Goal: Task Accomplishment & Management: Manage account settings

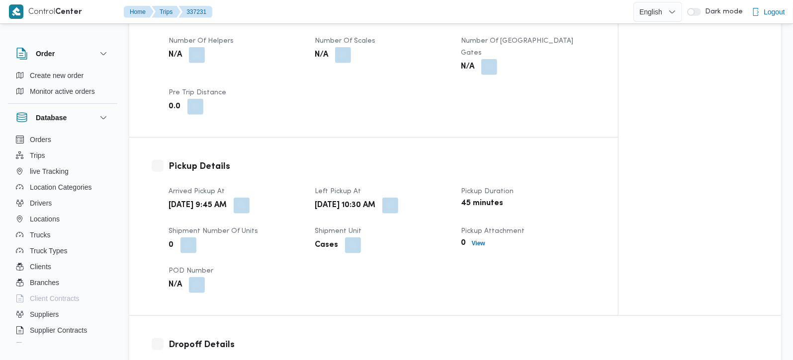
scroll to position [585, 0]
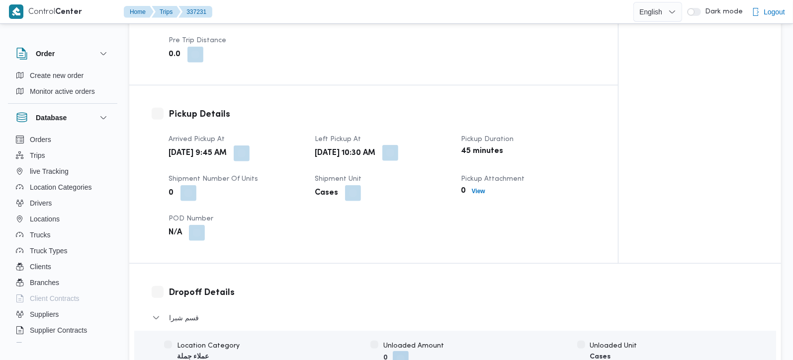
click at [398, 145] on button "button" at bounding box center [390, 153] width 16 height 16
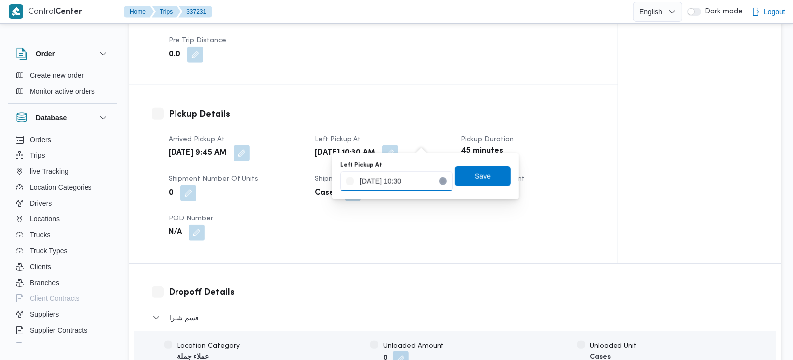
click at [409, 174] on input "12/09/2025 10:30" at bounding box center [396, 182] width 113 height 20
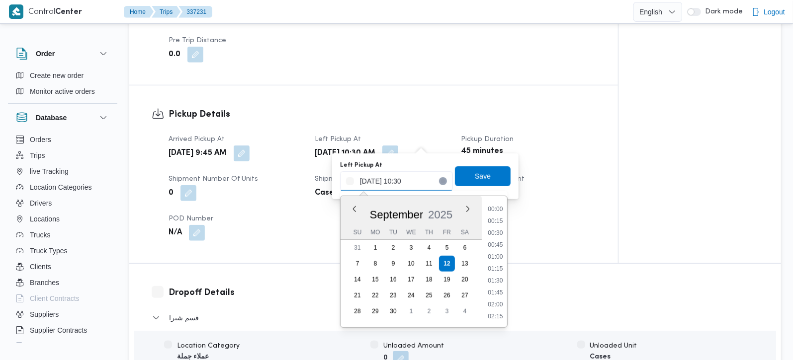
scroll to position [441, 0]
click at [495, 306] on li "11:15" at bounding box center [495, 305] width 23 height 10
type input "12/09/2025 11:15"
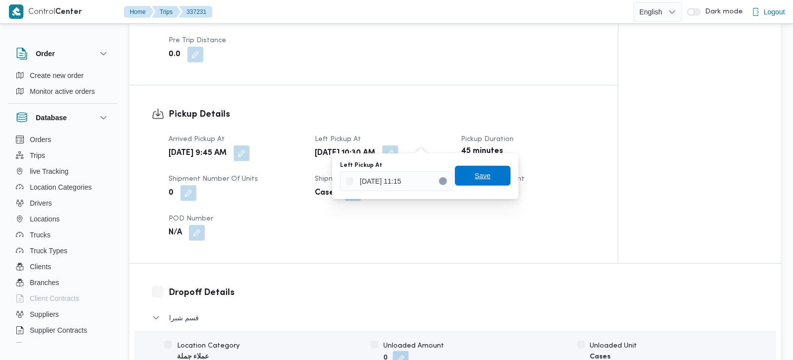
click at [475, 182] on span "Save" at bounding box center [483, 176] width 56 height 20
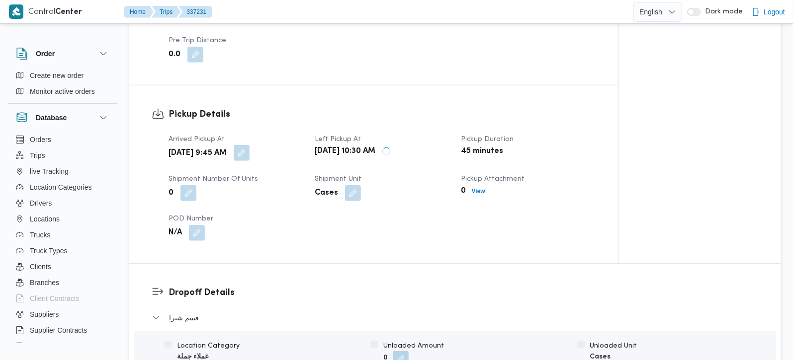
click at [250, 145] on button "button" at bounding box center [242, 153] width 16 height 16
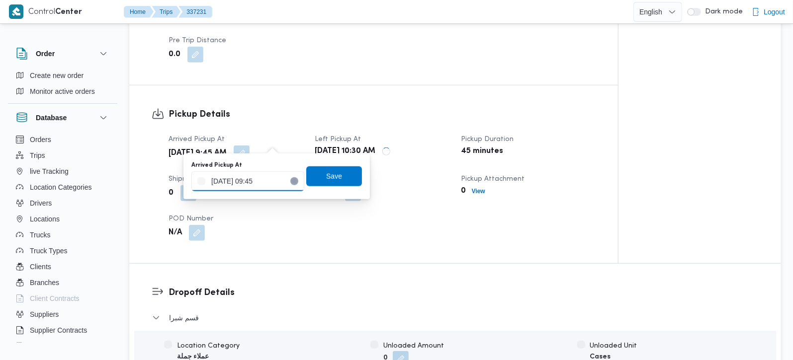
click at [247, 186] on input "12/09/2025 09:45" at bounding box center [247, 182] width 113 height 20
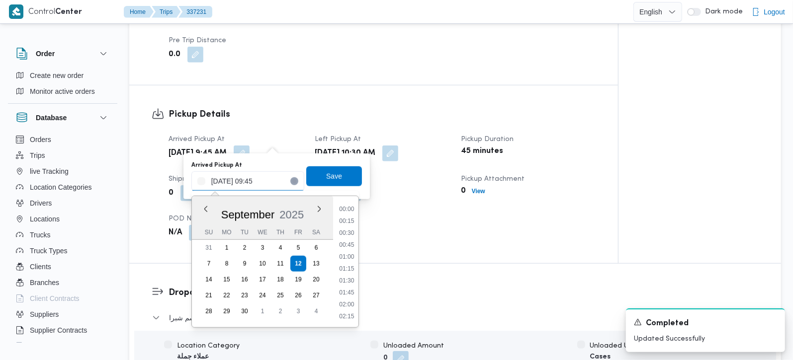
scroll to position [406, 0]
click at [354, 304] on li "10:30" at bounding box center [346, 305] width 23 height 10
type input "12/09/2025 10:30"
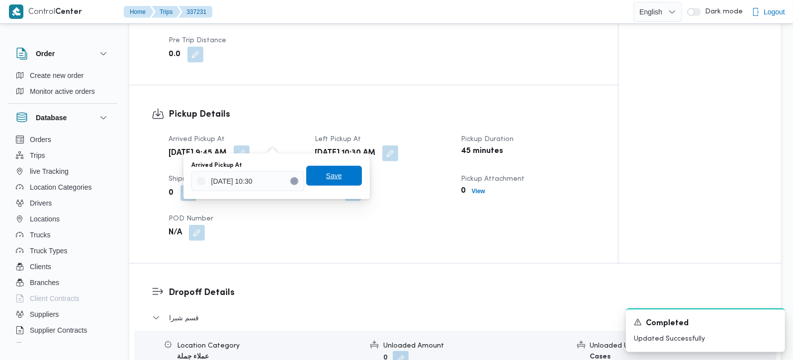
click at [326, 175] on span "Save" at bounding box center [334, 176] width 16 height 12
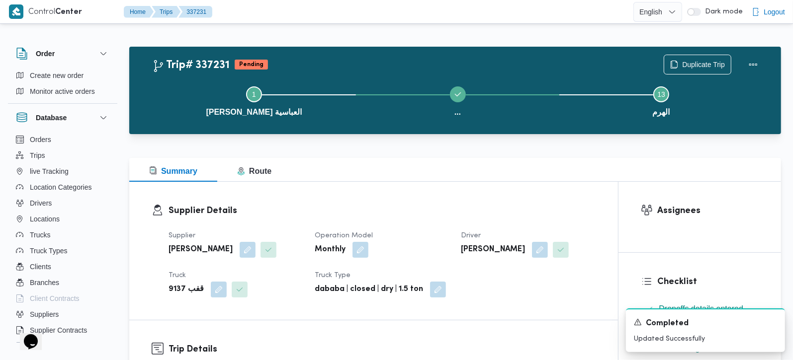
scroll to position [0, 0]
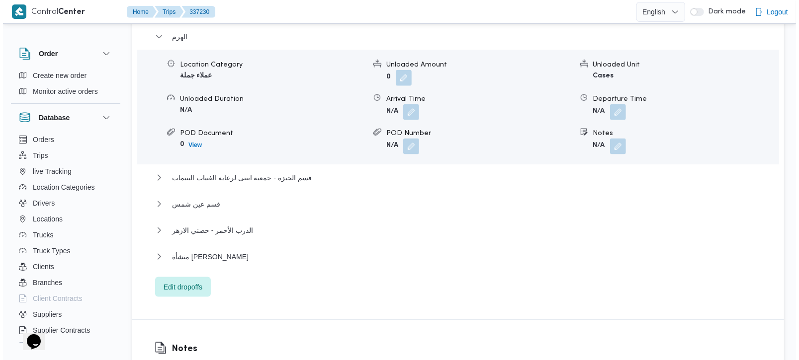
scroll to position [994, 0]
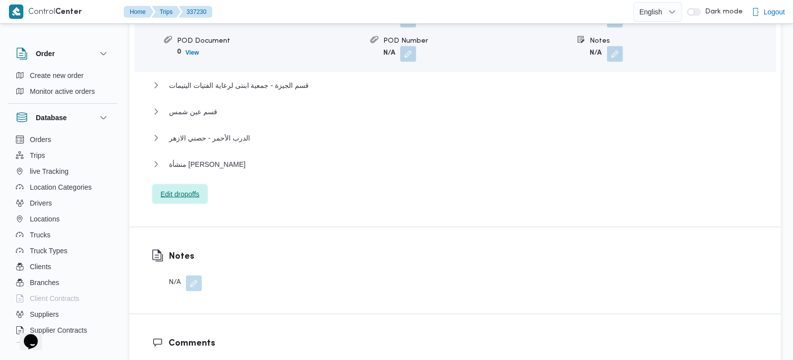
click at [186, 188] on span "Edit dropoffs" at bounding box center [180, 194] width 39 height 12
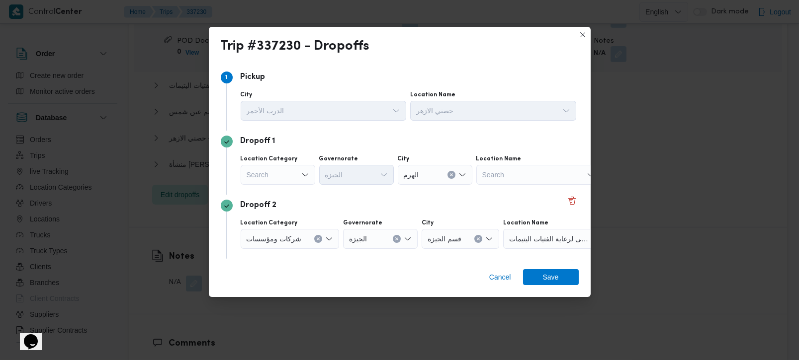
click at [289, 174] on div "Search" at bounding box center [278, 175] width 75 height 20
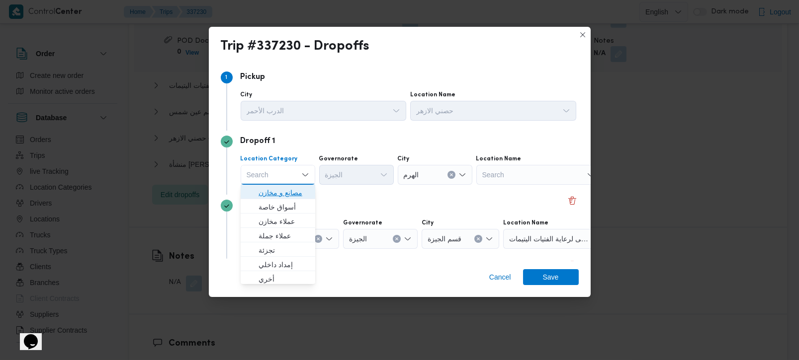
click at [287, 194] on span "مصانع و مخازن" at bounding box center [284, 193] width 51 height 12
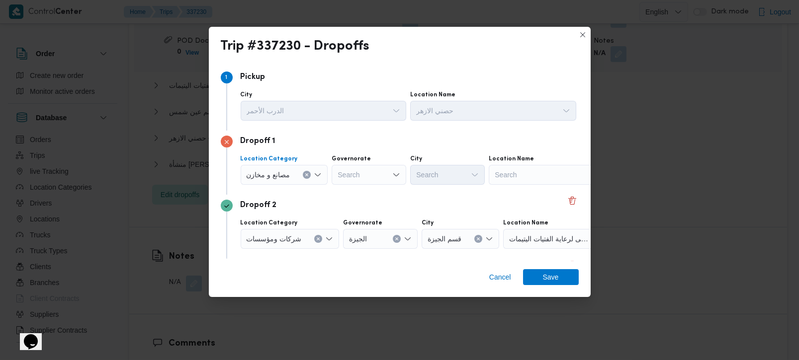
click at [305, 174] on icon "Clear input" at bounding box center [307, 175] width 4 height 4
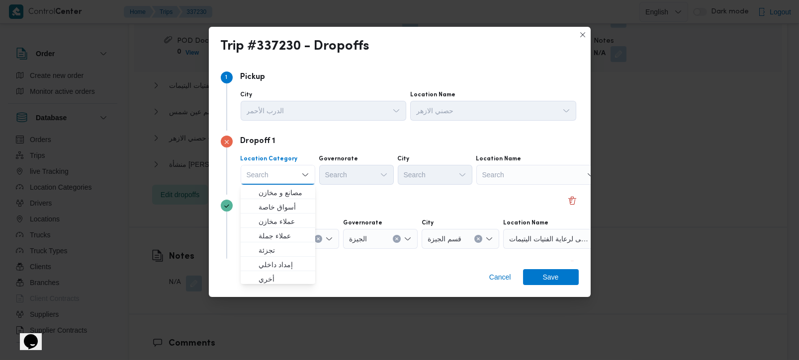
click at [552, 176] on div "Search" at bounding box center [538, 175] width 124 height 20
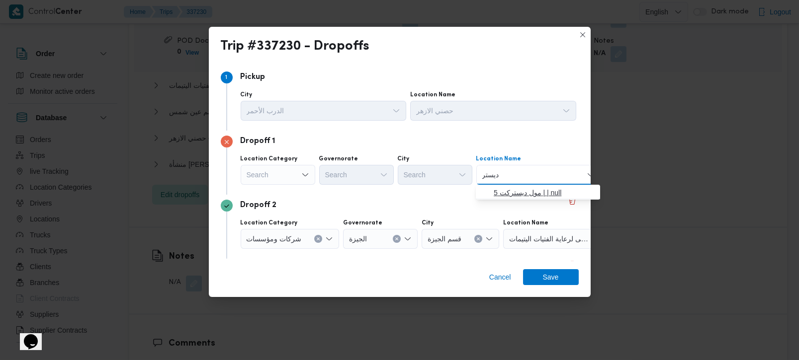
type input "ديستر"
click at [547, 188] on span "مول ديستركت 5 | | null" at bounding box center [544, 193] width 100 height 12
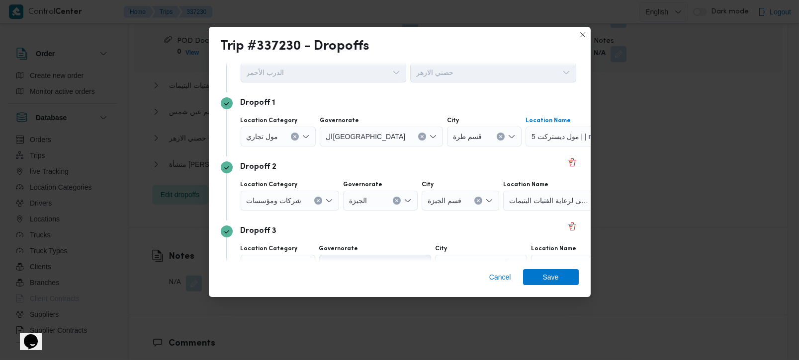
scroll to position [58, 0]
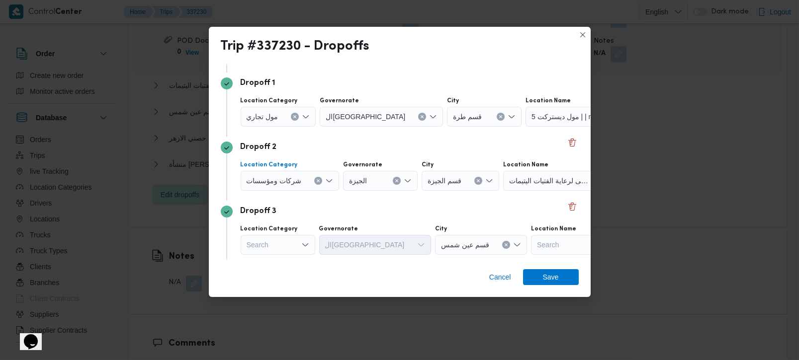
click at [317, 184] on div "شركات ومؤسسات" at bounding box center [290, 181] width 99 height 20
click at [316, 180] on icon "Clear input" at bounding box center [318, 181] width 4 height 4
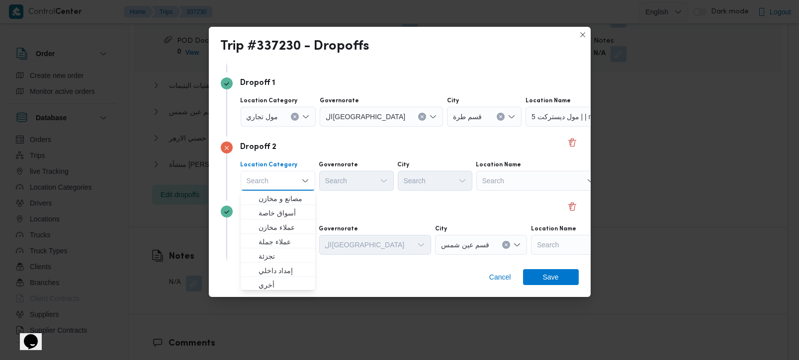
click at [563, 173] on div "Search" at bounding box center [538, 181] width 124 height 20
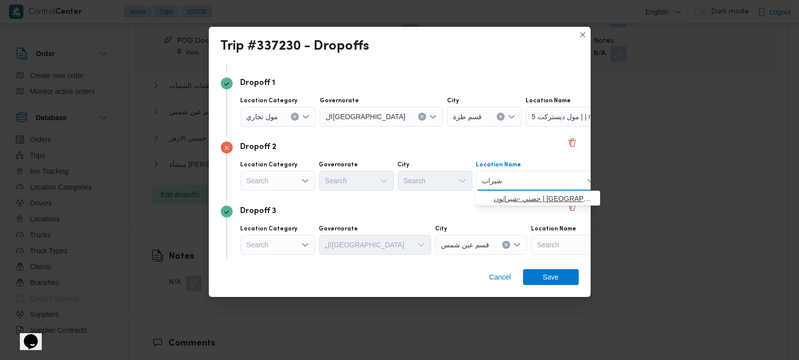
type input "شيرات"
click at [528, 204] on span "حصني -شيراتون | 7 الخليلي | شيراتون المطار" at bounding box center [538, 199] width 116 height 16
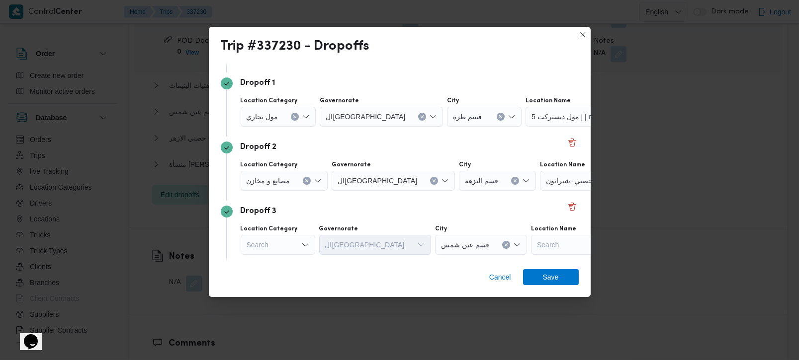
click at [340, 201] on div "Dropoff 3 Location Category Search Governorate القاهرة City قسم عين شمس Locatio…" at bounding box center [400, 233] width 358 height 64
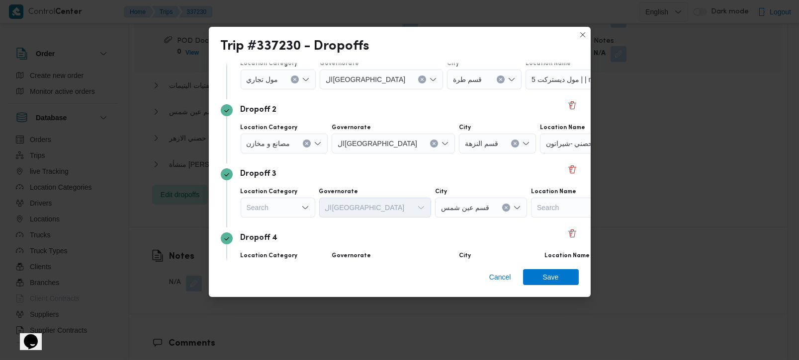
scroll to position [117, 0]
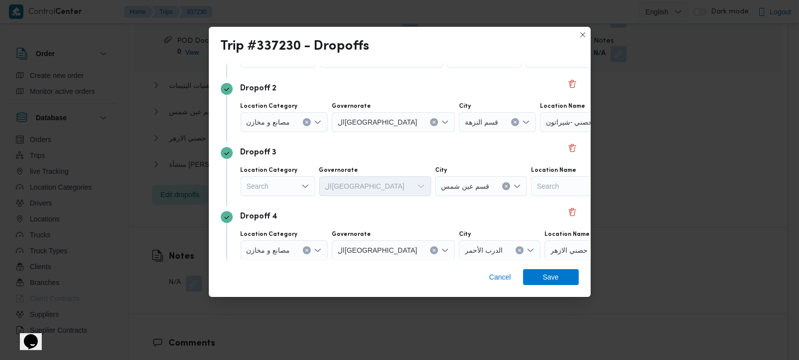
click at [277, 187] on div "Search" at bounding box center [278, 186] width 75 height 20
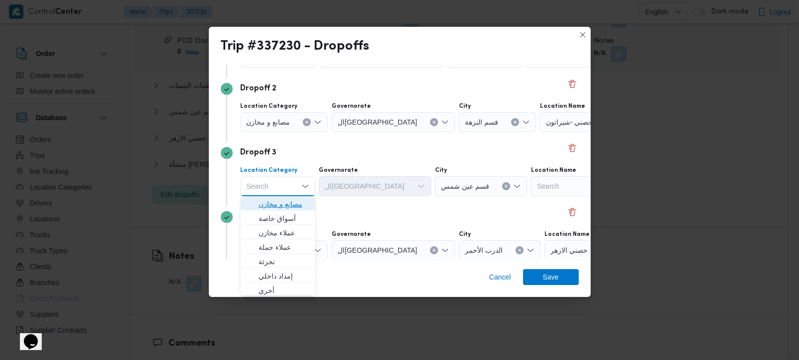
click at [280, 204] on span "مصانع و مخازن" at bounding box center [284, 204] width 51 height 12
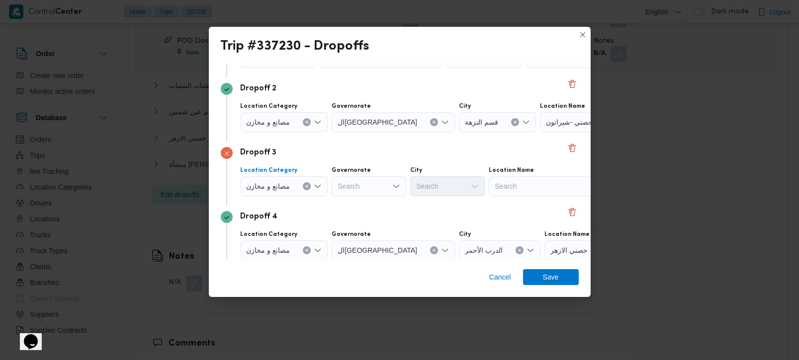
click at [307, 185] on icon "Clear input" at bounding box center [307, 186] width 4 height 4
click at [508, 182] on div "Search" at bounding box center [538, 186] width 124 height 20
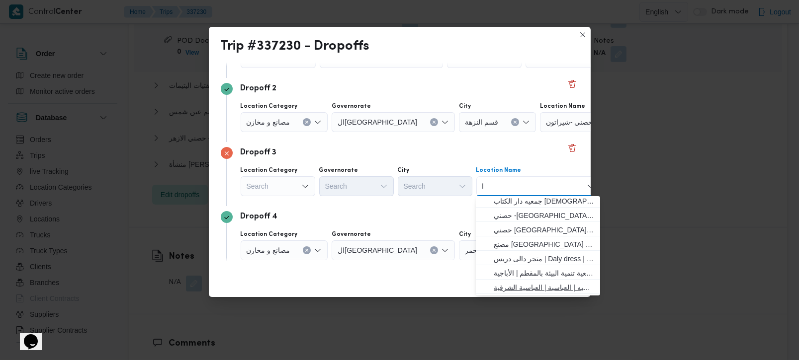
scroll to position [0, 0]
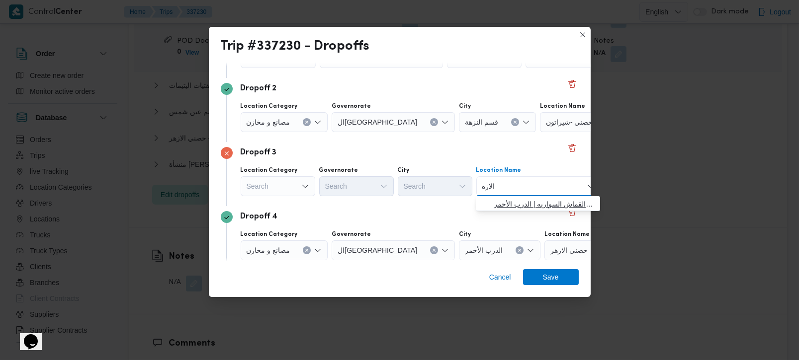
type input "الازه"
click at [536, 199] on span "حصني الازه ر | سوق الازهر كل انواع القماش السواريه | الدرب الأحمر" at bounding box center [544, 204] width 100 height 12
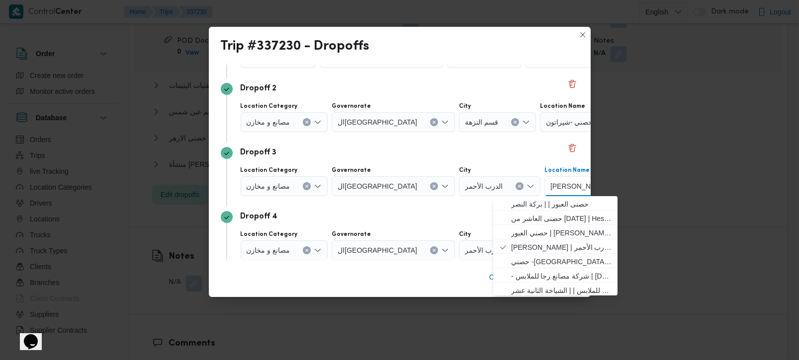
click at [420, 277] on div "Cancel Save" at bounding box center [400, 279] width 382 height 36
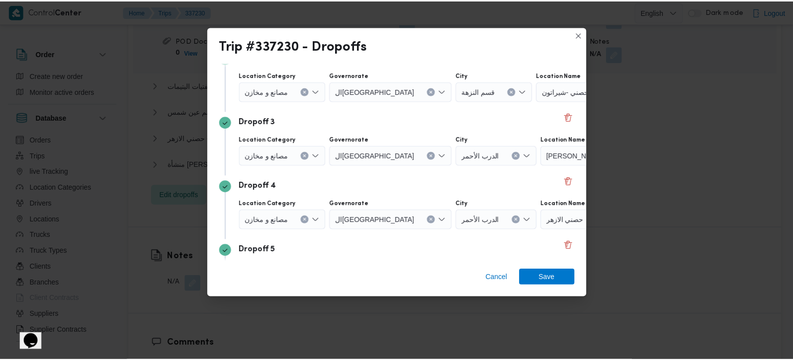
scroll to position [175, 0]
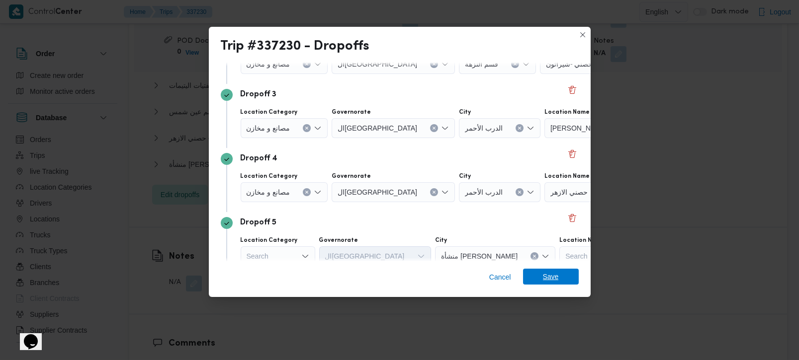
click at [540, 280] on span "Save" at bounding box center [551, 277] width 56 height 16
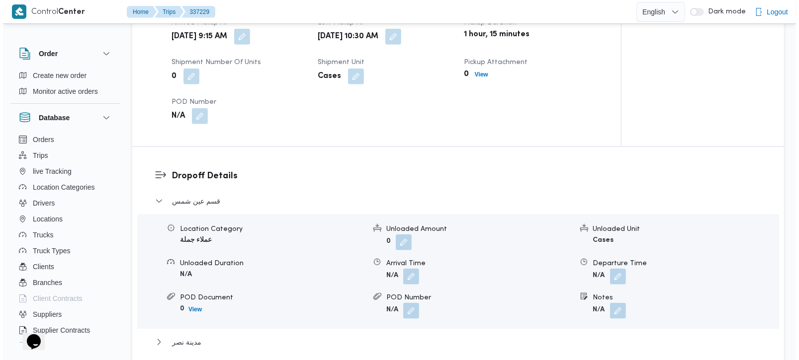
scroll to position [760, 0]
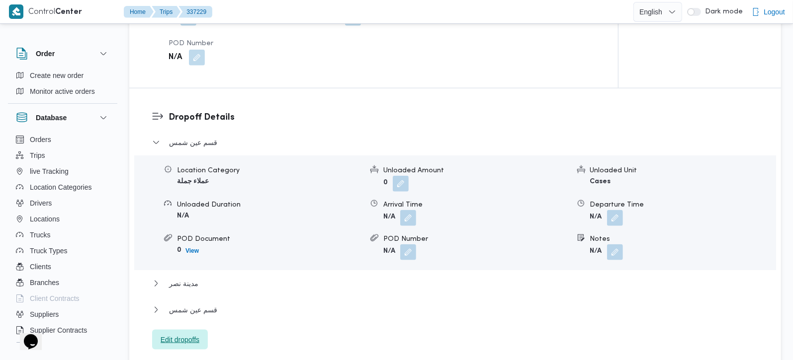
click at [190, 334] on span "Edit dropoffs" at bounding box center [180, 340] width 39 height 12
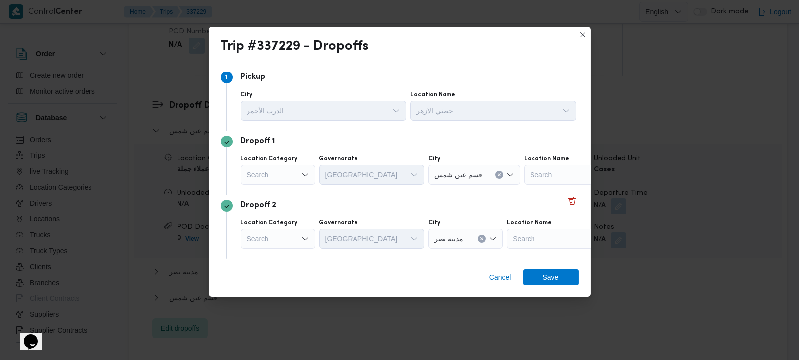
click at [290, 171] on div "Search" at bounding box center [278, 175] width 75 height 20
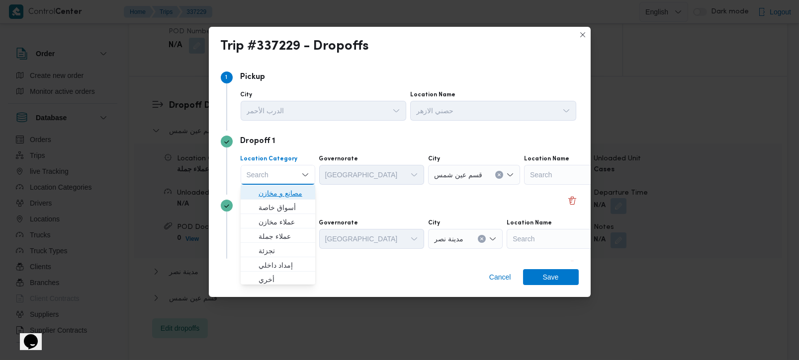
click at [277, 197] on span "مصانع و مخازن" at bounding box center [284, 193] width 51 height 12
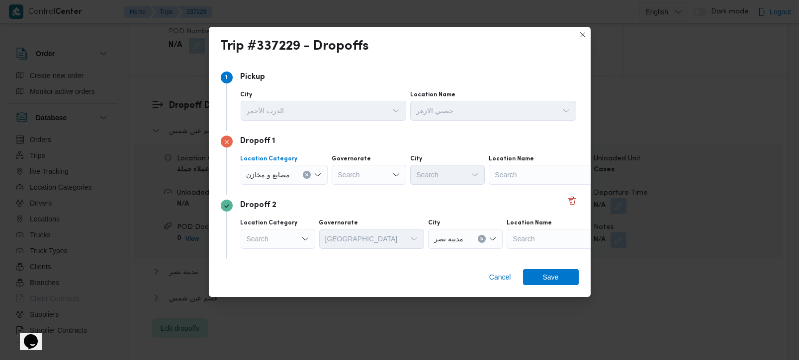
click at [309, 174] on button "Clear input" at bounding box center [307, 175] width 8 height 8
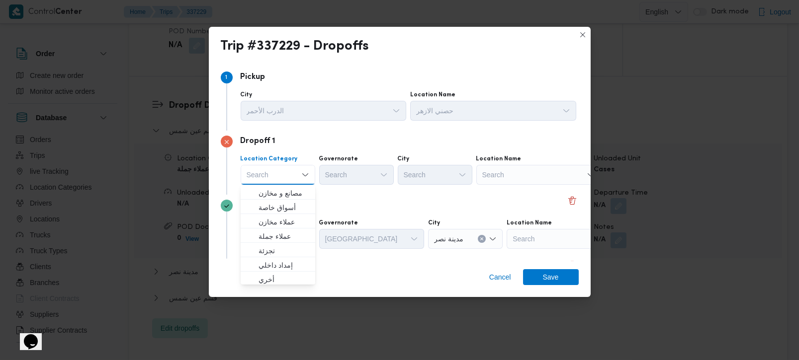
click at [512, 173] on div "Search" at bounding box center [538, 175] width 124 height 20
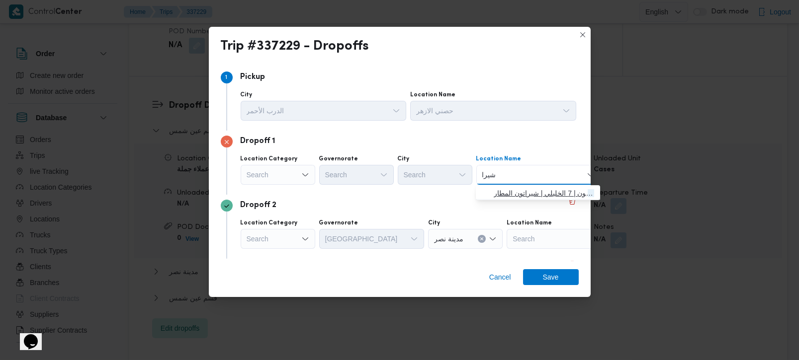
type input "شيرا"
click at [518, 187] on span "حصني - شيرا تون | 7 الخليلي | شيراتون المطار" at bounding box center [544, 193] width 100 height 12
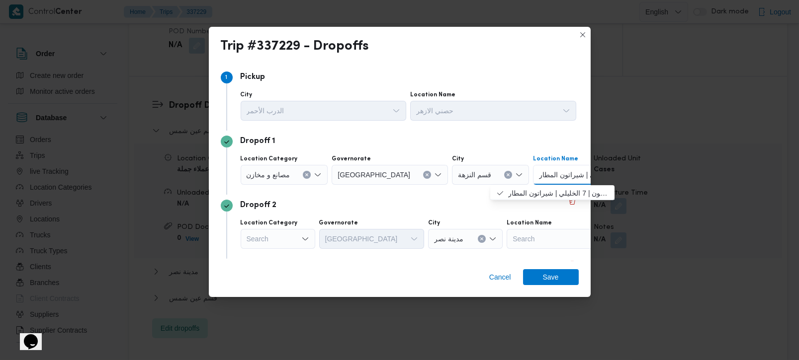
click at [276, 237] on div "Search" at bounding box center [278, 239] width 75 height 20
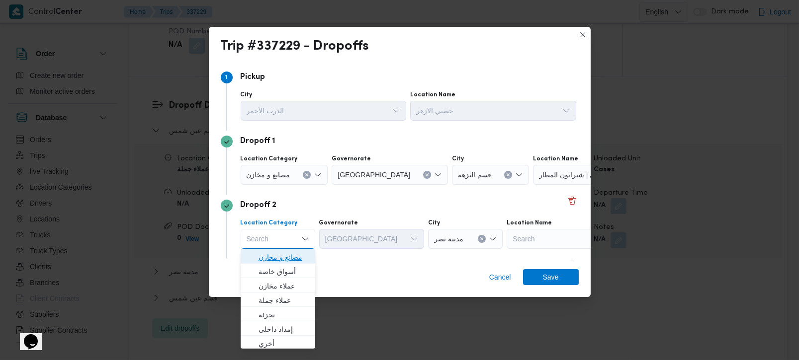
click at [277, 259] on span "مصانع و مخازن" at bounding box center [284, 258] width 51 height 12
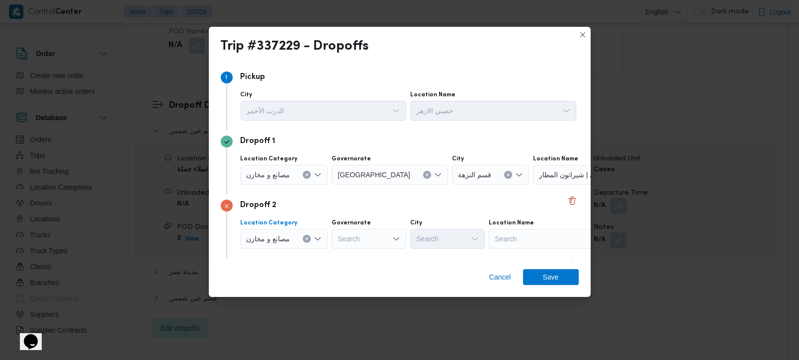
click at [305, 236] on button "Clear input" at bounding box center [307, 239] width 8 height 8
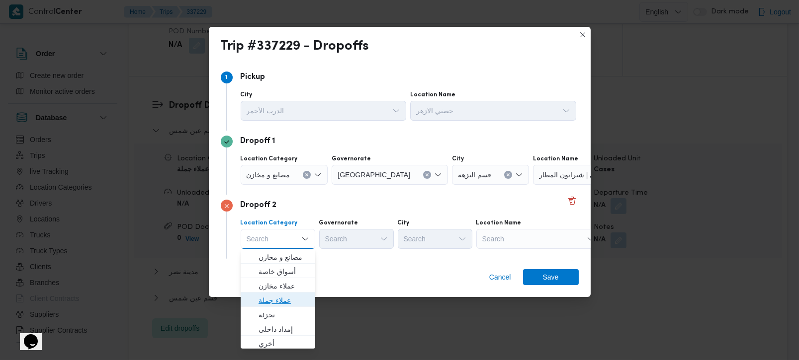
click at [276, 298] on span "عملاء جملة" at bounding box center [284, 301] width 51 height 12
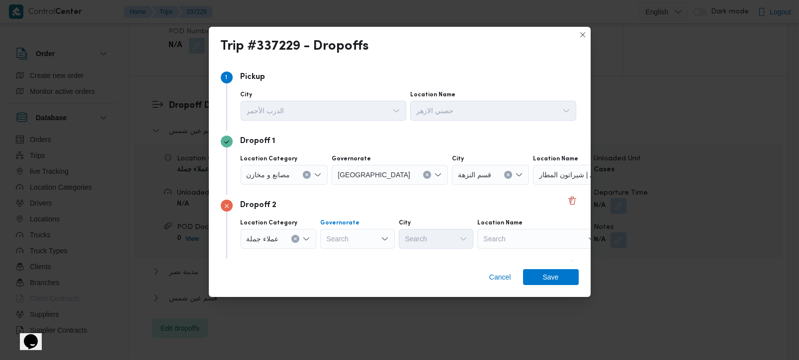
click at [341, 240] on div "Search" at bounding box center [357, 239] width 75 height 20
type input "رة"
click at [352, 277] on span "القاه رة" at bounding box center [356, 272] width 67 height 16
click at [440, 245] on div "Search" at bounding box center [477, 239] width 75 height 20
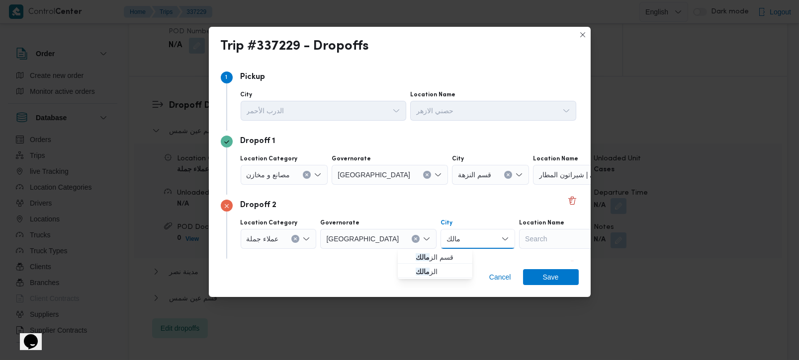
type input "مالك"
click at [432, 253] on span "قسم الز مالك" at bounding box center [441, 258] width 51 height 12
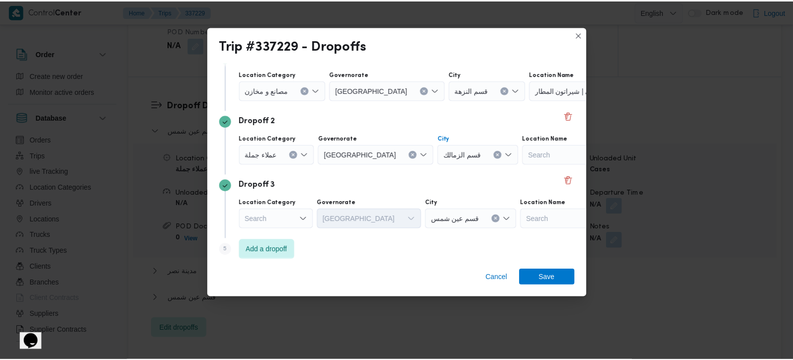
scroll to position [91, 0]
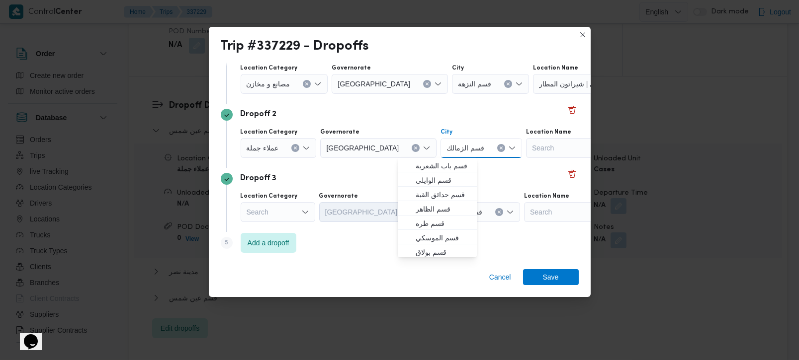
click at [333, 179] on div "Dropoff 3" at bounding box center [400, 179] width 358 height 12
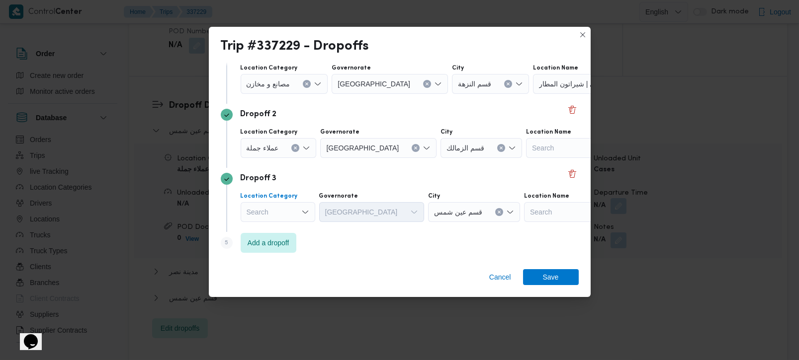
click at [293, 216] on div "Search" at bounding box center [278, 212] width 75 height 20
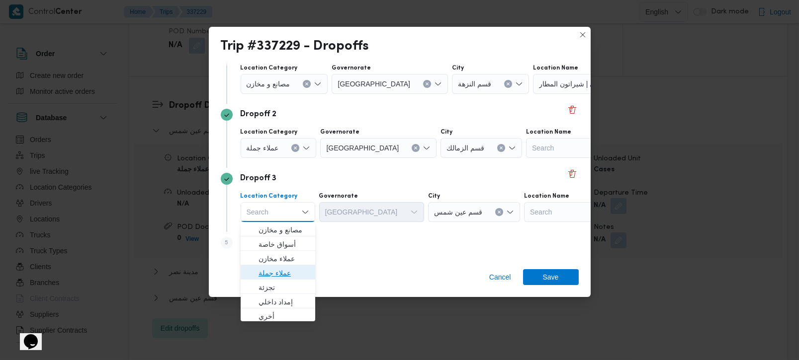
click at [274, 274] on span "عملاء جملة" at bounding box center [284, 273] width 51 height 12
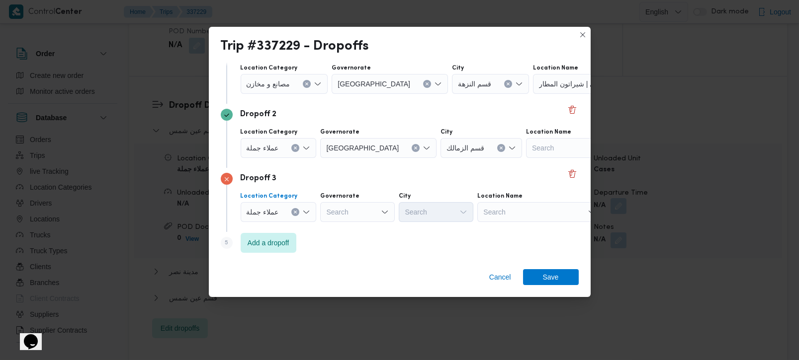
click at [296, 210] on icon "Clear input" at bounding box center [295, 212] width 4 height 4
click at [531, 209] on div "Search" at bounding box center [538, 212] width 124 height 20
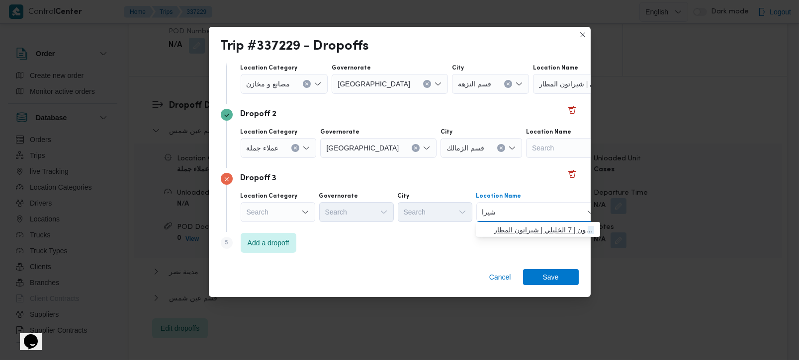
type input "شيرا"
click at [532, 224] on span "حصني - شيرا تون | 7 الخليلي | شيراتون المطار" at bounding box center [544, 230] width 100 height 12
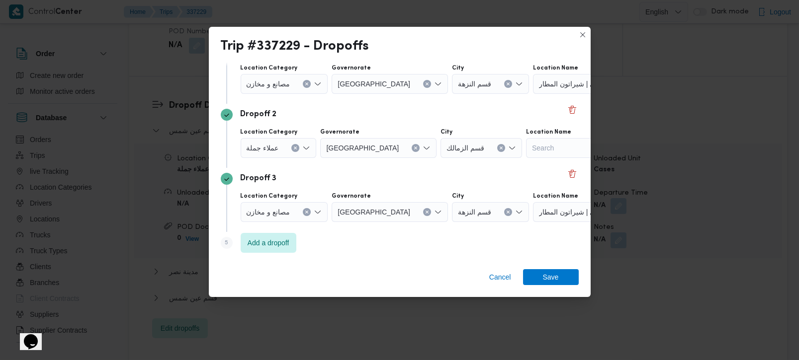
click at [415, 176] on div "Dropoff 3" at bounding box center [400, 179] width 358 height 12
click at [552, 275] on span "Save" at bounding box center [551, 277] width 16 height 16
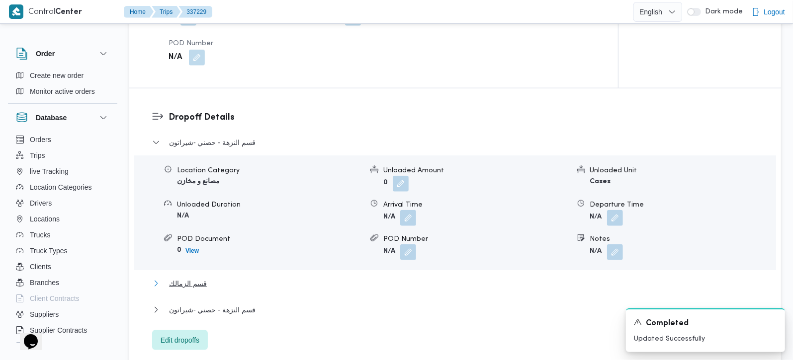
click at [190, 278] on span "قسم الزمالك" at bounding box center [188, 284] width 38 height 12
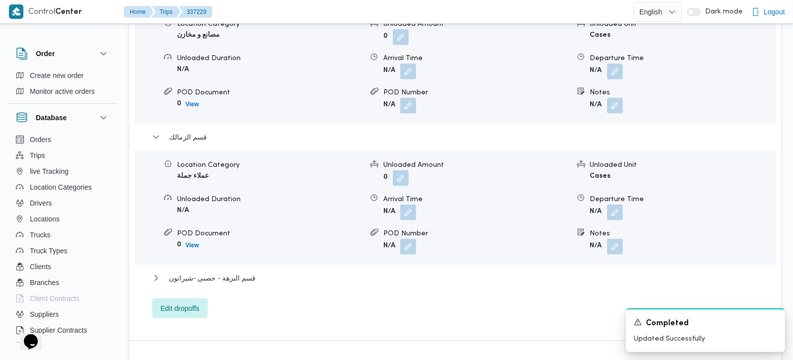
scroll to position [936, 0]
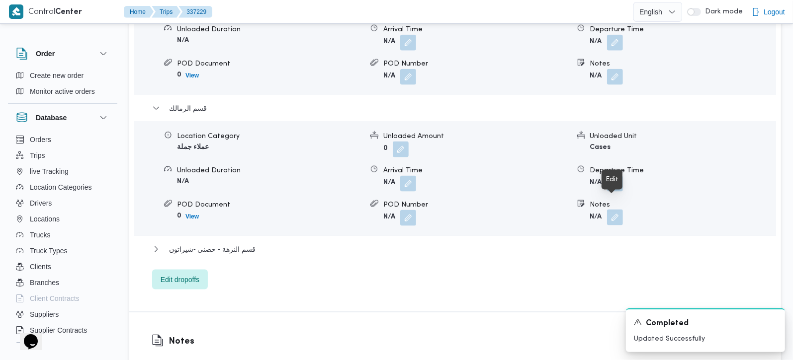
click at [612, 210] on button "button" at bounding box center [615, 218] width 16 height 16
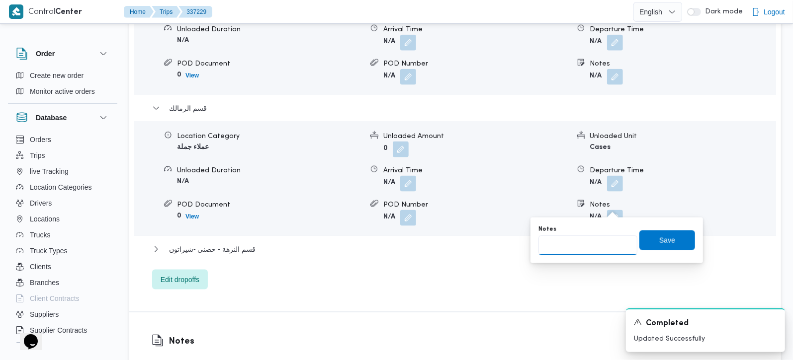
click at [604, 245] on input "Notes" at bounding box center [587, 246] width 99 height 20
paste input "حسن صبري الزمالك وي انيو الزمالك وي مول دجله الزمالك وي محل انيو الجديد الزمالك"
click at [559, 247] on input "حسن صبري الزمالك وي انيو الزمالك وي مول دجله الزمالك وي محل انيو الجديد الزمالك" at bounding box center [587, 246] width 99 height 20
click at [563, 247] on input "حسن صبري الزمالك وي انيو الزمالك وي مول دجله الزمالك وي محل انيو الجديد الزمالك" at bounding box center [587, 246] width 99 height 20
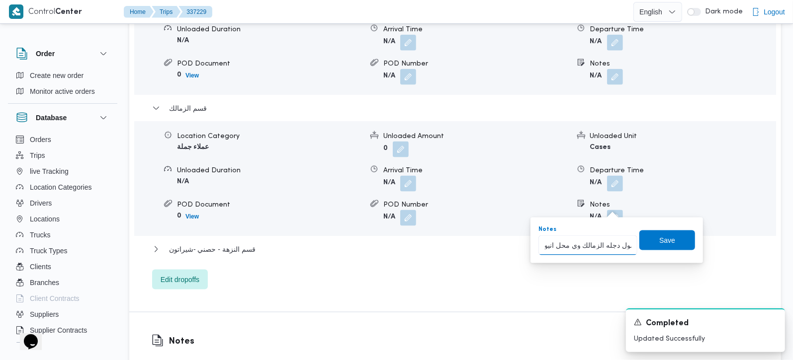
click at [563, 247] on input "حسن صبري الزمالك وي انيو الزمالك وي مول دجله الزمالك وي محل انيو الجديد الزمالك" at bounding box center [587, 246] width 99 height 20
click at [555, 246] on input "حسن صبري الزمالك و انيو الزمالك وي مول دجله الزمالك وي محل انيو الجديد الزمالك" at bounding box center [587, 246] width 99 height 20
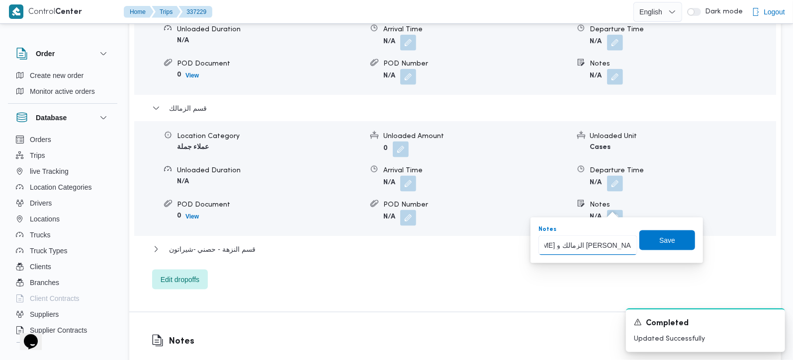
click at [567, 245] on input "حسن صبري الزمالك و انيو الزمالك و مول دجله الزمالك وي محل انيو الجديد الزمالك" at bounding box center [587, 246] width 99 height 20
type input "حسن صبري الزمالك و انيو الزمالك و مول دجله الزمالك و محل انيو الجديد الزمالك"
click at [659, 237] on span "Save" at bounding box center [667, 240] width 16 height 12
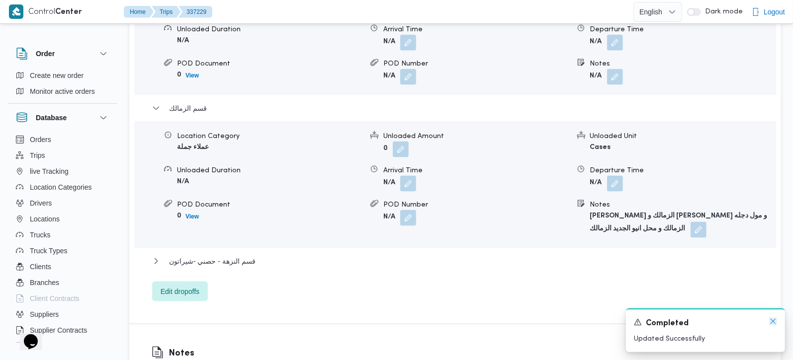
click at [771, 323] on icon "Dismiss toast" at bounding box center [773, 322] width 8 height 8
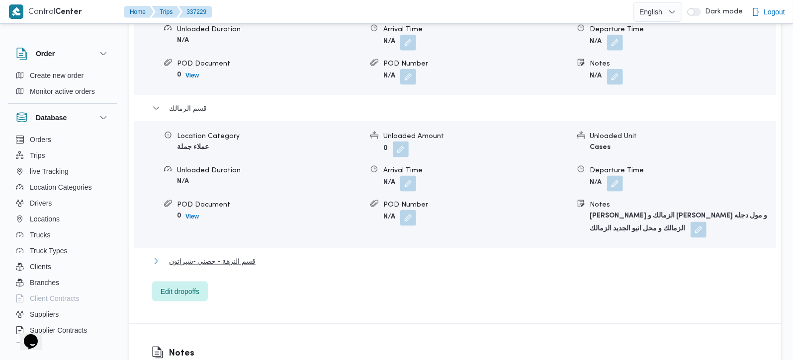
click at [190, 256] on span "قسم النزهة - حصني -شيراتون" at bounding box center [212, 262] width 86 height 12
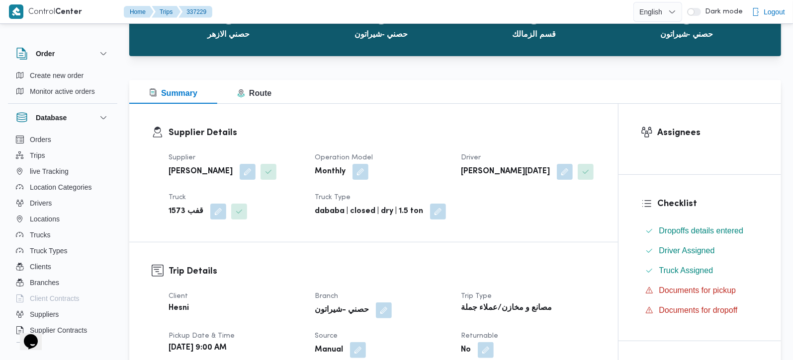
scroll to position [350, 0]
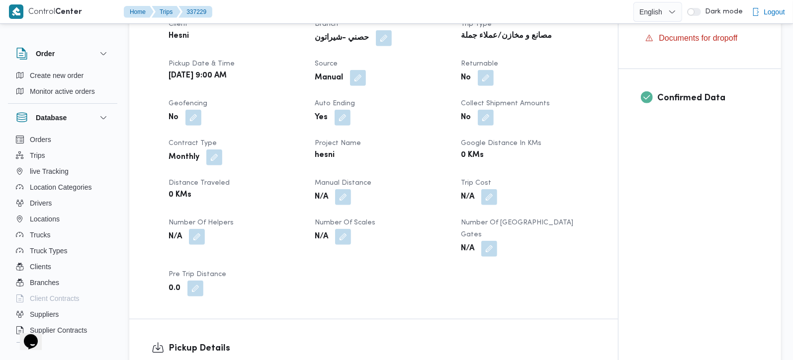
click at [347, 194] on button "button" at bounding box center [343, 197] width 16 height 16
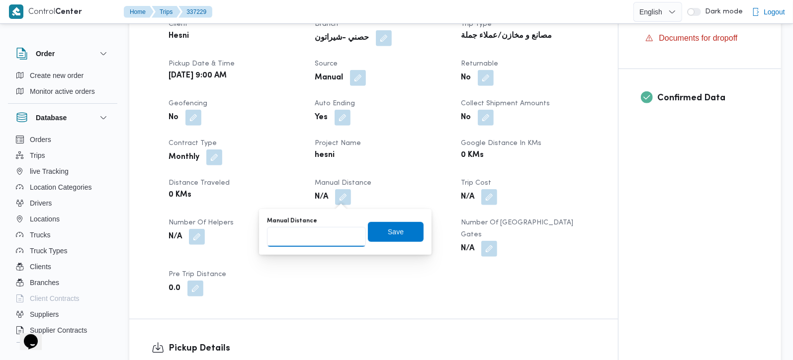
click at [321, 234] on input "Manual Distance" at bounding box center [316, 237] width 99 height 20
type input "111"
click at [381, 238] on span "Save" at bounding box center [396, 232] width 56 height 20
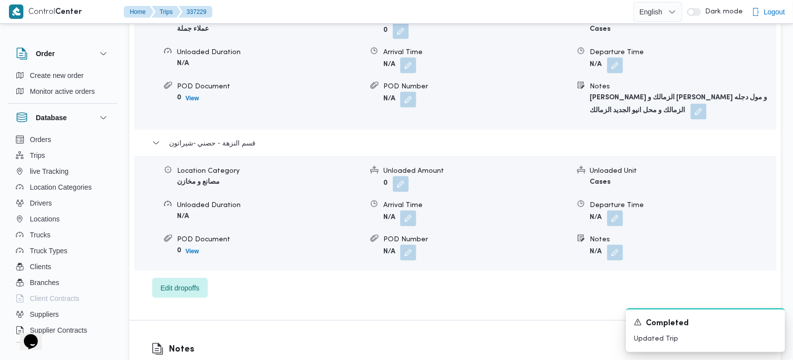
scroll to position [1052, 0]
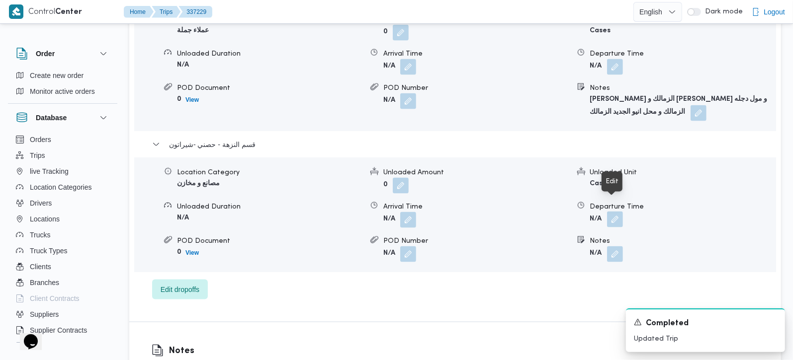
click at [614, 213] on button "button" at bounding box center [615, 220] width 16 height 16
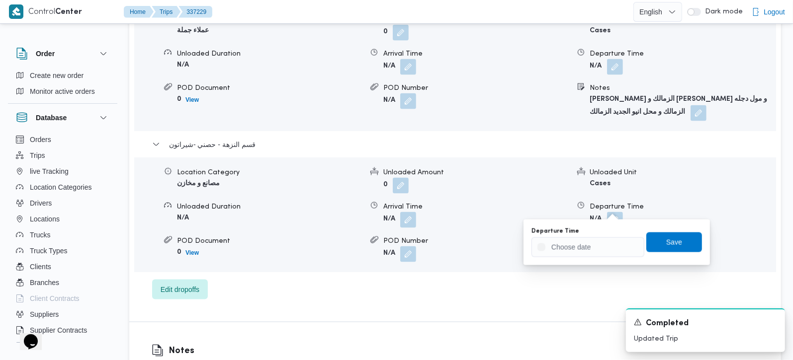
click at [595, 259] on div "You are in a dialog. To close this dialog, hit escape. Departure Time Save" at bounding box center [616, 243] width 186 height 46
click at [588, 244] on input "Departure Time" at bounding box center [587, 248] width 113 height 20
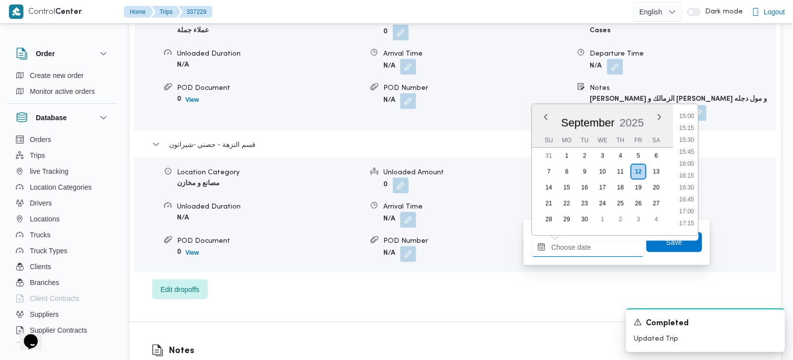
scroll to position [776, 0]
click at [690, 178] on li "17:30" at bounding box center [686, 177] width 23 height 10
type input "12/09/2025 17:30"
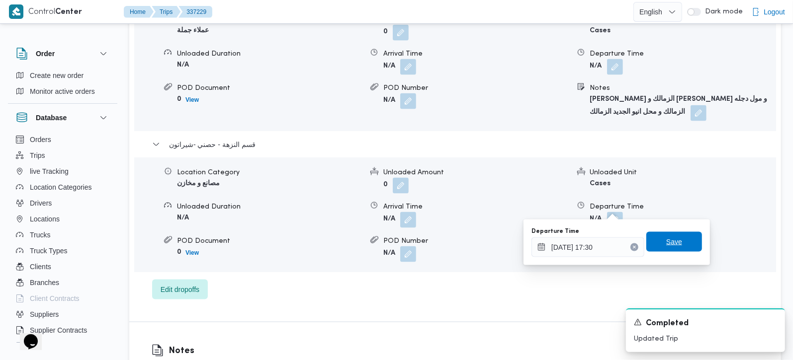
click at [677, 237] on span "Save" at bounding box center [674, 242] width 56 height 20
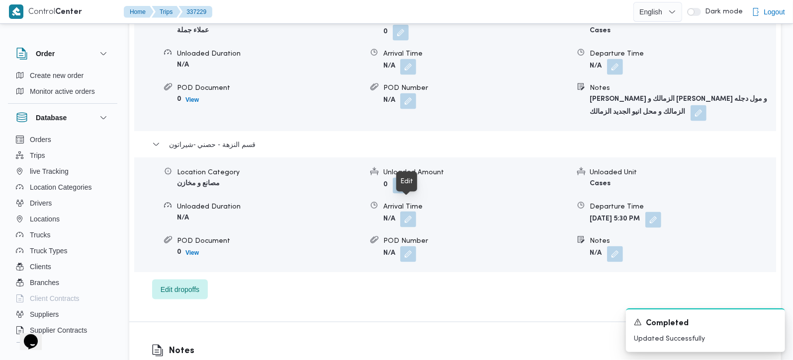
click at [410, 213] on button "button" at bounding box center [408, 220] width 16 height 16
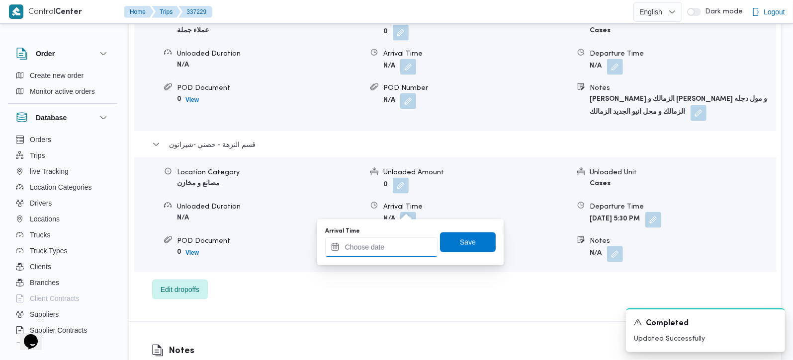
click at [399, 250] on input "Arrival Time" at bounding box center [381, 248] width 113 height 20
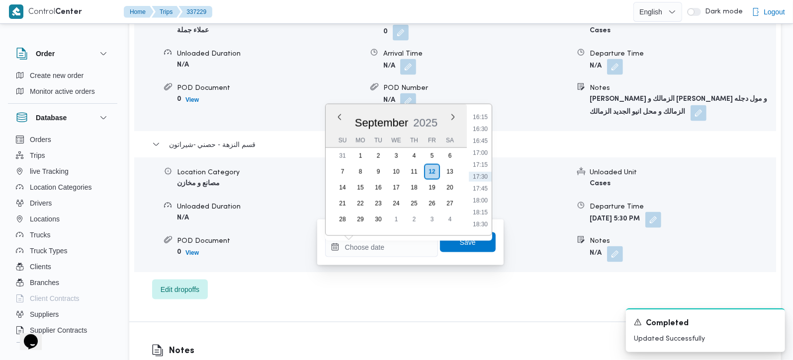
click at [487, 154] on li "17:00" at bounding box center [480, 153] width 23 height 10
type input "12/09/2025 17:00"
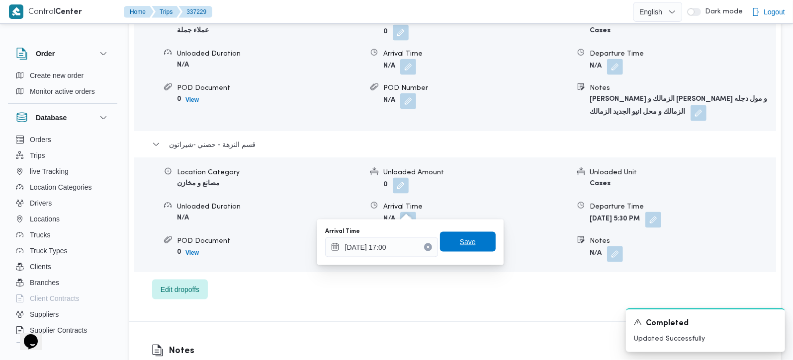
click at [466, 234] on span "Save" at bounding box center [468, 242] width 56 height 20
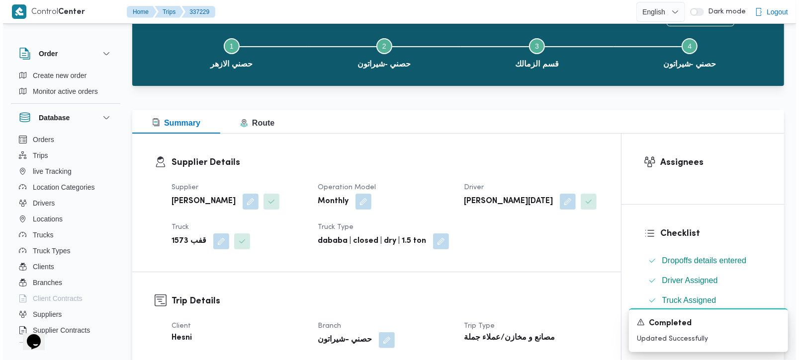
scroll to position [0, 0]
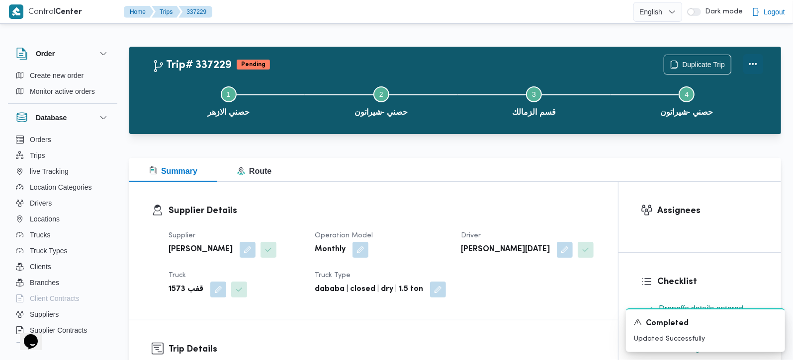
click at [747, 68] on button "Actions" at bounding box center [753, 64] width 20 height 20
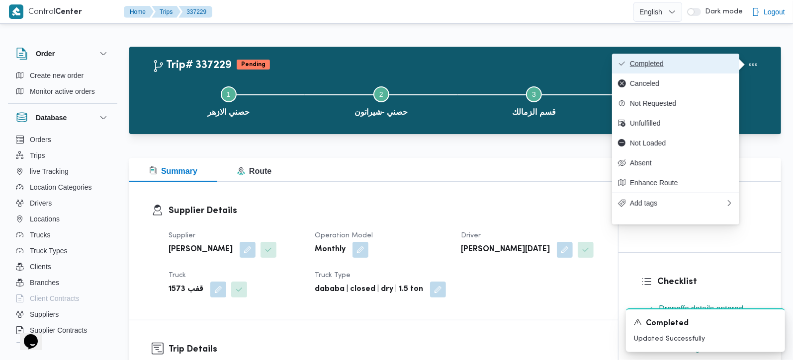
click at [678, 64] on span "Completed" at bounding box center [681, 64] width 103 height 8
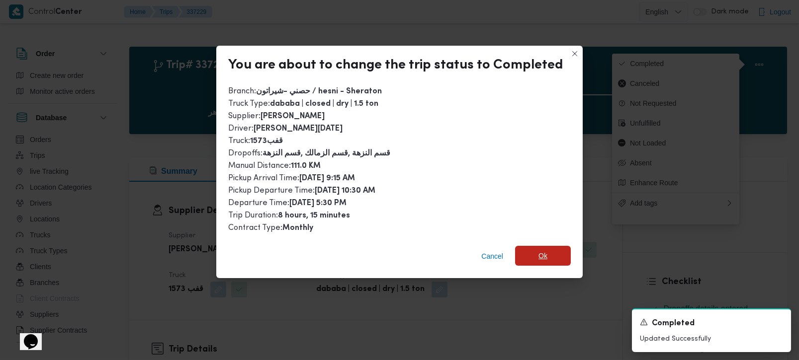
click at [516, 248] on span "Ok" at bounding box center [543, 256] width 56 height 20
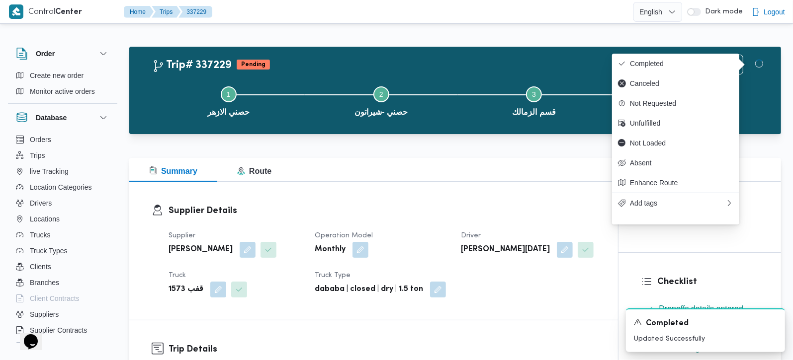
click at [484, 201] on div "Supplier Details Supplier محمود محمد احمد محمود خشان Operation Model Monthly Dr…" at bounding box center [373, 251] width 489 height 138
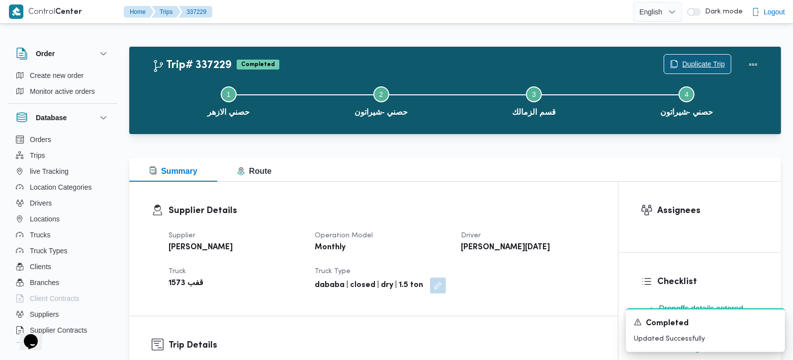
click at [690, 59] on span "Duplicate Trip" at bounding box center [703, 64] width 43 height 12
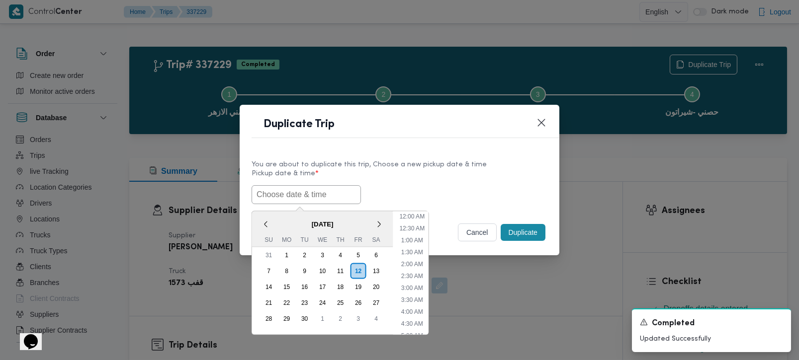
click at [292, 203] on input "text" at bounding box center [306, 194] width 109 height 19
paste input "13/09/2025 9:00AM"
type input "13/09/2025 9:00AM"
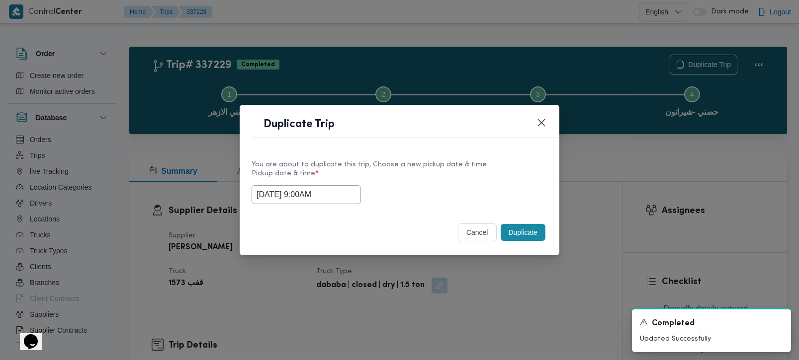
click at [475, 195] on div "13/09/2025 9:00AM" at bounding box center [400, 194] width 296 height 19
click at [511, 227] on button "Duplicate" at bounding box center [523, 232] width 45 height 17
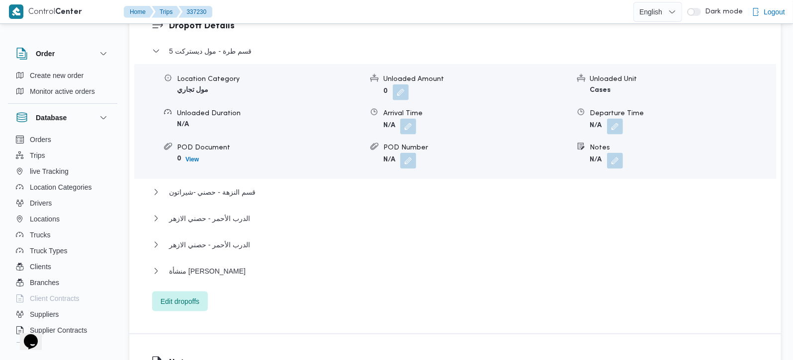
scroll to position [904, 0]
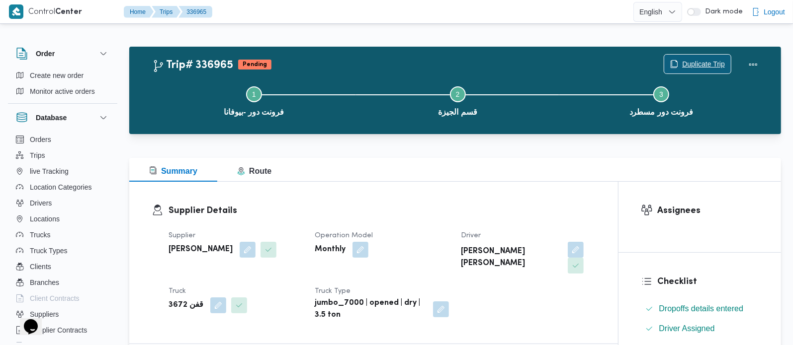
click at [702, 57] on span "Duplicate Trip" at bounding box center [697, 64] width 67 height 19
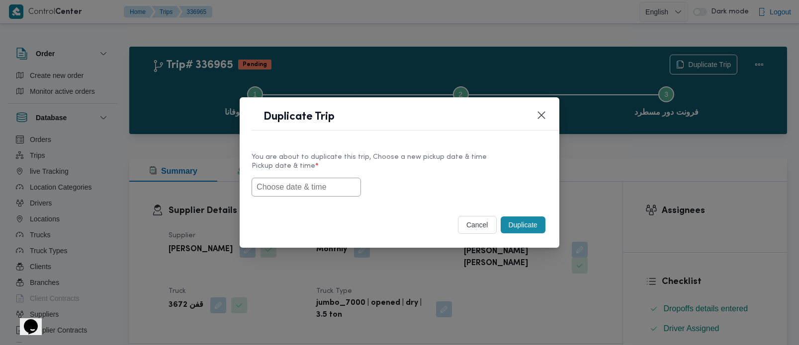
click at [318, 185] on input "text" at bounding box center [306, 187] width 109 height 19
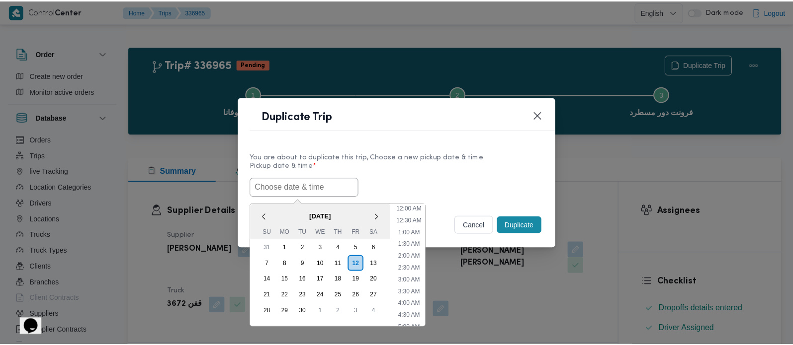
scroll to position [339, 0]
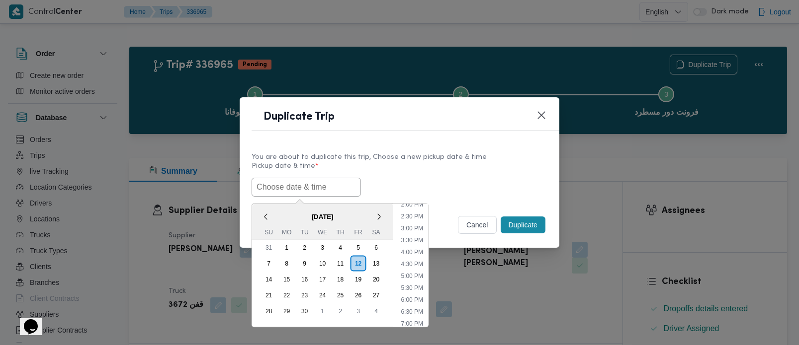
paste input "[DATE] 7:00AM"
type input "[DATE] 7:00AM"
click at [444, 185] on div "[DATE] 7:00AM < [DATE] > Su Mo Tu We Th Fr Sa 31 1 2 3 4 5 6 7 8 9 10 11 12 13 …" at bounding box center [400, 187] width 296 height 19
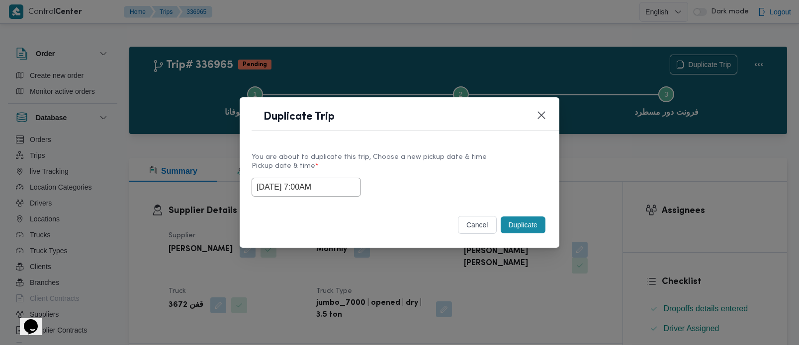
click at [524, 226] on button "Duplicate" at bounding box center [523, 225] width 45 height 17
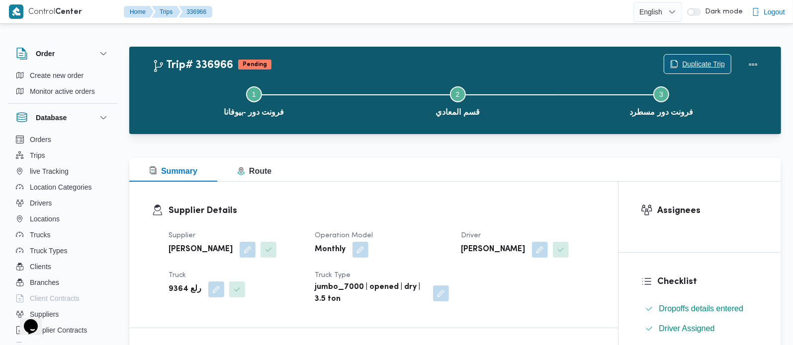
click at [690, 59] on span "Duplicate Trip" at bounding box center [703, 64] width 43 height 12
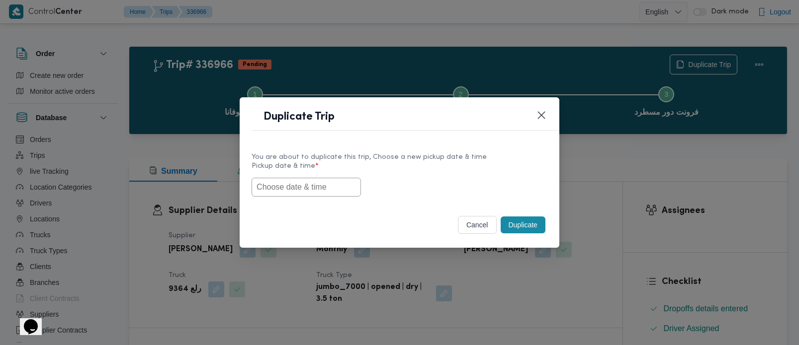
click at [323, 180] on input "text" at bounding box center [306, 187] width 109 height 19
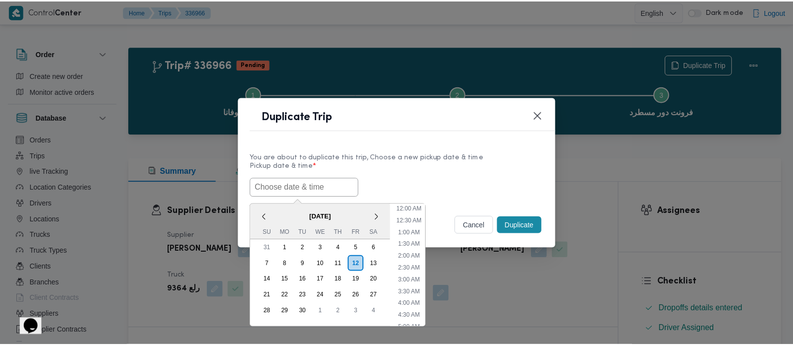
scroll to position [339, 0]
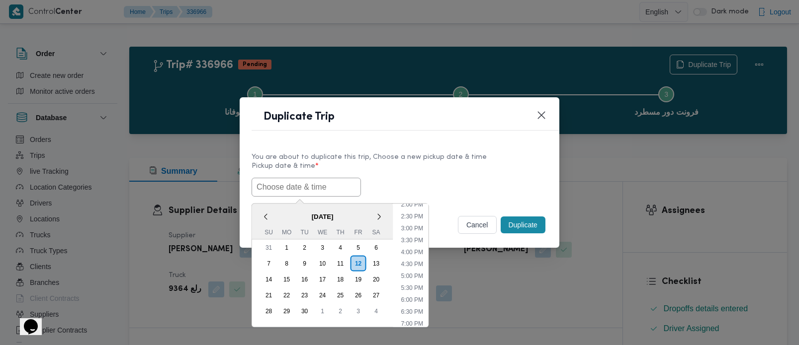
paste input "[DATE] 7:00AM"
type input "[DATE] 7:00AM"
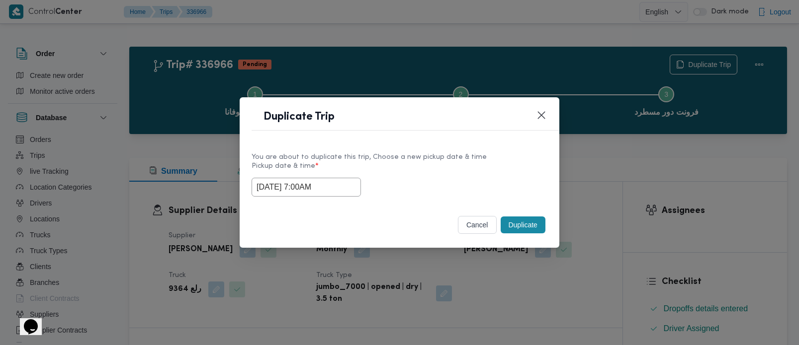
click at [464, 158] on div "You are about to duplicate this trip, Choose a new pickup date & time" at bounding box center [400, 157] width 296 height 10
click at [518, 214] on footer "cancel Duplicate" at bounding box center [400, 225] width 296 height 22
click at [520, 219] on button "Duplicate" at bounding box center [523, 225] width 45 height 17
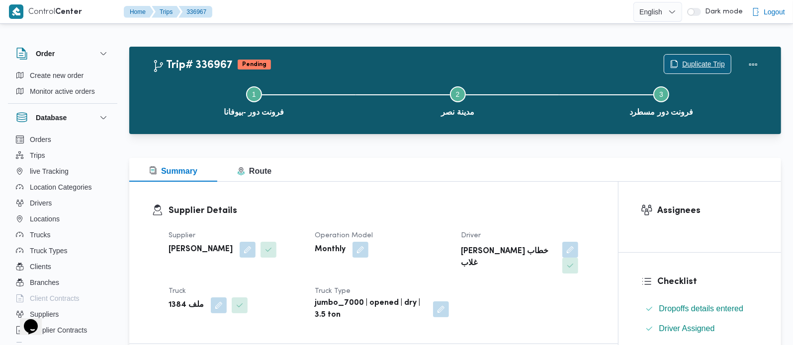
click at [698, 66] on span "Duplicate Trip" at bounding box center [703, 64] width 43 height 12
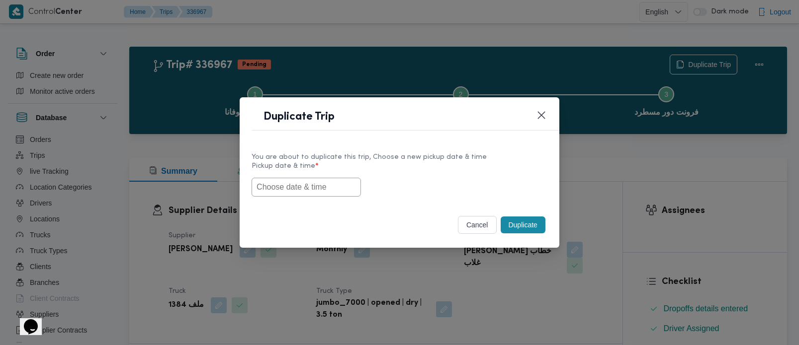
click at [286, 184] on input "text" at bounding box center [306, 187] width 109 height 19
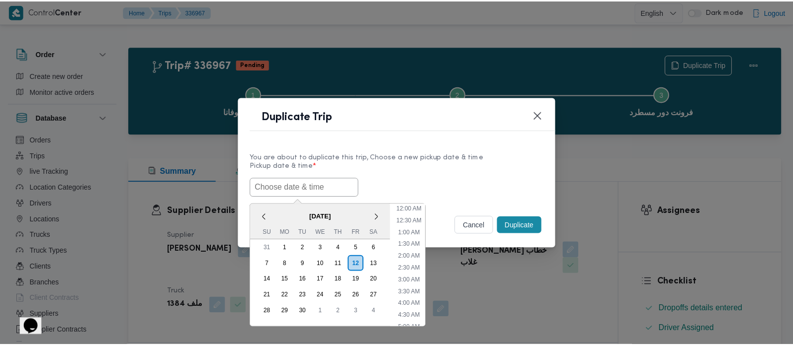
scroll to position [339, 0]
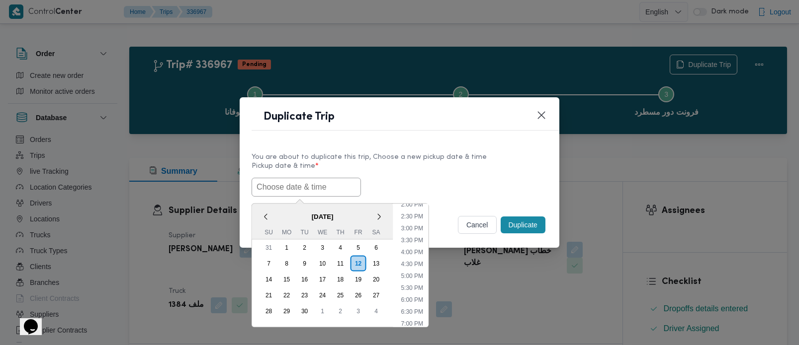
paste input "[DATE] 7:00AM"
type input "[DATE] 7:00AM"
click at [464, 178] on div "13/09/2025 7:00AM < September 2025 > Su Mo Tu We Th Fr Sa 31 1 2 3 4 5 6 7 8 9 …" at bounding box center [400, 187] width 296 height 19
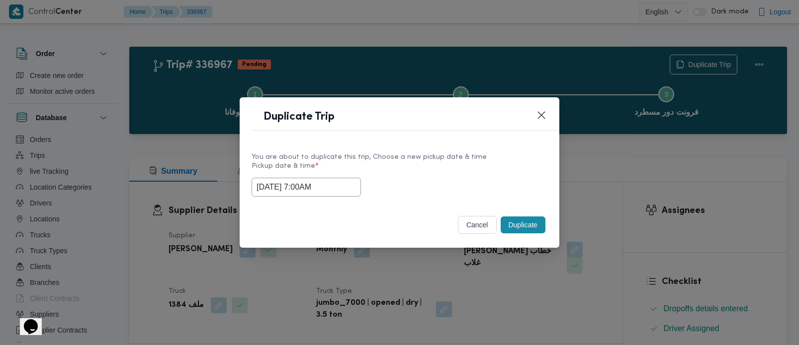
click at [520, 224] on button "Duplicate" at bounding box center [523, 225] width 45 height 17
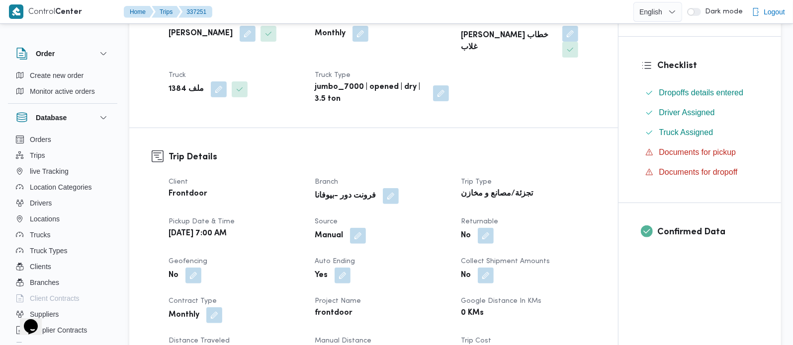
scroll to position [234, 0]
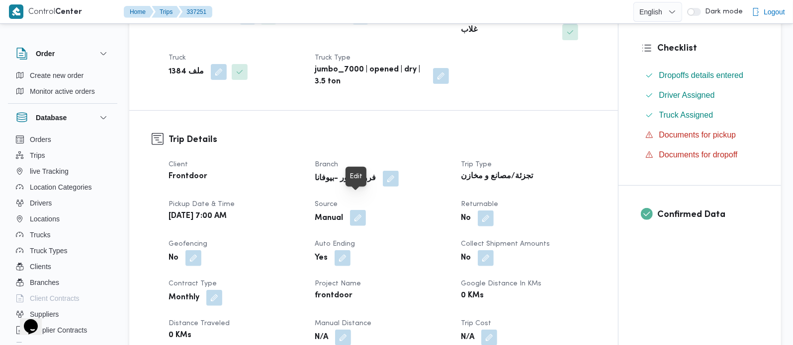
click at [353, 210] on button "button" at bounding box center [358, 218] width 16 height 16
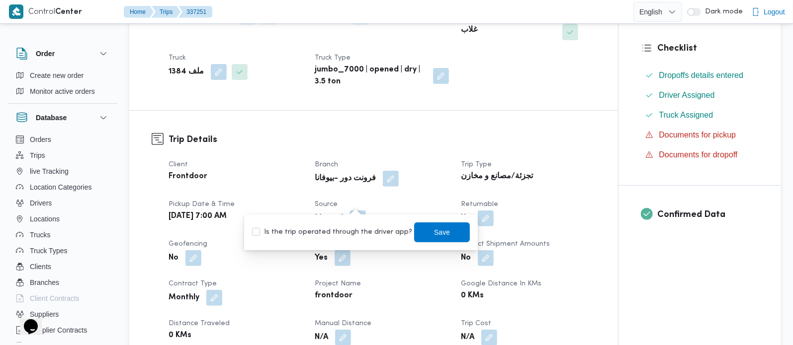
click at [355, 231] on label "Is the trip operated through the driver app?" at bounding box center [332, 233] width 160 height 12
checkbox input "true"
click at [434, 228] on span "Save" at bounding box center [442, 232] width 16 height 12
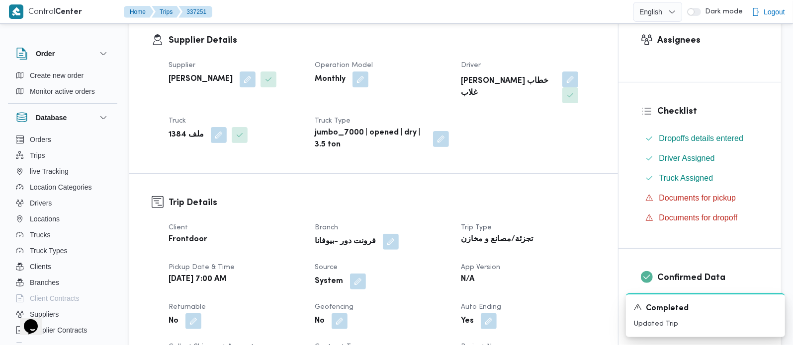
scroll to position [0, 0]
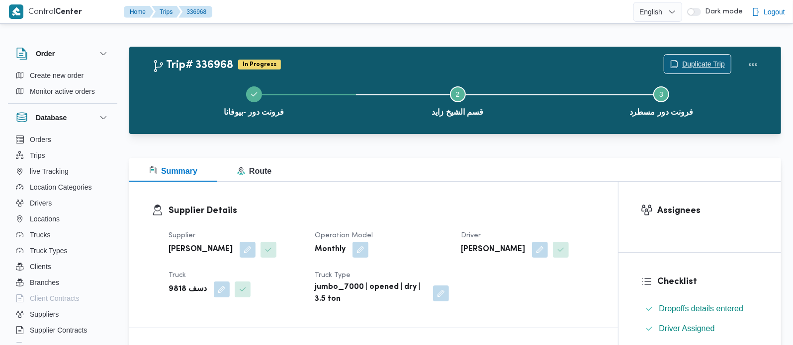
click at [691, 59] on span "Duplicate Trip" at bounding box center [703, 64] width 43 height 12
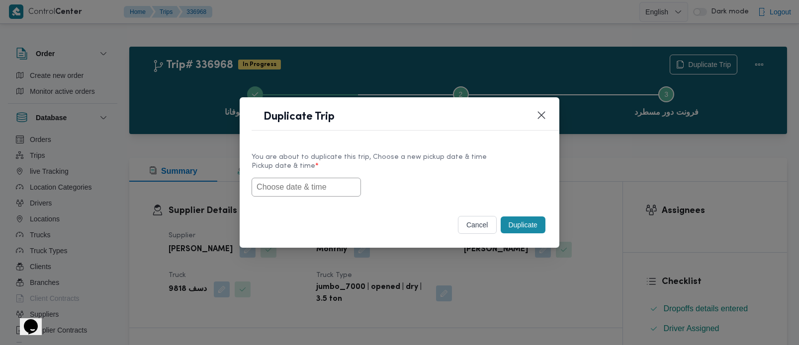
click at [300, 186] on input "text" at bounding box center [306, 187] width 109 height 19
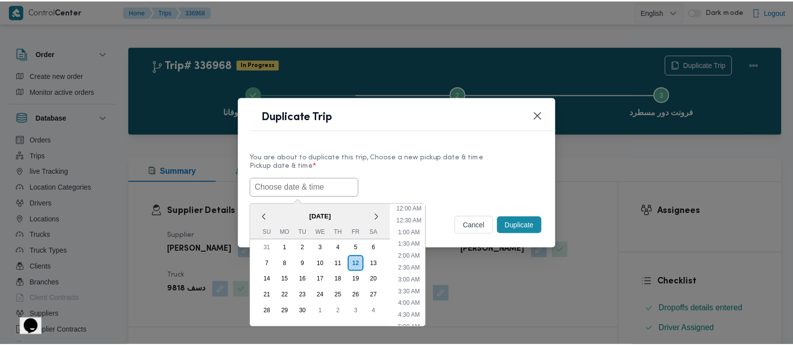
scroll to position [339, 0]
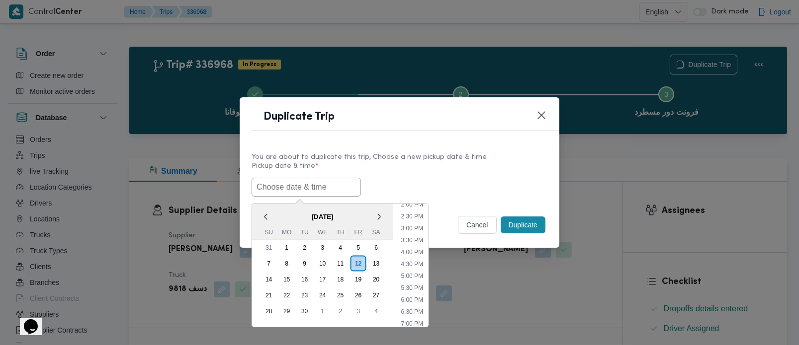
paste input "[DATE] 7:00AM"
type input "[DATE] 7:00AM"
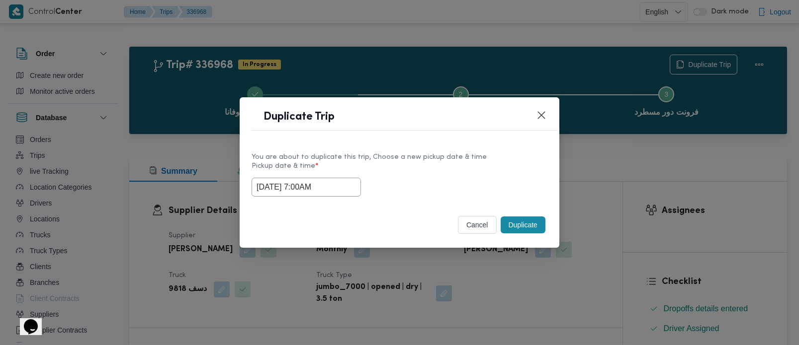
click at [471, 171] on label "Pickup date & time *" at bounding box center [400, 170] width 296 height 15
click at [522, 228] on button "Duplicate" at bounding box center [523, 225] width 45 height 17
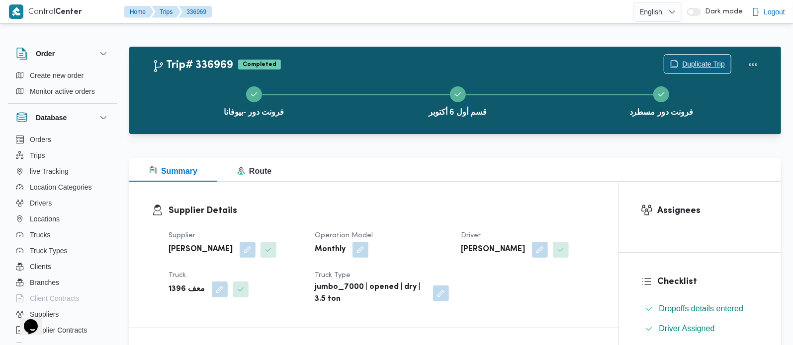
click at [683, 58] on span "Duplicate Trip" at bounding box center [697, 64] width 67 height 19
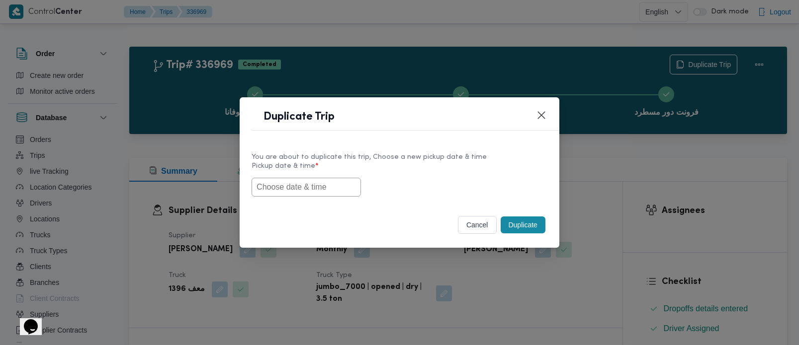
click at [293, 190] on input "text" at bounding box center [306, 187] width 109 height 19
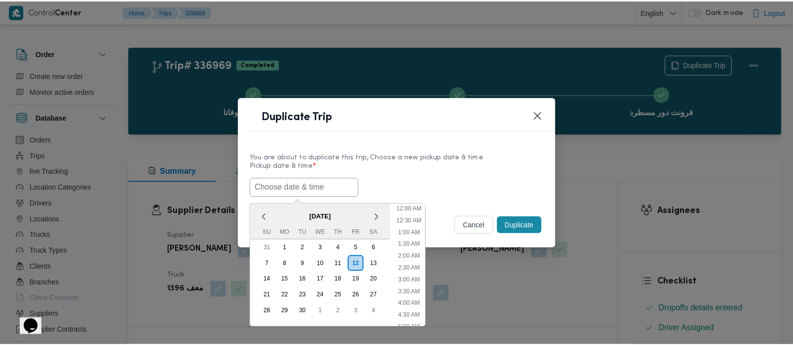
scroll to position [339, 0]
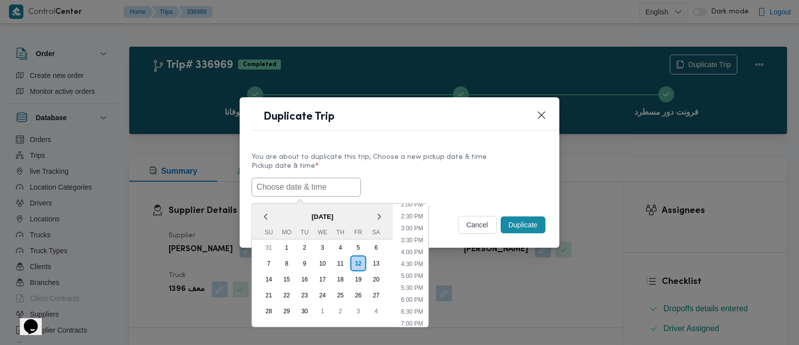
paste input "[DATE] 7:00AM"
type input "[DATE] 7:00AM"
click at [519, 197] on div "You are about to duplicate this trip, Choose a new pickup date & time Pickup da…" at bounding box center [400, 175] width 320 height 64
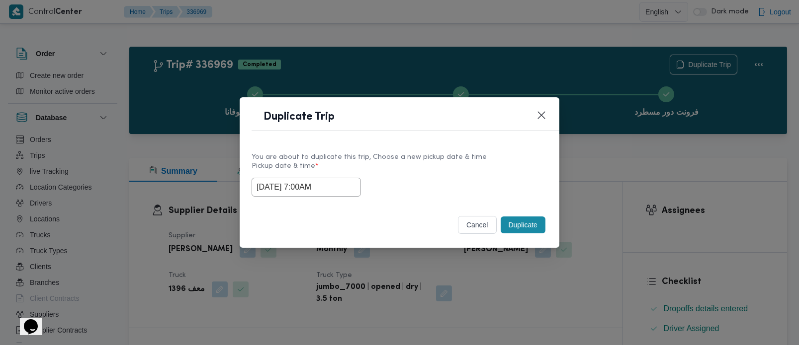
click at [523, 216] on div "Duplicate" at bounding box center [523, 225] width 49 height 21
click at [523, 221] on button "Duplicate" at bounding box center [523, 225] width 45 height 17
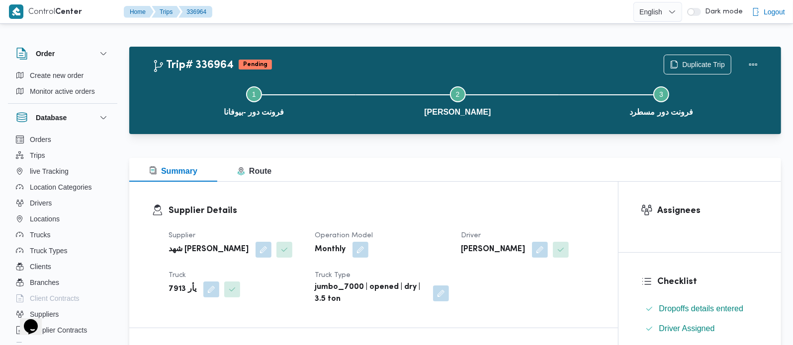
click at [391, 183] on div "Supplier Details Supplier شهد [PERSON_NAME] Operation Model Monthly Driver [PER…" at bounding box center [373, 255] width 489 height 146
click at [706, 55] on button "Duplicate Trip" at bounding box center [698, 64] width 68 height 20
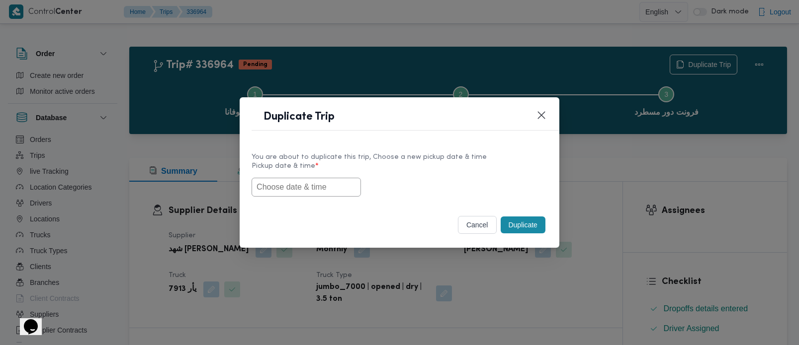
click at [282, 181] on input "text" at bounding box center [306, 187] width 109 height 19
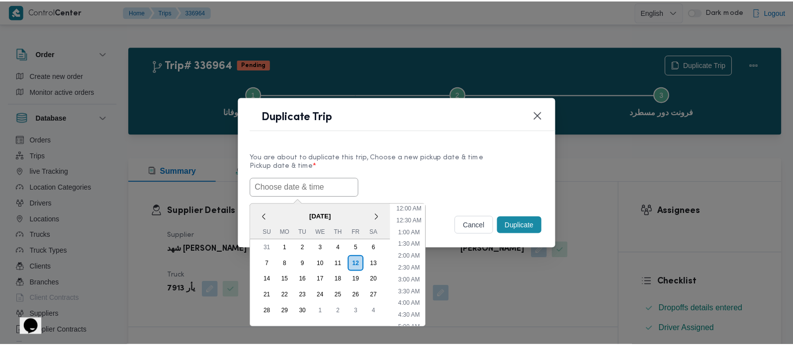
scroll to position [339, 0]
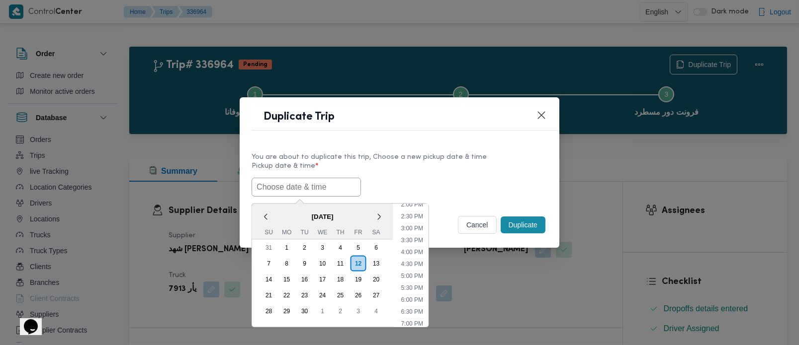
paste input "[DATE] 7:00AM"
type input "[DATE] 7:00AM"
click at [413, 179] on div "13/09/2025 7:00AM < September 2025 > Su Mo Tu We Th Fr Sa 31 1 2 3 4 5 6 7 8 9 …" at bounding box center [400, 187] width 296 height 19
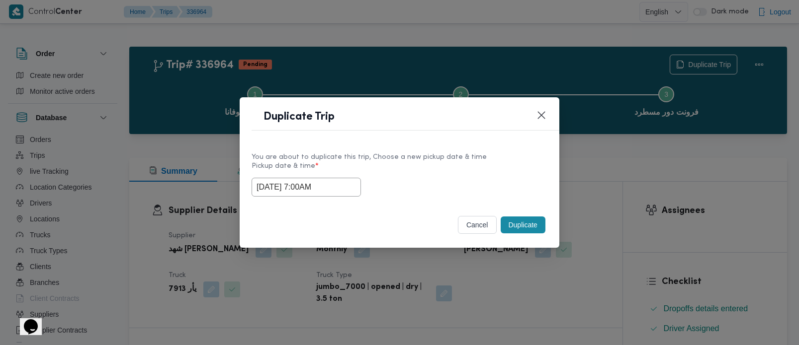
click at [530, 220] on button "Duplicate" at bounding box center [523, 225] width 45 height 17
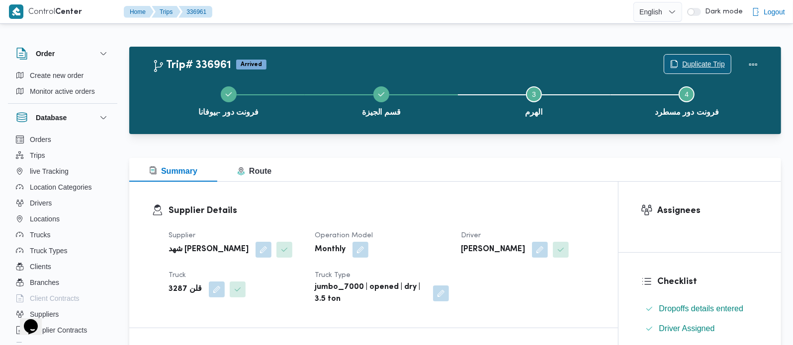
click at [678, 57] on span "Duplicate Trip" at bounding box center [697, 64] width 67 height 19
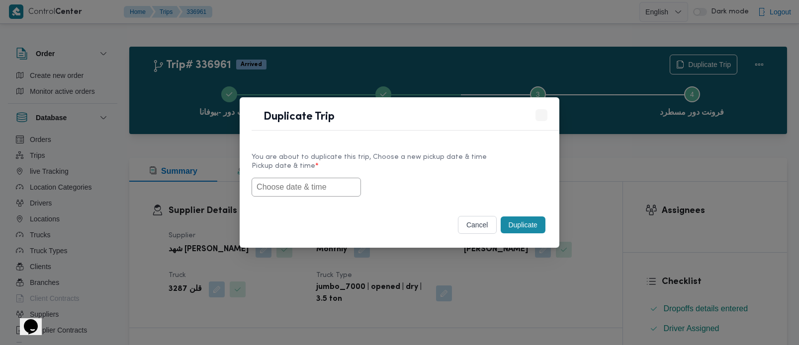
click at [312, 188] on input "text" at bounding box center [306, 187] width 109 height 19
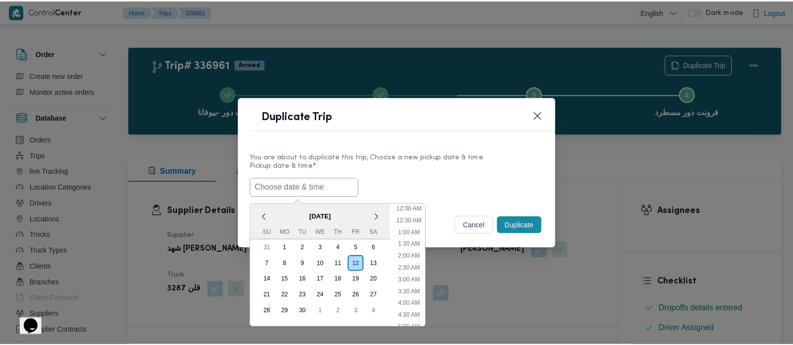
scroll to position [339, 0]
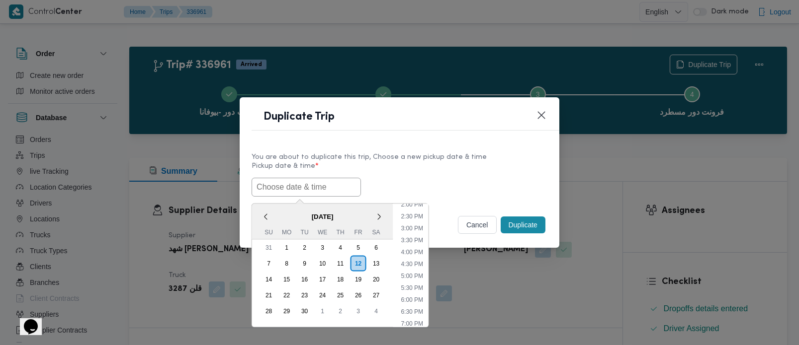
paste input "[DATE] 7:00AM"
type input "[DATE] 7:00AM"
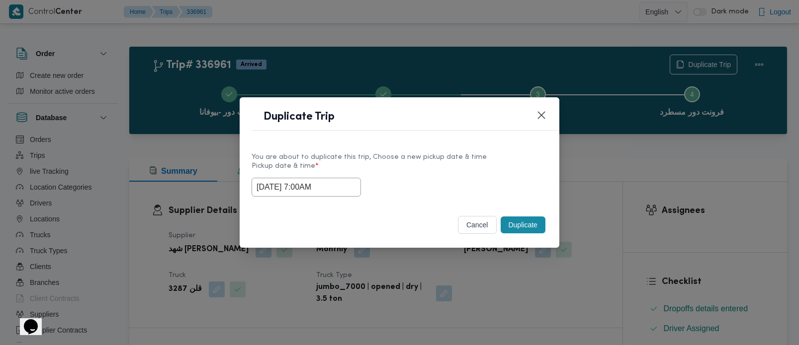
click at [466, 173] on label "Pickup date & time *" at bounding box center [400, 170] width 296 height 15
click at [531, 221] on button "Duplicate" at bounding box center [523, 225] width 45 height 17
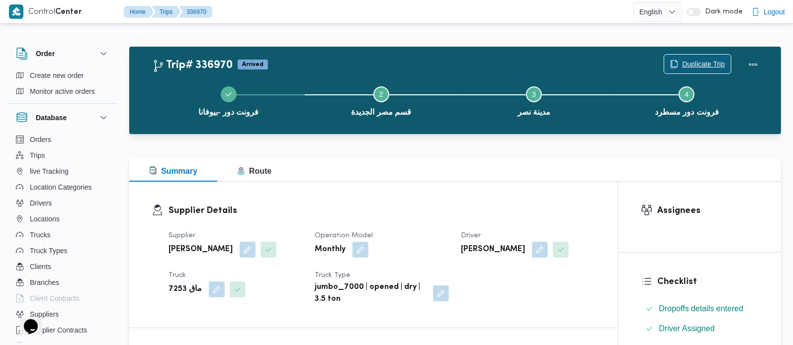
click at [697, 66] on span "Duplicate Trip" at bounding box center [703, 64] width 43 height 12
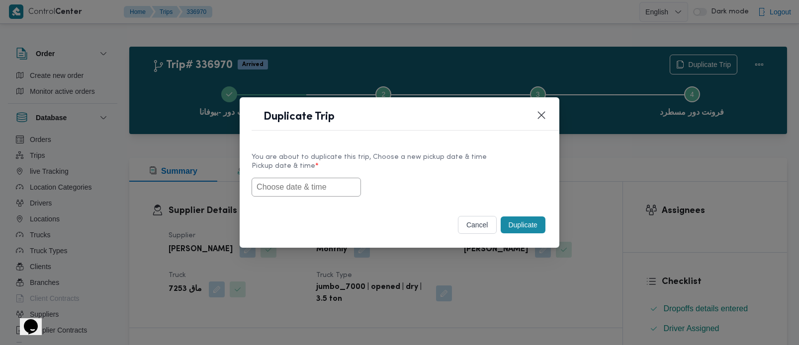
click at [332, 191] on input "text" at bounding box center [306, 187] width 109 height 19
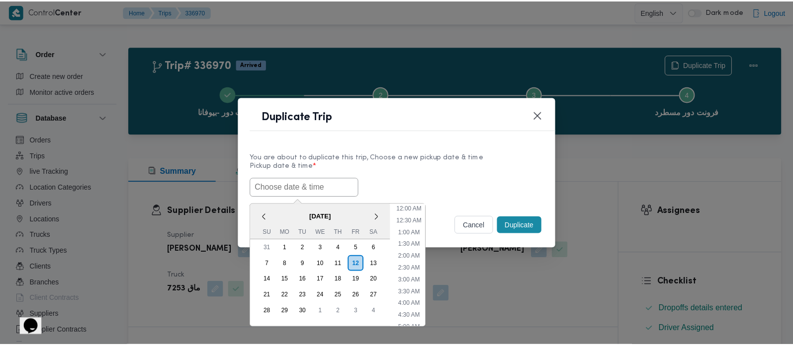
scroll to position [339, 0]
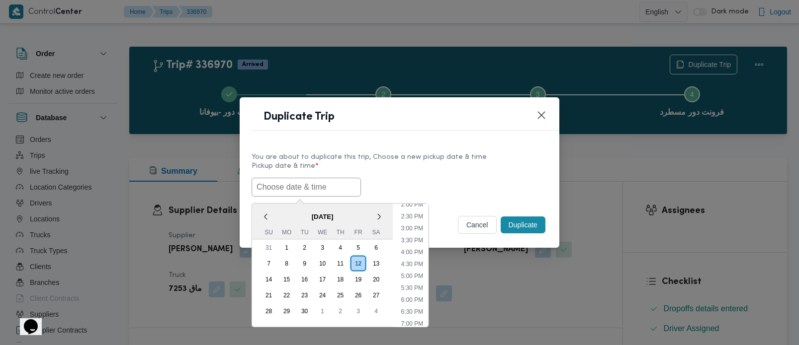
paste input "[DATE] 7:00AM"
type input "[DATE] 7:00AM"
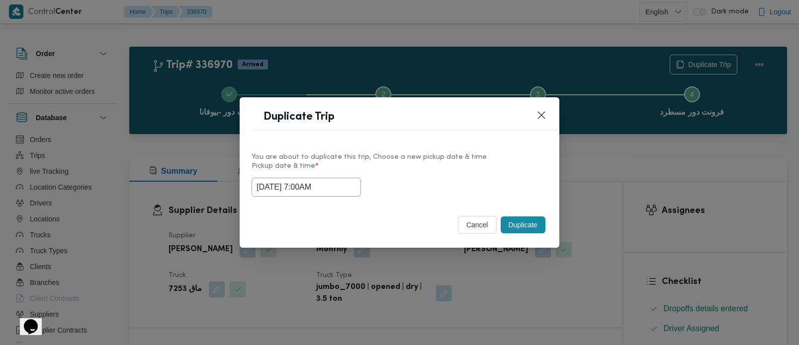
click at [445, 181] on div "[DATE] 7:00AM" at bounding box center [400, 187] width 296 height 19
click at [509, 221] on button "Duplicate" at bounding box center [523, 225] width 45 height 17
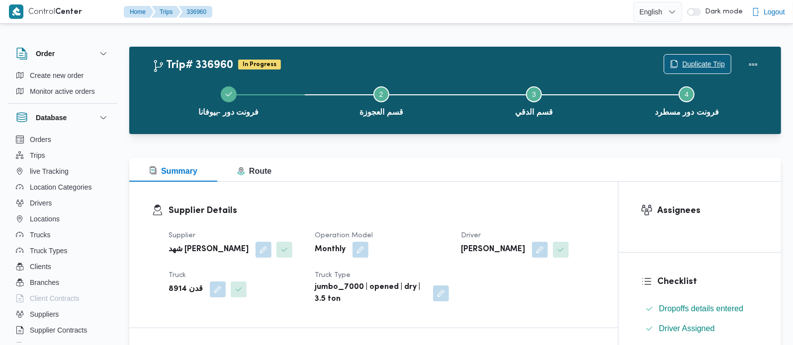
click at [708, 64] on span "Duplicate Trip" at bounding box center [703, 64] width 43 height 12
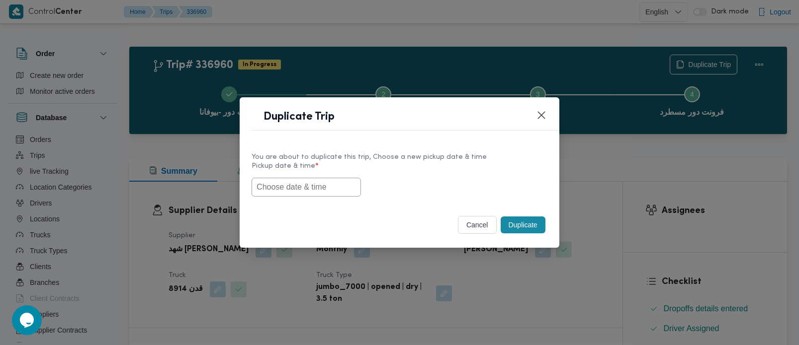
click at [309, 179] on input "text" at bounding box center [306, 187] width 109 height 19
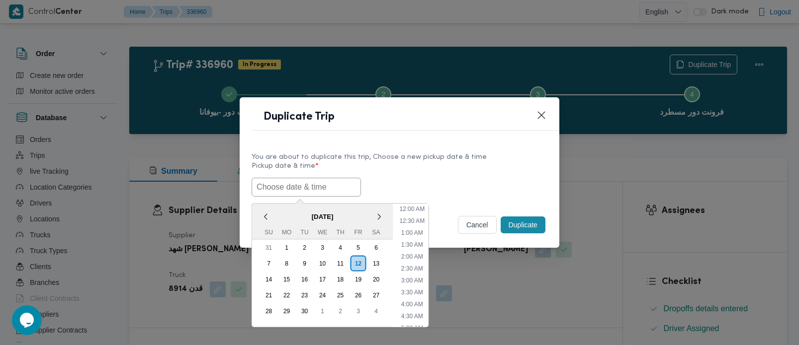
scroll to position [339, 0]
click at [277, 213] on span "[DATE]" at bounding box center [322, 216] width 141 height 17
click at [379, 264] on div "13" at bounding box center [375, 263] width 19 height 19
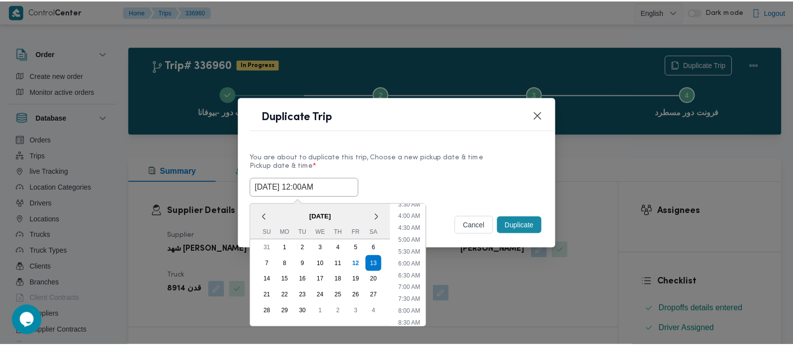
scroll to position [117, 0]
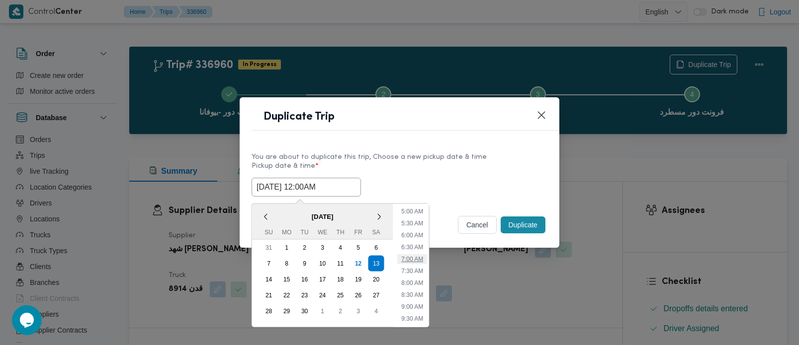
click at [418, 262] on li "7:00 AM" at bounding box center [412, 259] width 30 height 10
type input "[DATE] 7:00AM"
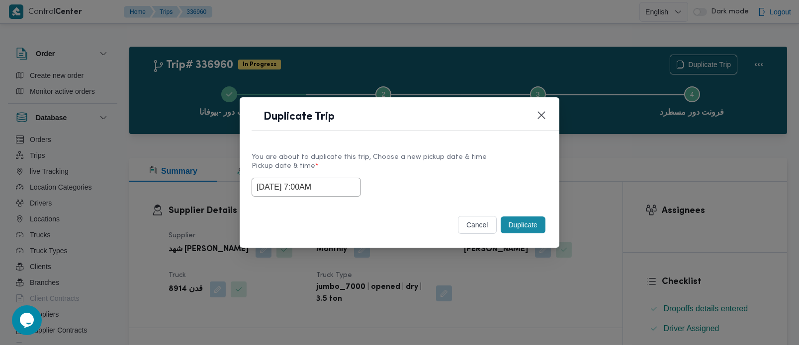
drag, startPoint x: 327, startPoint y: 191, endPoint x: 165, endPoint y: 207, distance: 162.8
click at [165, 207] on div "Duplicate Trip You are about to duplicate this trip, Choose a new pickup date &…" at bounding box center [399, 172] width 799 height 345
click at [463, 196] on div "Selected date: Saturday, September 13th, 2025 at 7:00 AM 13/09/2025 7:00AM" at bounding box center [400, 187] width 296 height 19
click at [514, 218] on button "Duplicate" at bounding box center [523, 225] width 45 height 17
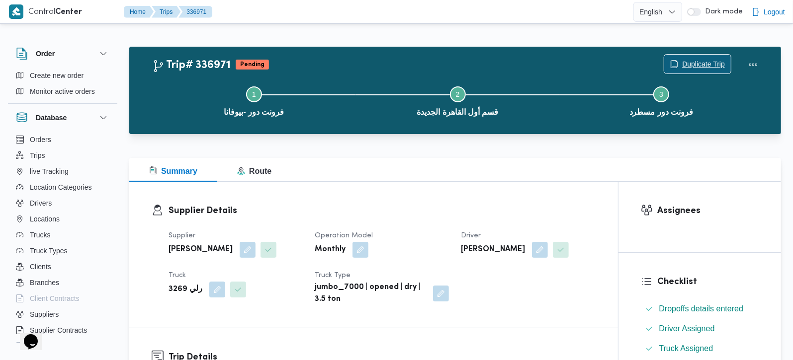
click at [713, 61] on span "Duplicate Trip" at bounding box center [703, 64] width 43 height 12
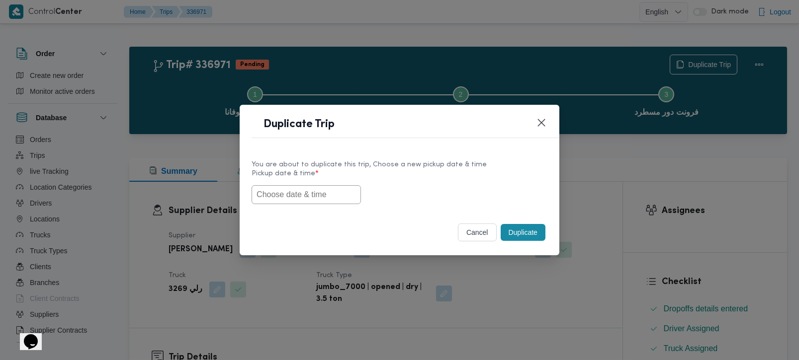
click at [323, 197] on input "text" at bounding box center [306, 194] width 109 height 19
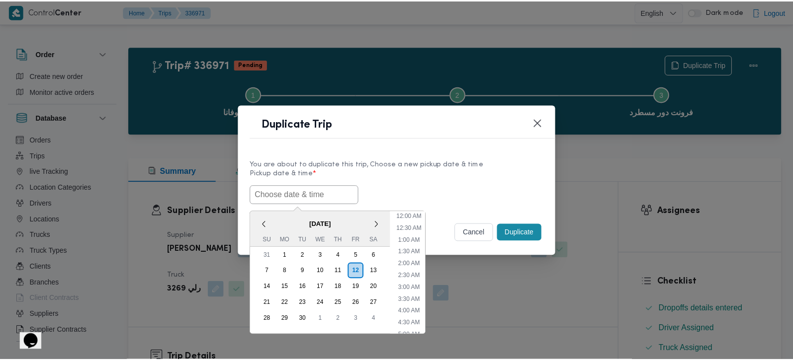
scroll to position [339, 0]
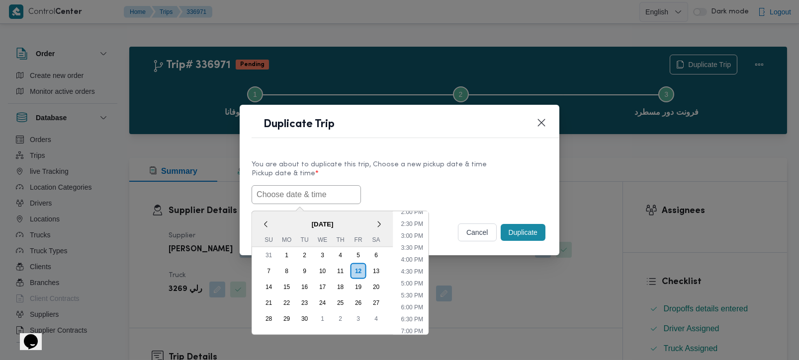
paste input "[DATE] 7:00AM"
type input "[DATE] 7:00AM"
click at [508, 171] on label "Pickup date & time *" at bounding box center [400, 177] width 296 height 15
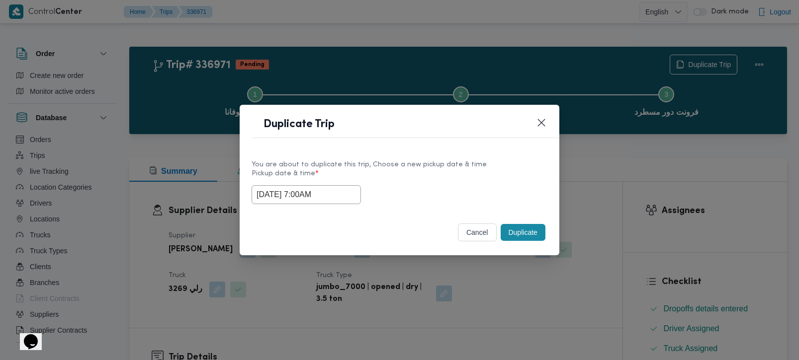
click at [528, 228] on button "Duplicate" at bounding box center [523, 232] width 45 height 17
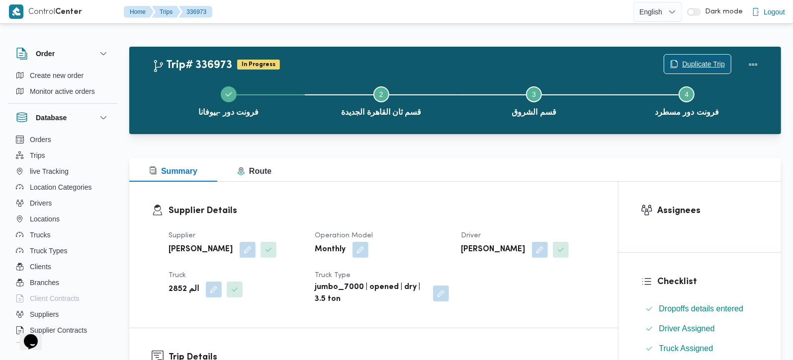
click at [716, 62] on span "Duplicate Trip" at bounding box center [703, 64] width 43 height 12
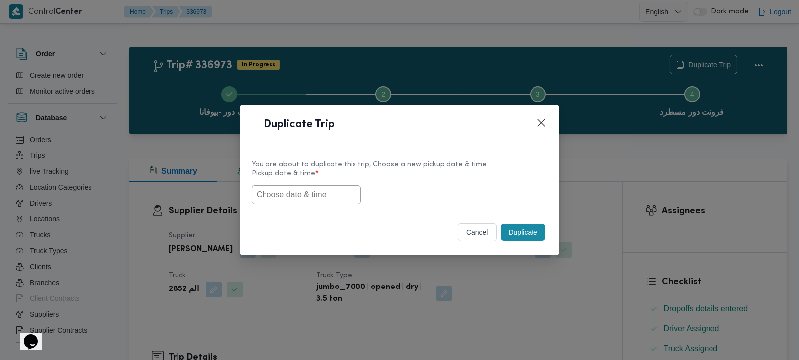
click at [297, 197] on input "text" at bounding box center [306, 194] width 109 height 19
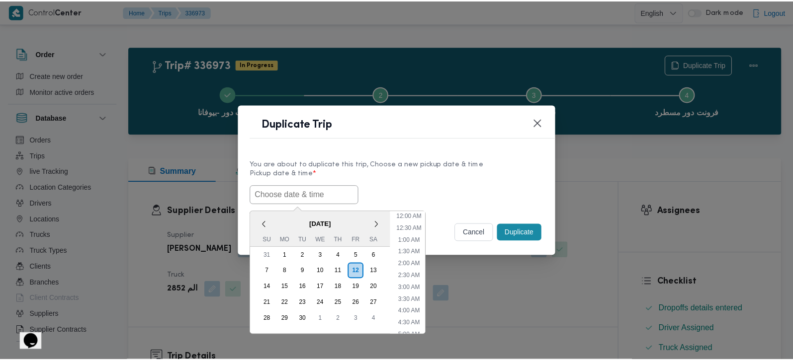
scroll to position [339, 0]
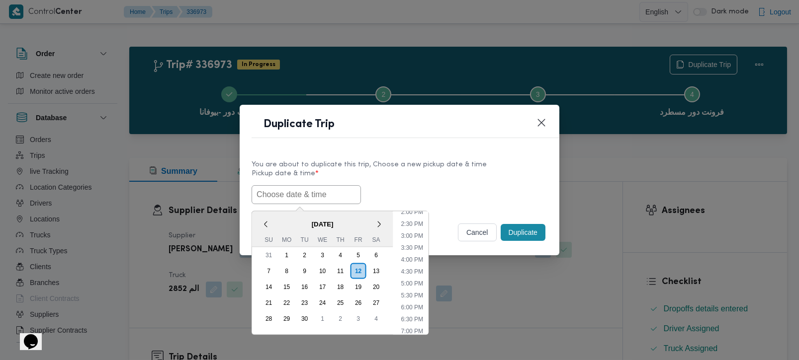
paste input "[DATE] 7:00AM"
type input "[DATE] 7:00AM"
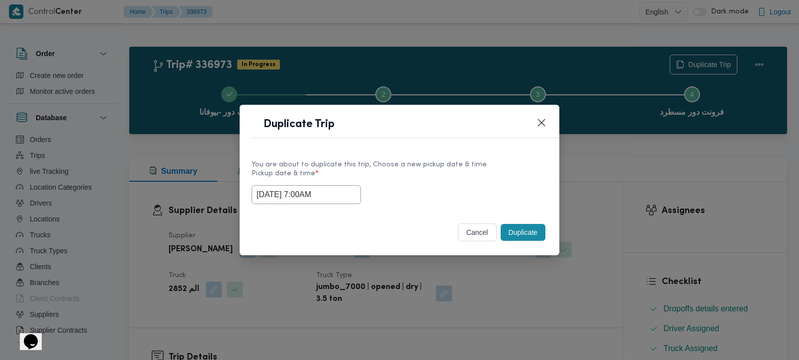
click at [496, 182] on label "Pickup date & time *" at bounding box center [400, 177] width 296 height 15
click at [526, 230] on button "Duplicate" at bounding box center [523, 232] width 45 height 17
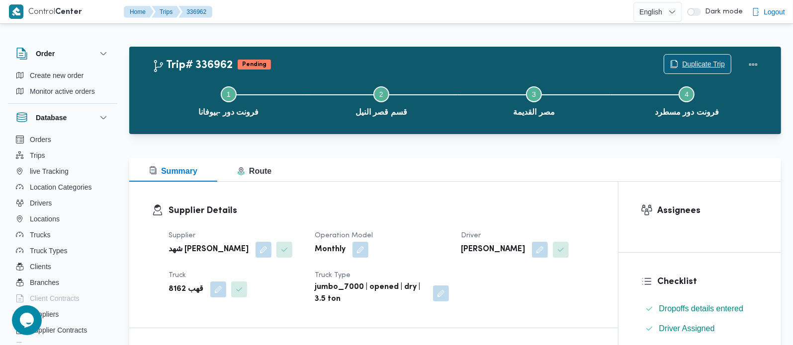
click at [723, 59] on span "Duplicate Trip" at bounding box center [703, 64] width 43 height 12
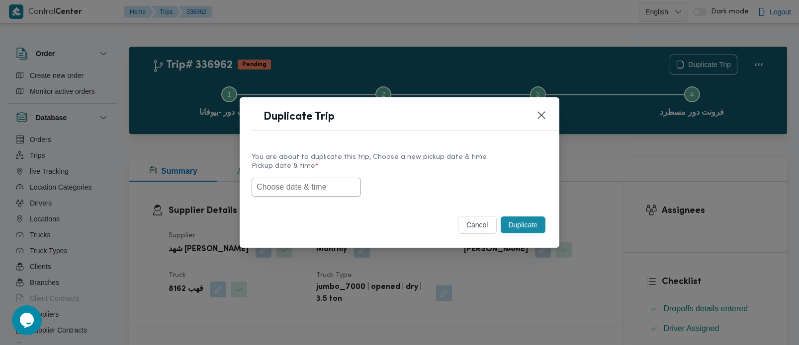
click at [318, 186] on input "text" at bounding box center [306, 187] width 109 height 19
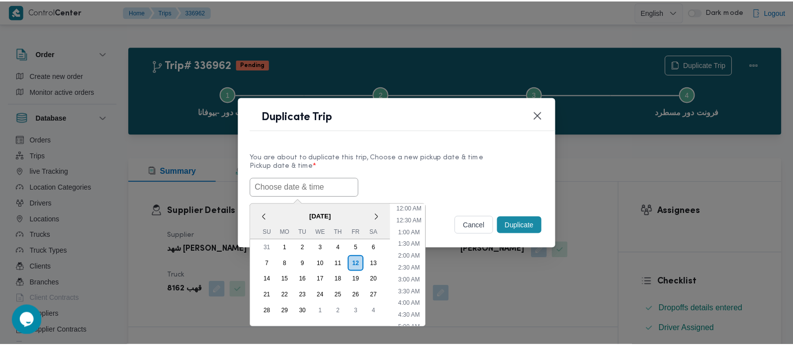
scroll to position [339, 0]
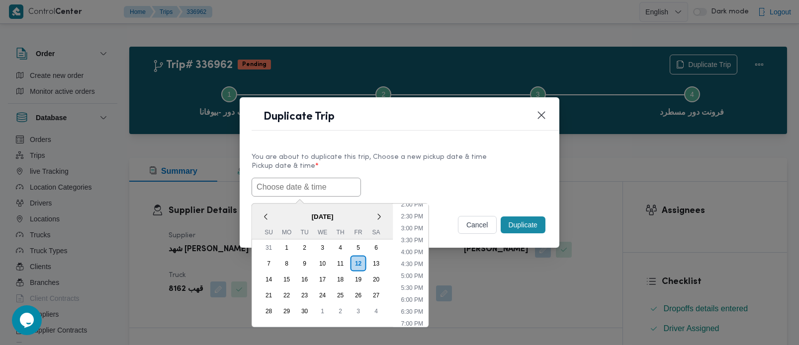
paste input "[DATE] 7:00AM"
type input "[DATE] 7:00AM"
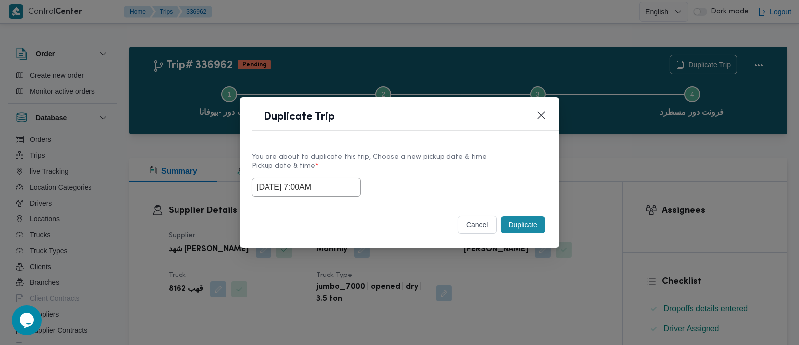
click at [535, 178] on div "[DATE] 7:00AM" at bounding box center [400, 187] width 296 height 19
click at [526, 220] on button "Duplicate" at bounding box center [523, 225] width 45 height 17
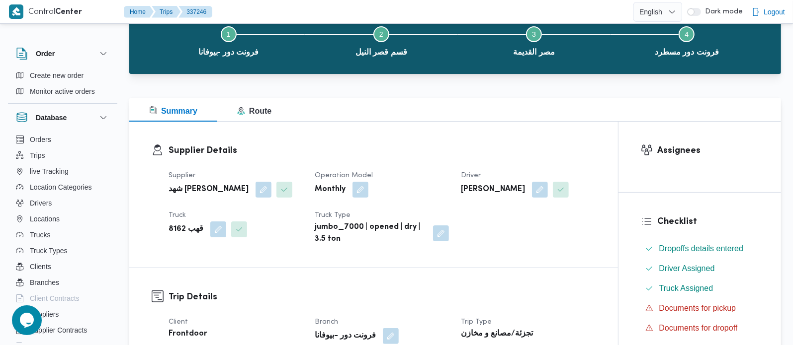
scroll to position [175, 0]
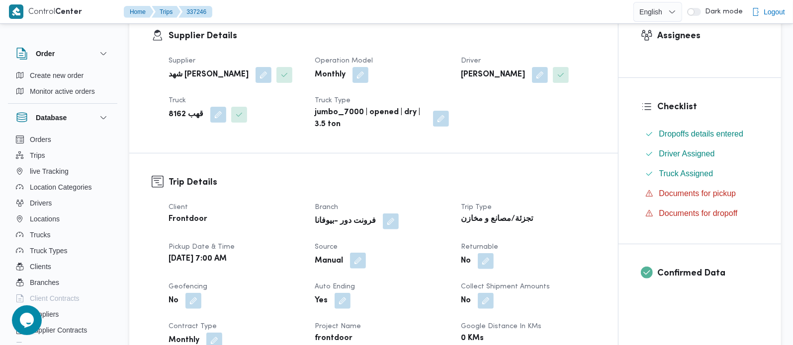
click at [361, 269] on button "button" at bounding box center [358, 261] width 16 height 16
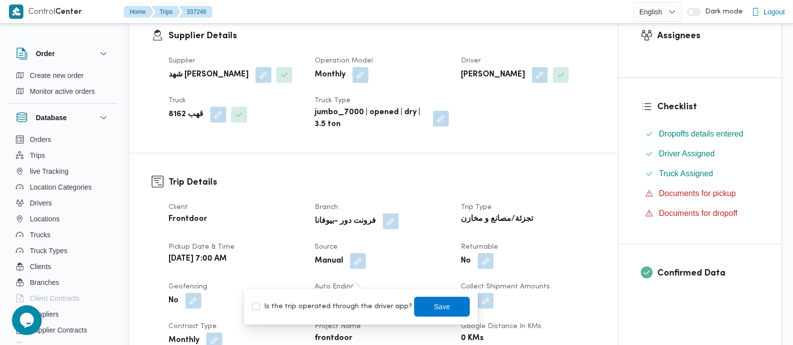
click at [352, 306] on label "Is the trip operated through the driver app?" at bounding box center [332, 307] width 160 height 12
checkbox input "true"
click at [432, 317] on div "You are in a dialog. To close this dialog, hit escape. Is the trip operated thr…" at bounding box center [361, 307] width 234 height 36
click at [417, 301] on span "Save" at bounding box center [442, 307] width 56 height 20
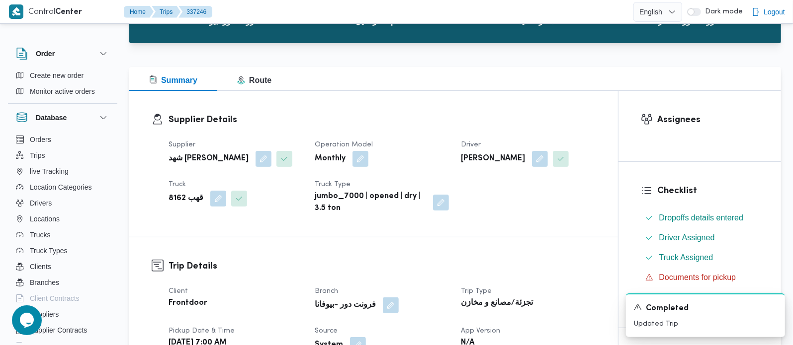
scroll to position [0, 0]
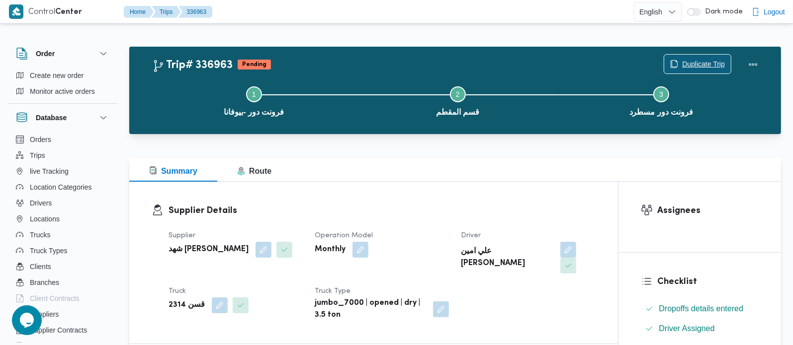
click at [690, 65] on span "Duplicate Trip" at bounding box center [703, 64] width 43 height 12
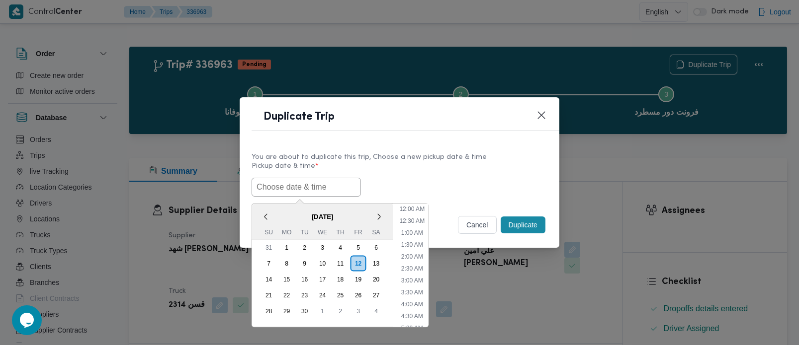
click at [303, 190] on input "text" at bounding box center [306, 187] width 109 height 19
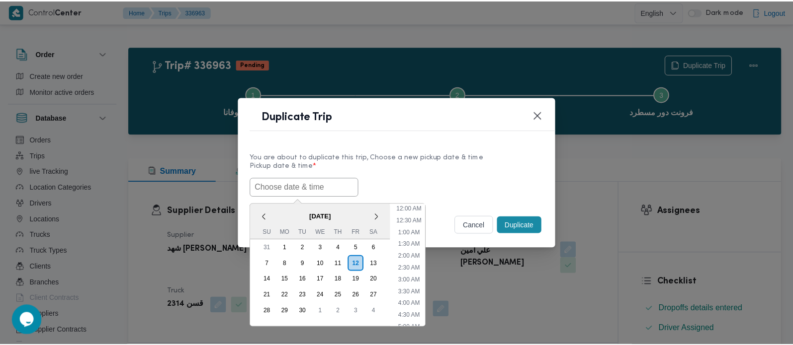
scroll to position [339, 0]
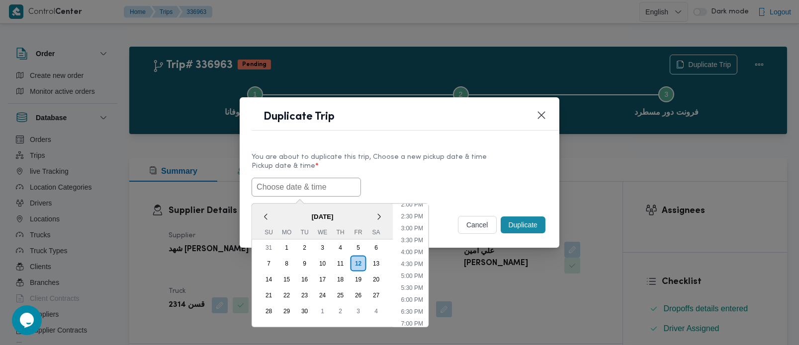
paste input "[DATE] 7:00AM"
type input "[DATE] 7:00AM"
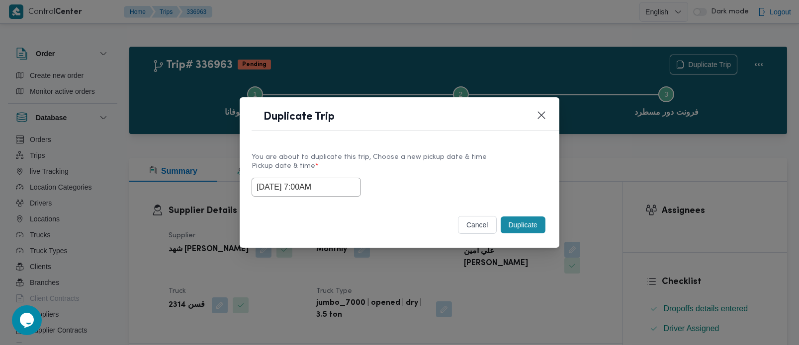
click at [436, 167] on label "Pickup date & time *" at bounding box center [400, 170] width 296 height 15
click at [529, 225] on button "Duplicate" at bounding box center [523, 225] width 45 height 17
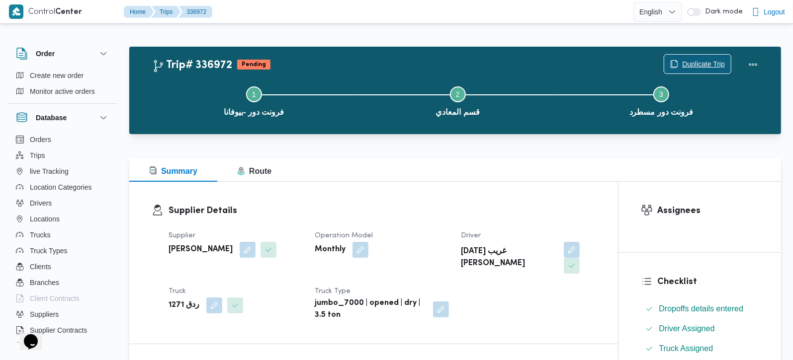
click at [694, 59] on span "Duplicate Trip" at bounding box center [703, 64] width 43 height 12
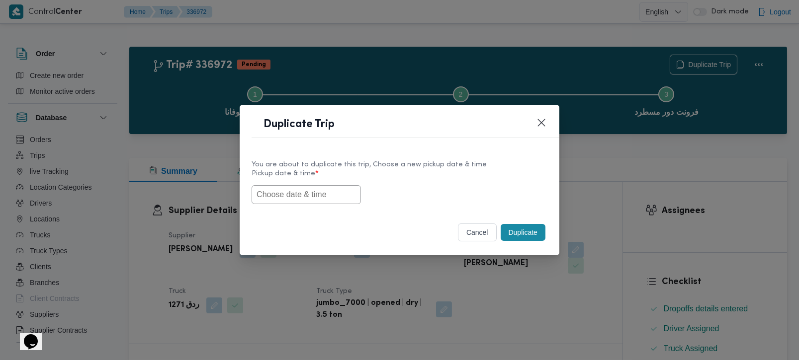
click at [283, 188] on input "text" at bounding box center [306, 194] width 109 height 19
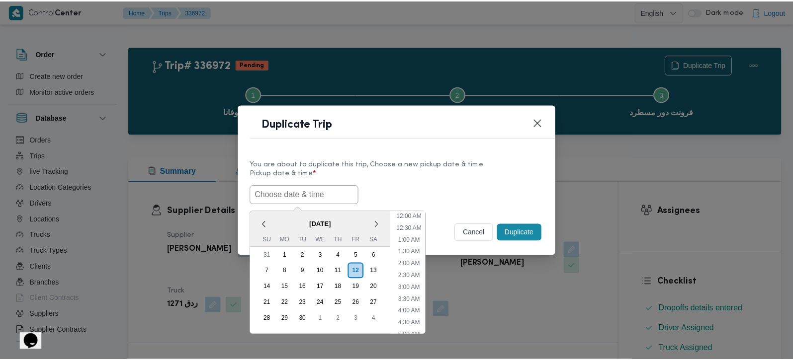
scroll to position [339, 0]
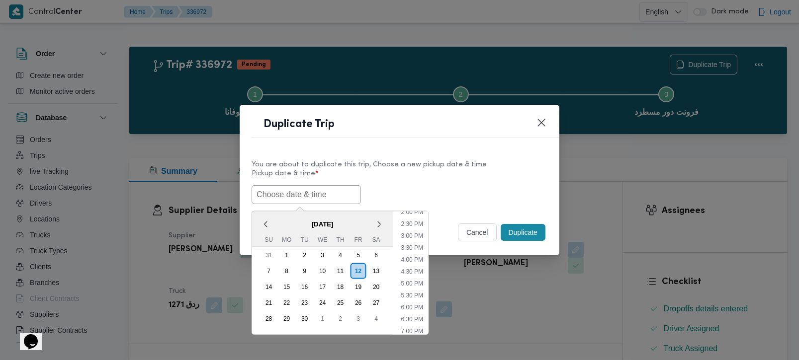
paste input "[DATE] 7:00AM"
type input "[DATE] 7:00AM"
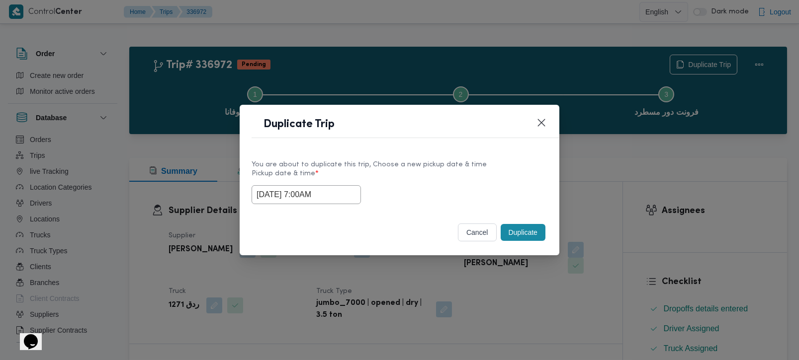
click at [472, 193] on div "[DATE] 7:00AM" at bounding box center [400, 194] width 296 height 19
click at [503, 225] on button "Duplicate" at bounding box center [523, 232] width 45 height 17
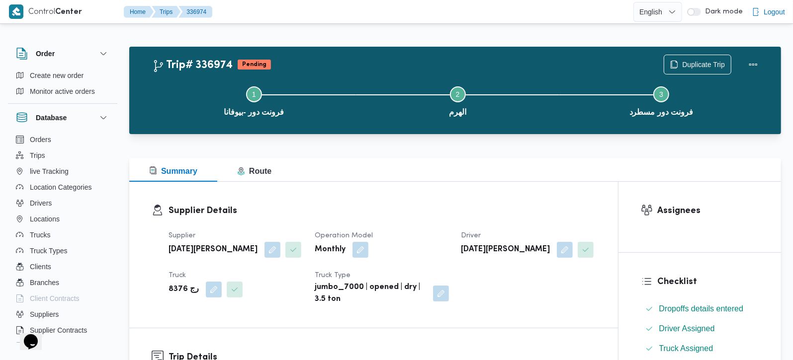
click at [681, 54] on div "Duplicate Trip" at bounding box center [713, 65] width 111 height 32
click at [682, 59] on span "Duplicate Trip" at bounding box center [703, 64] width 43 height 12
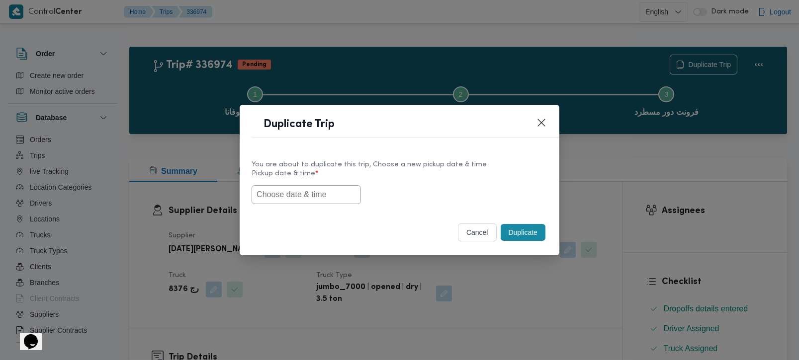
click at [320, 200] on input "text" at bounding box center [306, 194] width 109 height 19
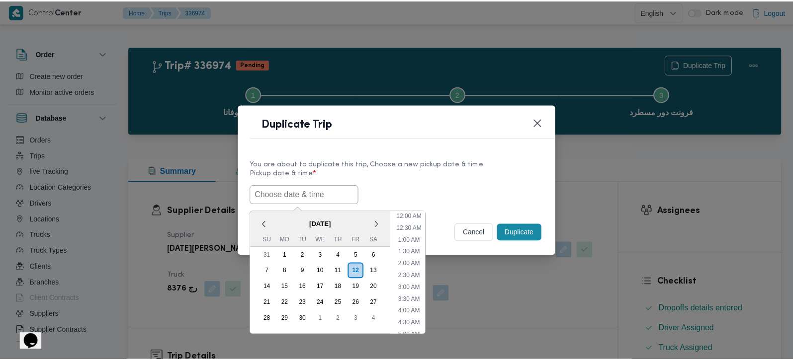
scroll to position [339, 0]
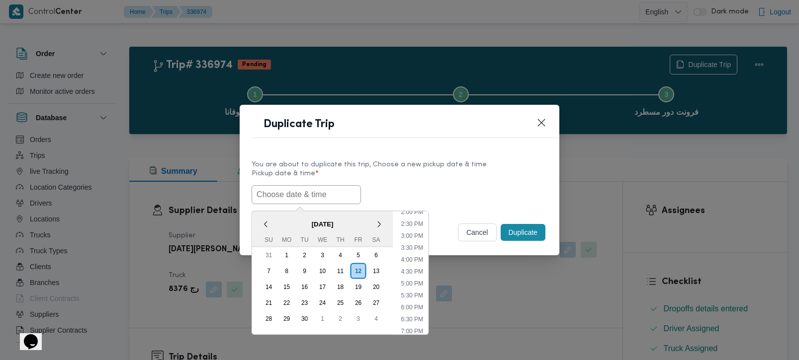
paste input "[DATE] 7:00AM"
type input "[DATE] 7:00AM"
click at [457, 174] on label "Pickup date & time *" at bounding box center [400, 177] width 296 height 15
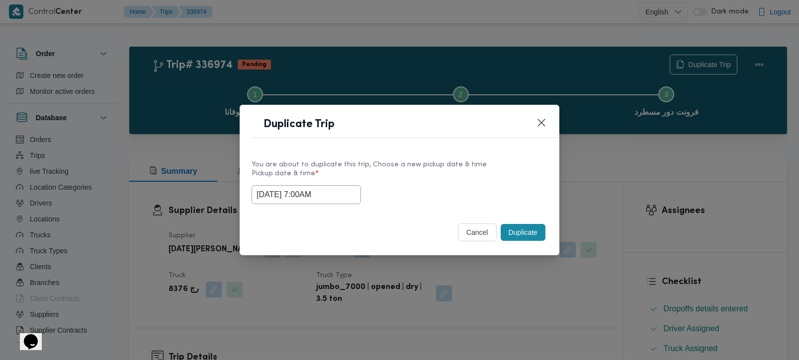
click at [517, 233] on button "Duplicate" at bounding box center [523, 232] width 45 height 17
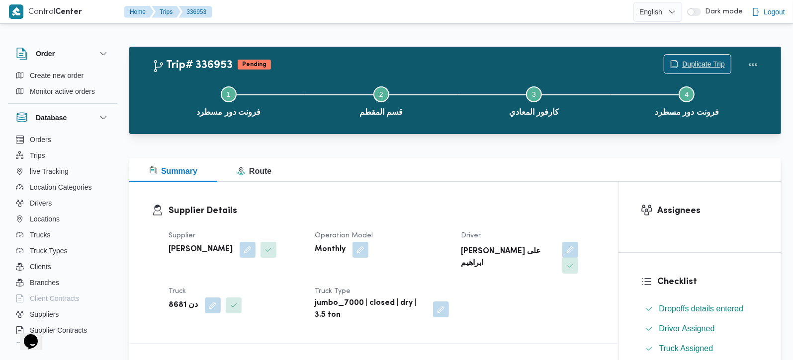
click at [693, 65] on span "Duplicate Trip" at bounding box center [703, 64] width 43 height 12
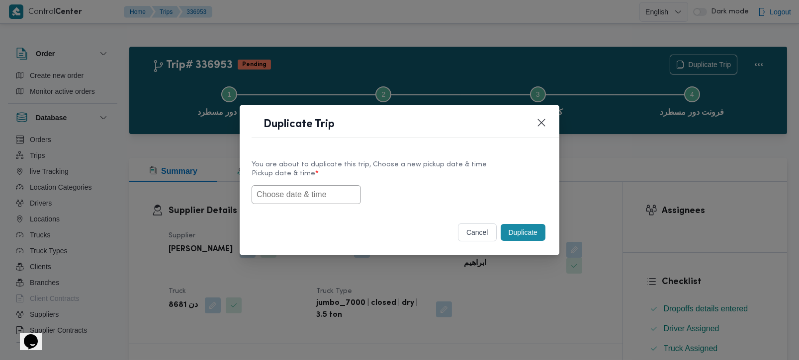
click at [296, 200] on input "text" at bounding box center [306, 194] width 109 height 19
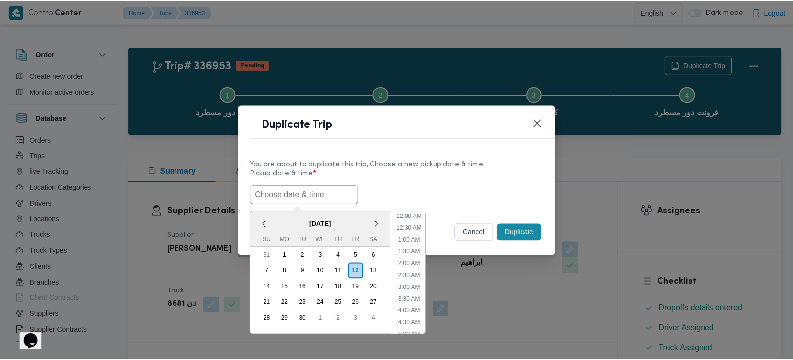
scroll to position [339, 0]
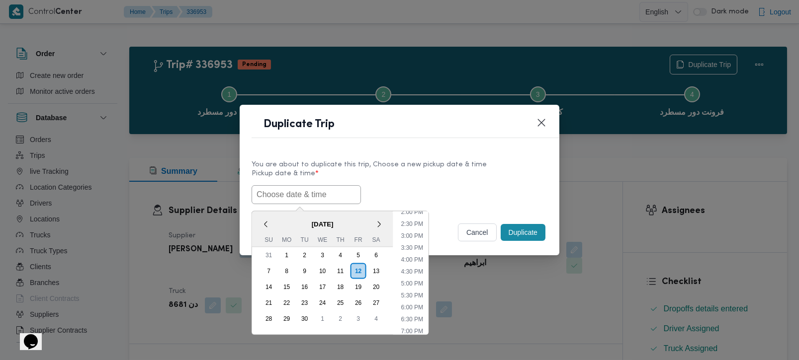
paste input "[DATE] 7:00AM"
type input "[DATE] 7:00AM"
click at [438, 207] on div "You are about to duplicate this trip, Choose a new pickup date & time Pickup da…" at bounding box center [400, 182] width 320 height 64
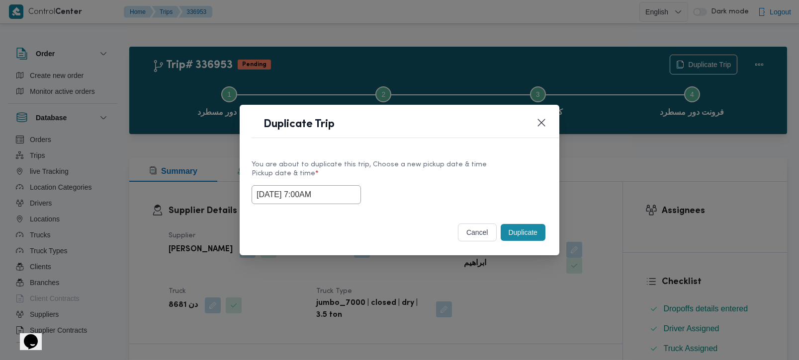
click at [517, 237] on button "Duplicate" at bounding box center [523, 232] width 45 height 17
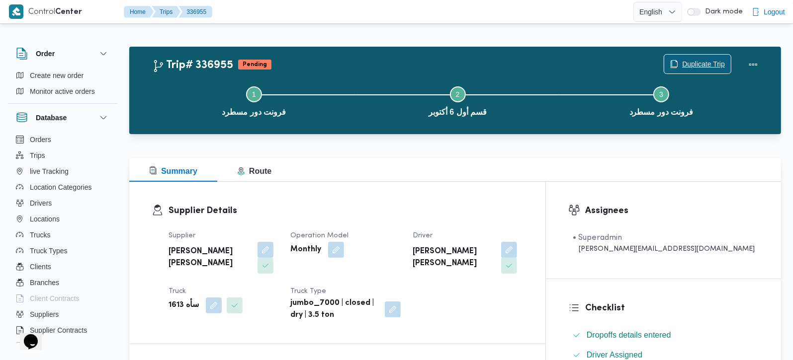
click at [672, 61] on icon "button" at bounding box center [674, 64] width 8 height 8
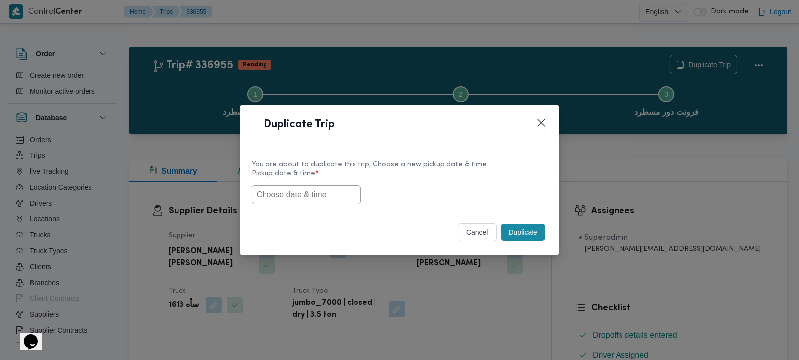
click at [328, 181] on label "Pickup date & time *" at bounding box center [400, 177] width 296 height 15
click at [326, 187] on input "text" at bounding box center [306, 194] width 109 height 19
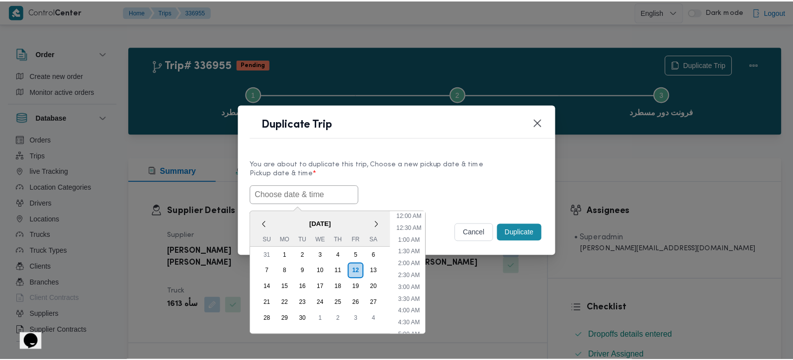
scroll to position [339, 0]
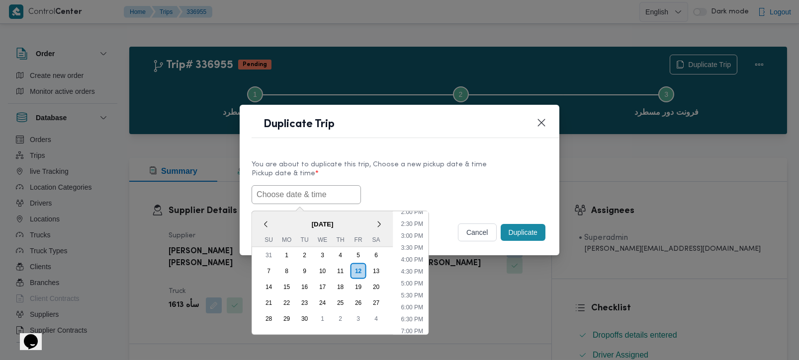
paste input "[DATE] 7:00AM"
type input "[DATE] 7:00AM"
click at [467, 187] on div "[DATE] 7:00AM < [DATE] > Su Mo Tu We Th Fr Sa 31 1 2 3 4 5 6 7 8 9 10 11 12 13 …" at bounding box center [400, 194] width 296 height 19
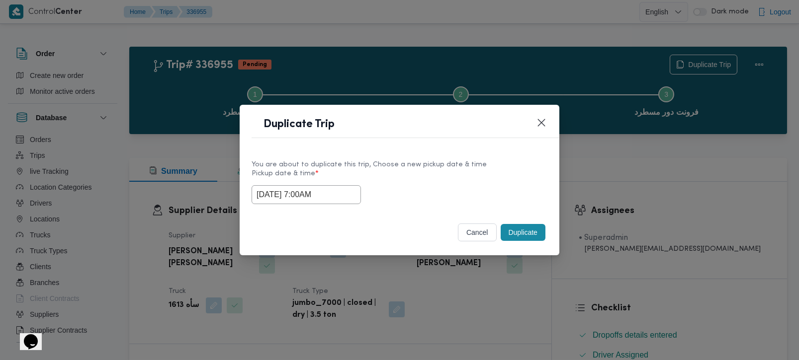
click at [512, 236] on button "Duplicate" at bounding box center [523, 232] width 45 height 17
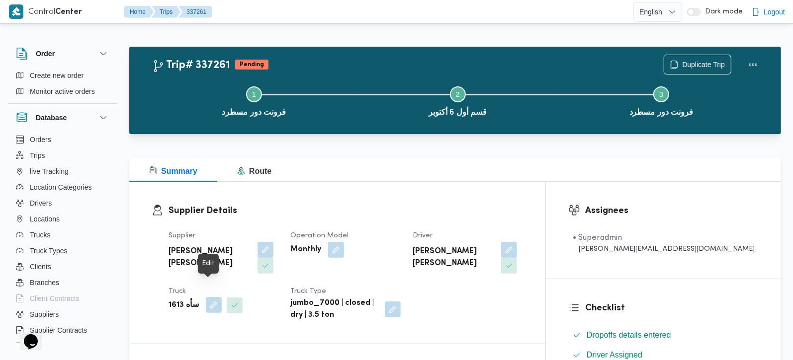
click at [214, 297] on button "button" at bounding box center [214, 305] width 16 height 16
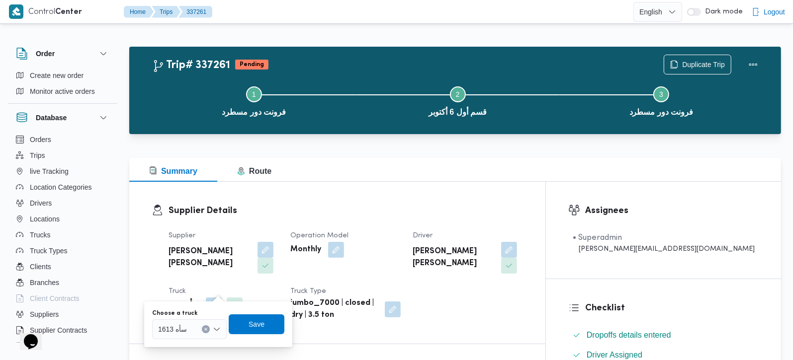
click at [206, 332] on button "Clear input" at bounding box center [206, 330] width 8 height 8
type input "567"
click at [186, 302] on span "قلب 567 8 | null" at bounding box center [195, 298] width 51 height 12
click at [272, 319] on span "Save" at bounding box center [264, 324] width 56 height 20
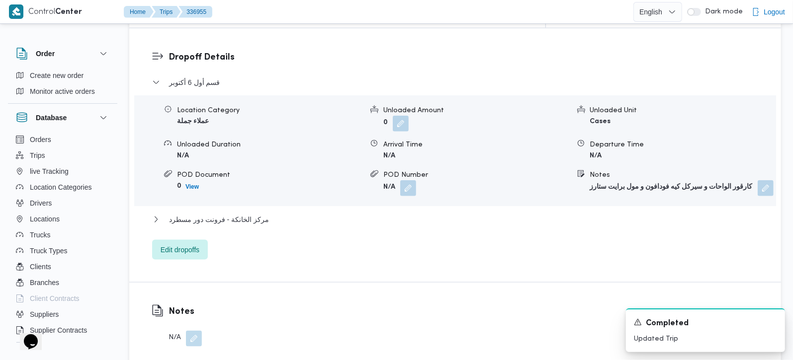
scroll to position [877, 0]
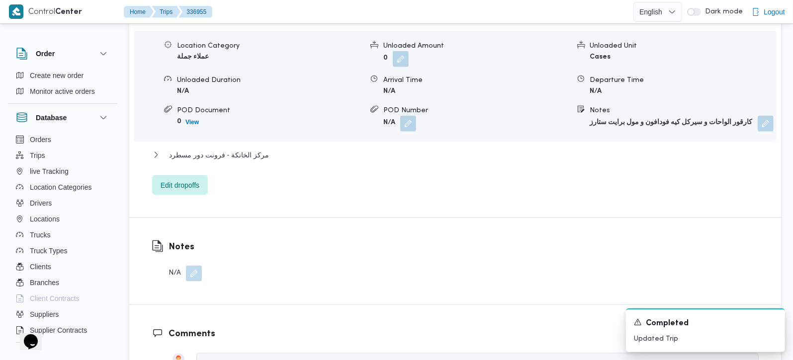
click at [191, 266] on button "button" at bounding box center [194, 274] width 16 height 16
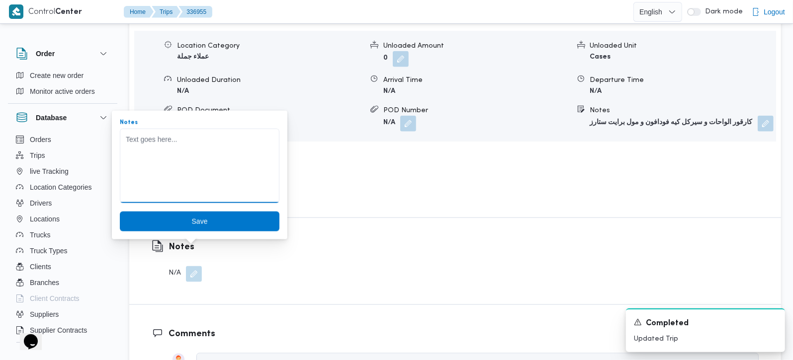
click at [170, 157] on textarea "Notes" at bounding box center [200, 166] width 160 height 75
type textarea "جامبو مفتوح بدل مقفول"
click at [198, 226] on span "Save" at bounding box center [200, 222] width 160 height 20
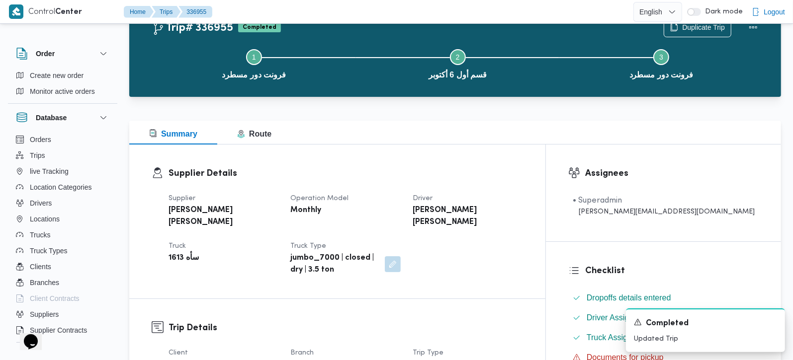
scroll to position [0, 0]
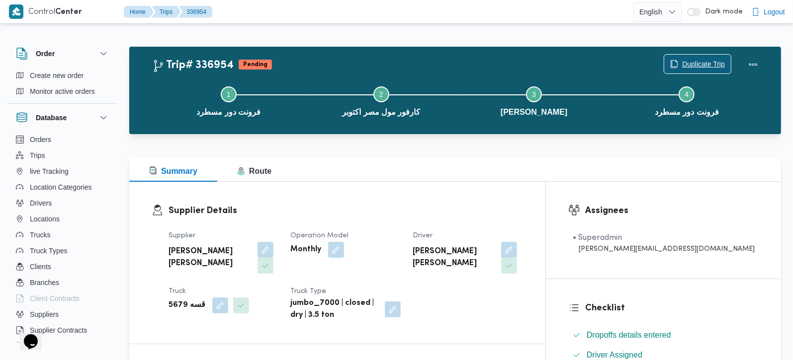
click at [690, 68] on span "Duplicate Trip" at bounding box center [703, 64] width 43 height 12
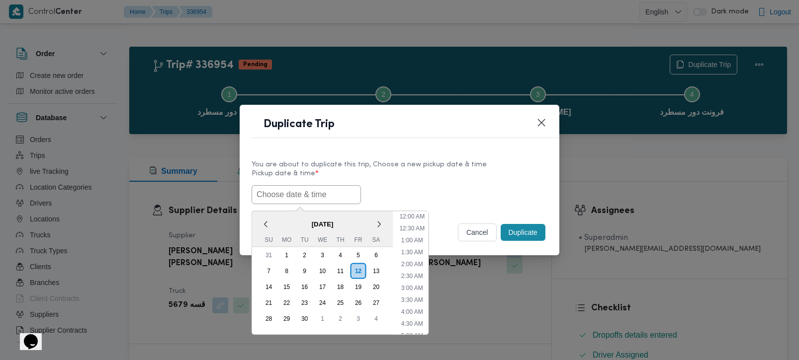
click at [313, 197] on input "text" at bounding box center [306, 194] width 109 height 19
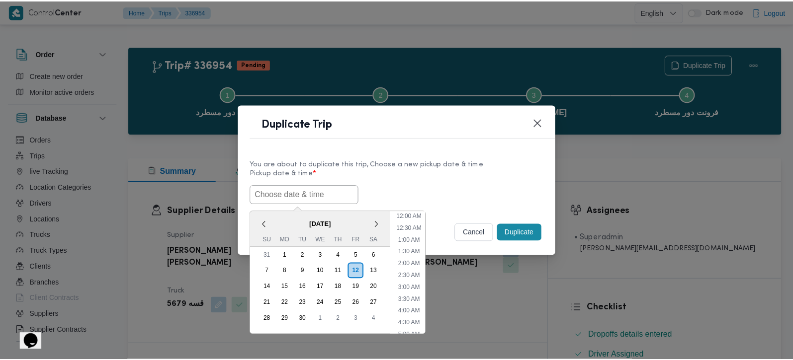
scroll to position [339, 0]
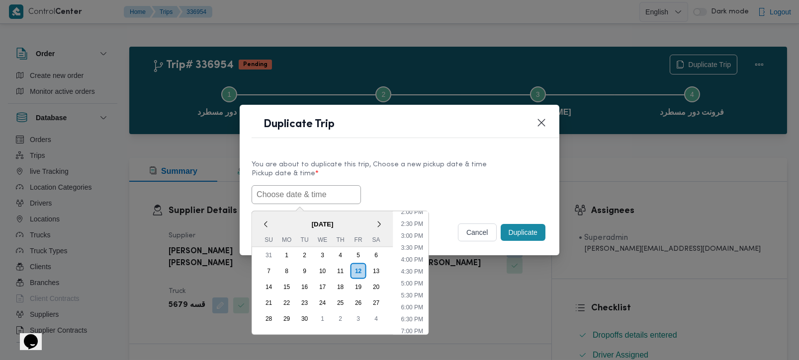
paste input "[DATE] 7:00AM"
type input "[DATE] 7:00AM"
click at [473, 186] on div "[DATE] 7:00AM < [DATE] > Su Mo Tu We Th Fr Sa 31 1 2 3 4 5 6 7 8 9 10 11 12 13 …" at bounding box center [400, 194] width 296 height 19
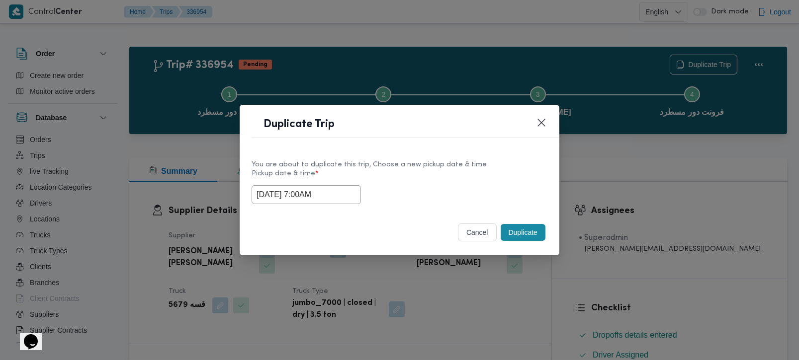
click at [530, 233] on button "Duplicate" at bounding box center [523, 232] width 45 height 17
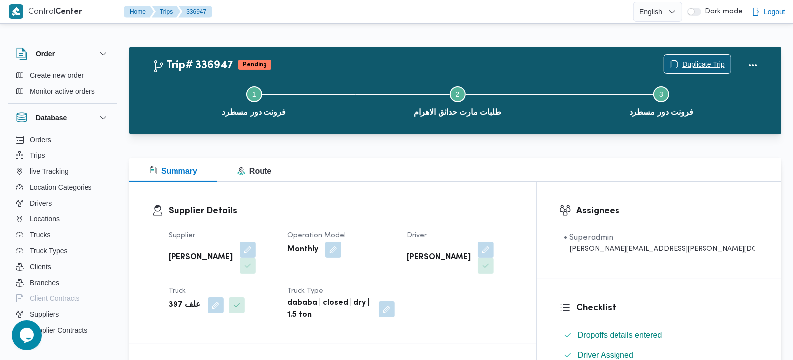
click at [715, 62] on span "Duplicate Trip" at bounding box center [703, 64] width 43 height 12
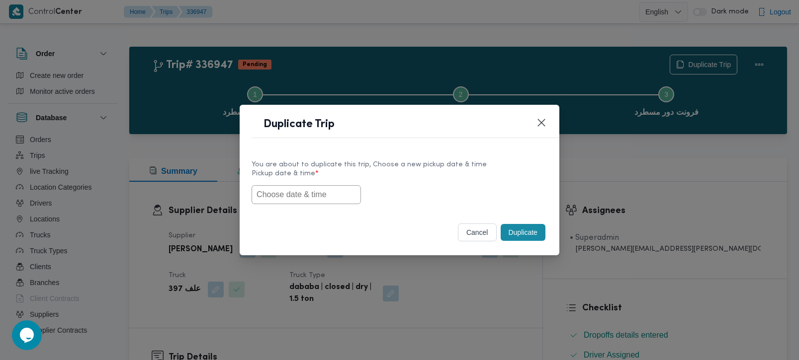
click at [313, 194] on input "text" at bounding box center [306, 194] width 109 height 19
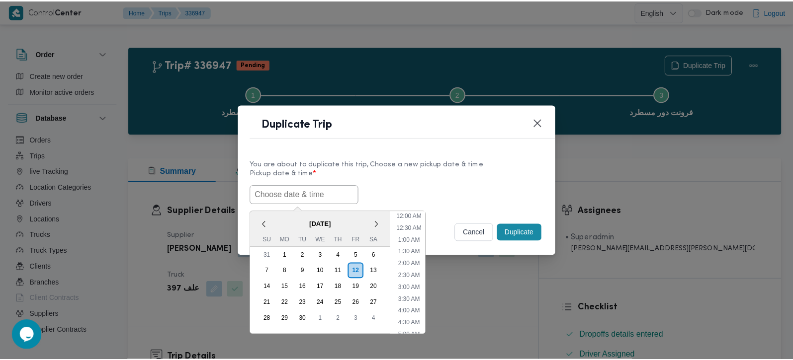
scroll to position [339, 0]
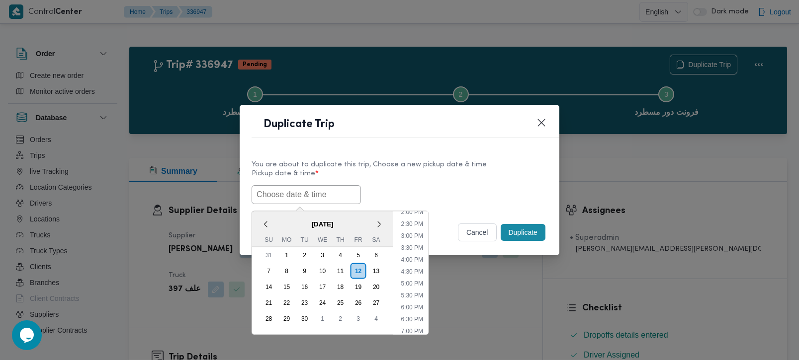
paste input "[DATE] 7:00AM"
type input "[DATE] 7:00AM"
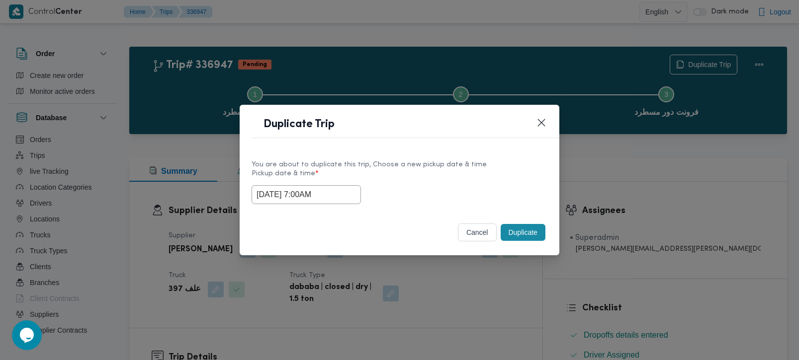
click at [492, 207] on div "You are about to duplicate this trip, Choose a new pickup date & time Pickup da…" at bounding box center [400, 182] width 320 height 64
click at [510, 227] on button "Duplicate" at bounding box center [523, 232] width 45 height 17
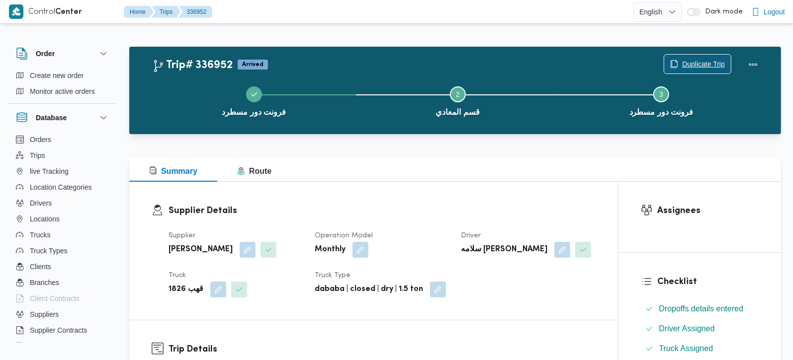
click at [709, 58] on span "Duplicate Trip" at bounding box center [697, 64] width 67 height 19
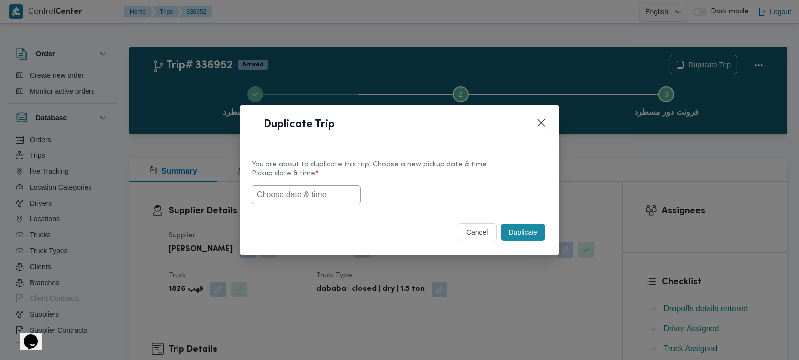
click at [272, 200] on input "text" at bounding box center [306, 194] width 109 height 19
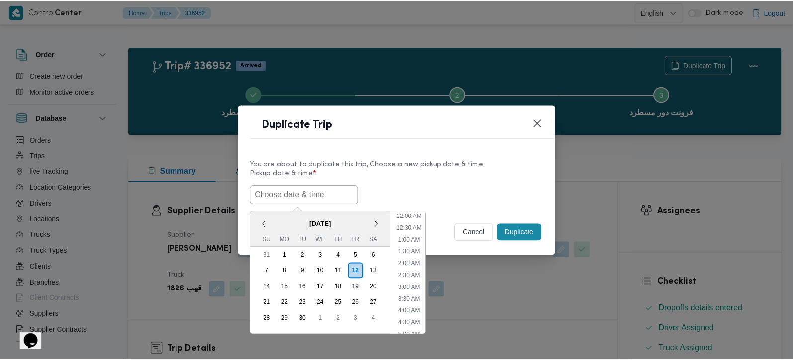
scroll to position [339, 0]
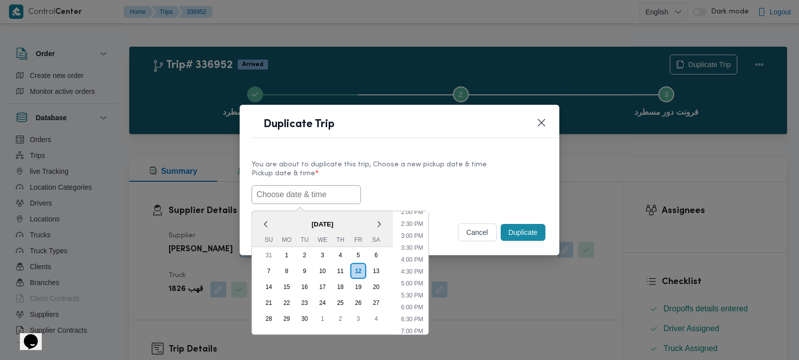
paste input "[DATE] 7:00AM"
type input "[DATE] 7:00AM"
click at [432, 186] on div "[DATE] 7:00AM < [DATE] > Su Mo Tu We Th Fr Sa 31 1 2 3 4 5 6 7 8 9 10 11 12 13 …" at bounding box center [400, 194] width 296 height 19
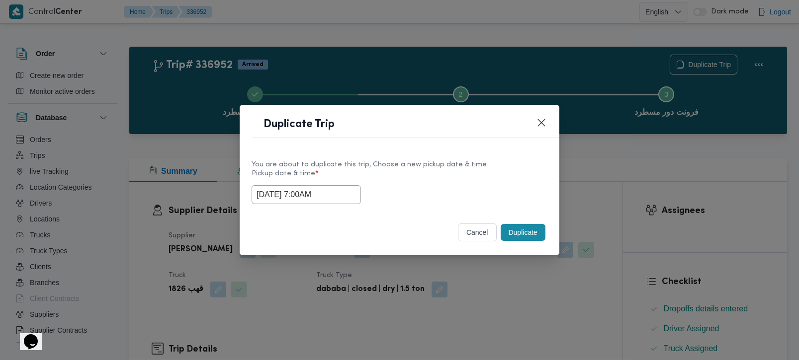
click at [518, 229] on button "Duplicate" at bounding box center [523, 232] width 45 height 17
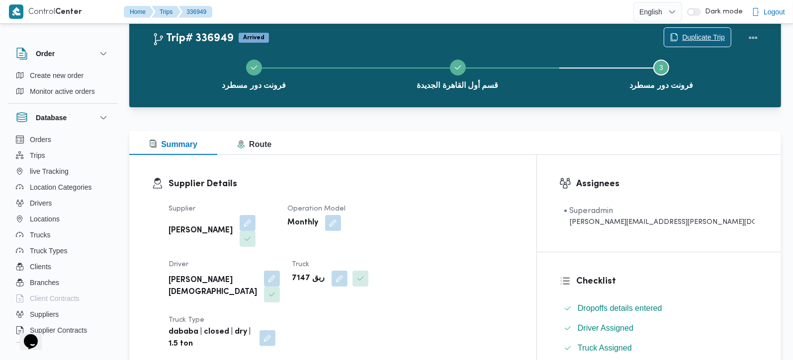
click at [682, 38] on span "Duplicate Trip" at bounding box center [703, 37] width 43 height 12
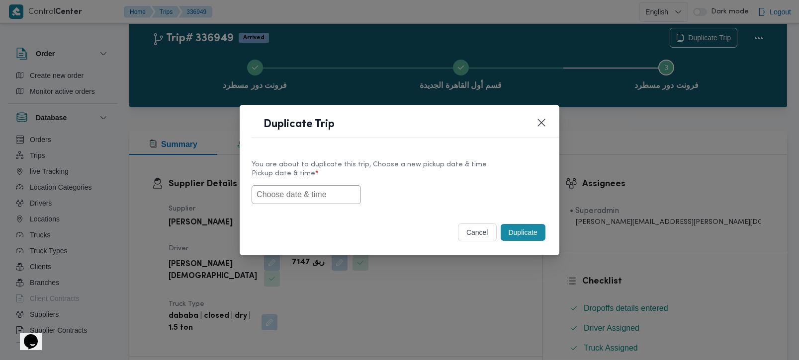
click at [332, 188] on input "text" at bounding box center [306, 194] width 109 height 19
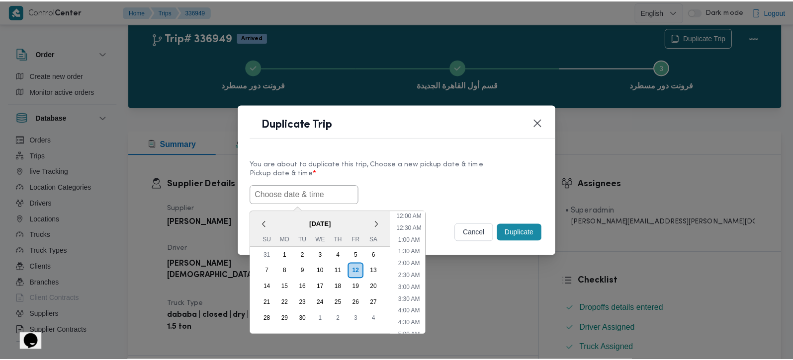
scroll to position [339, 0]
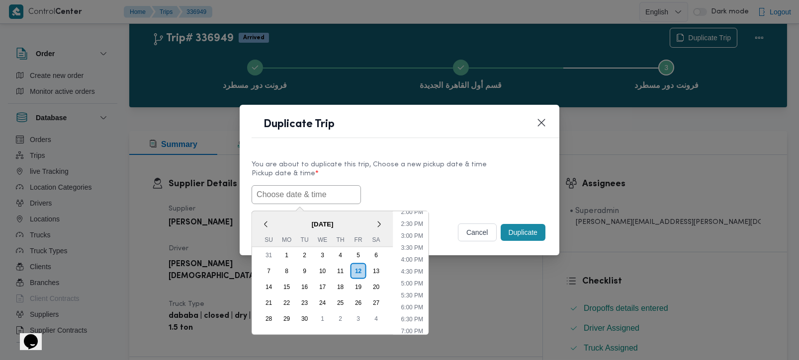
paste input "[DATE] 7:00AM"
type input "[DATE] 7:00AM"
click at [475, 172] on label "Pickup date & time *" at bounding box center [400, 177] width 296 height 15
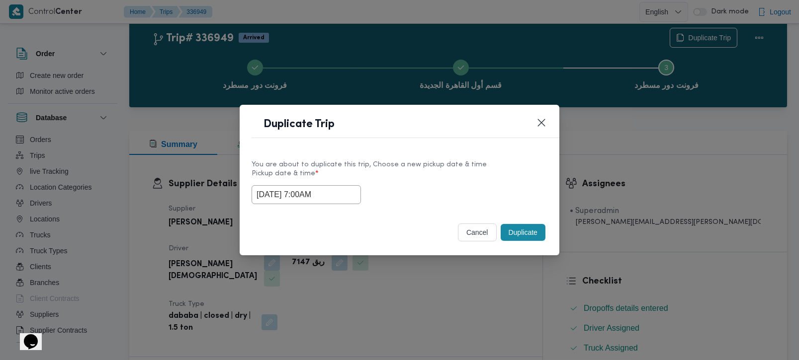
click at [518, 231] on button "Duplicate" at bounding box center [523, 232] width 45 height 17
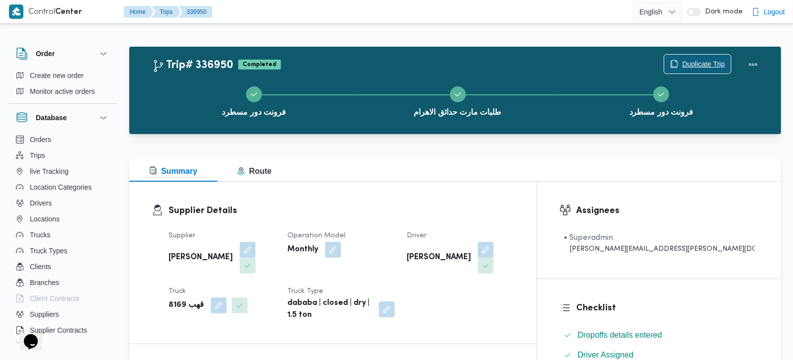
click at [701, 62] on span "Duplicate Trip" at bounding box center [703, 64] width 43 height 12
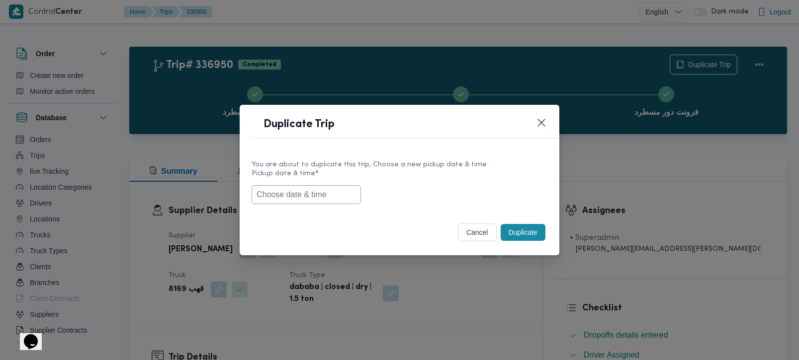
click at [336, 198] on input "text" at bounding box center [306, 194] width 109 height 19
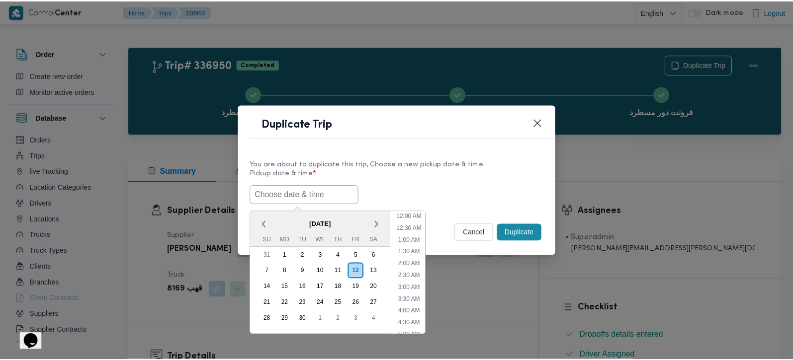
scroll to position [339, 0]
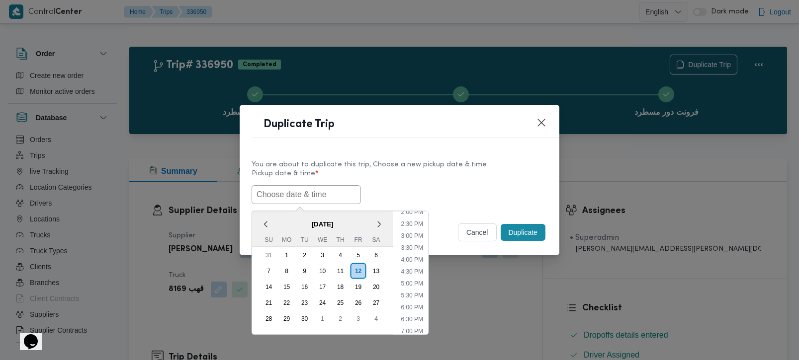
paste input "[DATE] 7:00AM"
type input "[DATE] 7:00AM"
click at [477, 178] on label "Pickup date & time *" at bounding box center [400, 177] width 296 height 15
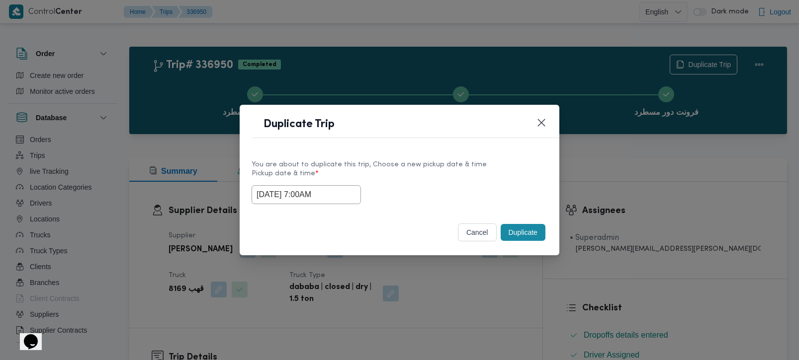
click at [515, 227] on button "Duplicate" at bounding box center [523, 232] width 45 height 17
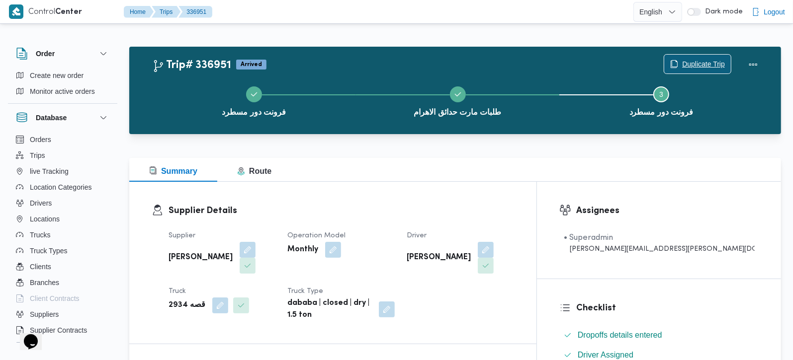
click at [677, 59] on span "Duplicate Trip" at bounding box center [697, 64] width 67 height 19
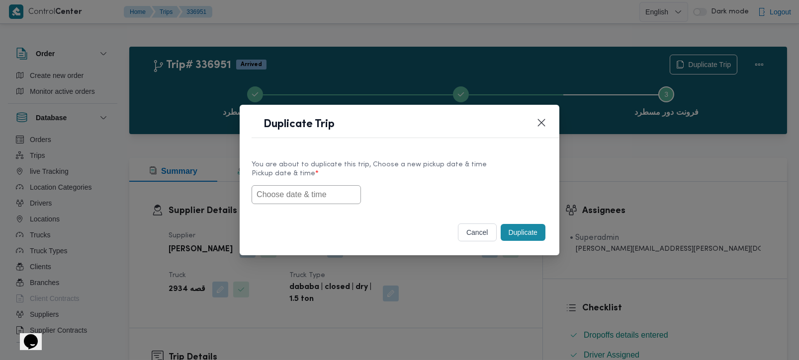
click at [324, 187] on input "text" at bounding box center [306, 194] width 109 height 19
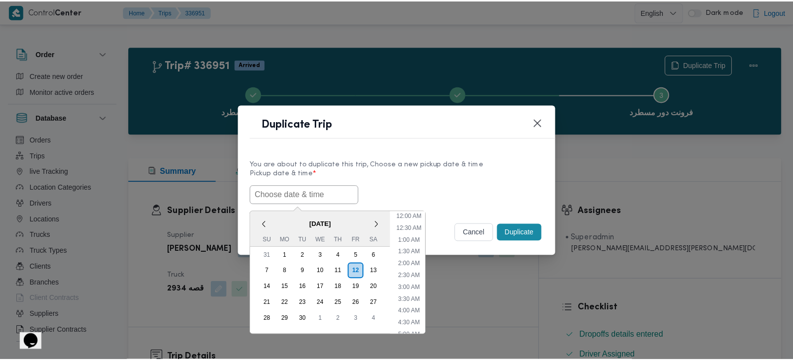
scroll to position [339, 0]
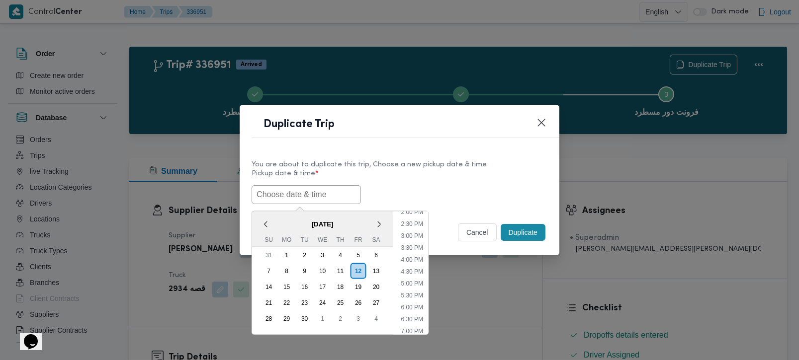
paste input "[DATE] 7:00AM"
type input "[DATE] 7:00AM"
click at [441, 188] on div "[DATE] 7:00AM < [DATE] > Su Mo Tu We Th Fr Sa 31 1 2 3 4 5 6 7 8 9 10 11 12 13 …" at bounding box center [400, 194] width 296 height 19
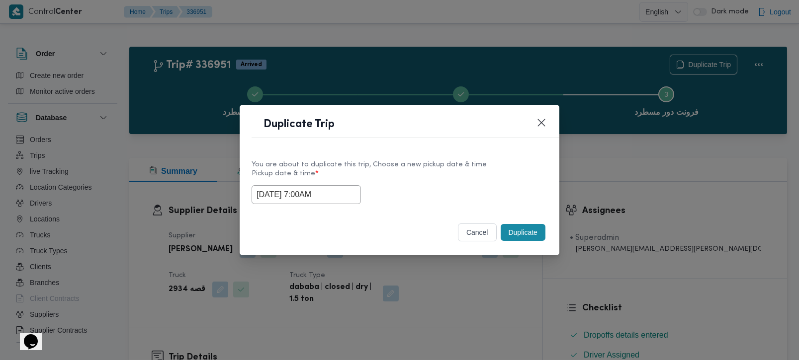
click at [517, 238] on button "Duplicate" at bounding box center [523, 232] width 45 height 17
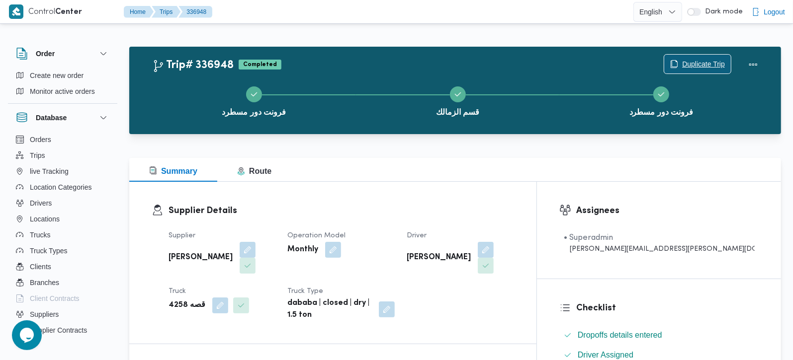
click at [682, 60] on span "Duplicate Trip" at bounding box center [703, 64] width 43 height 12
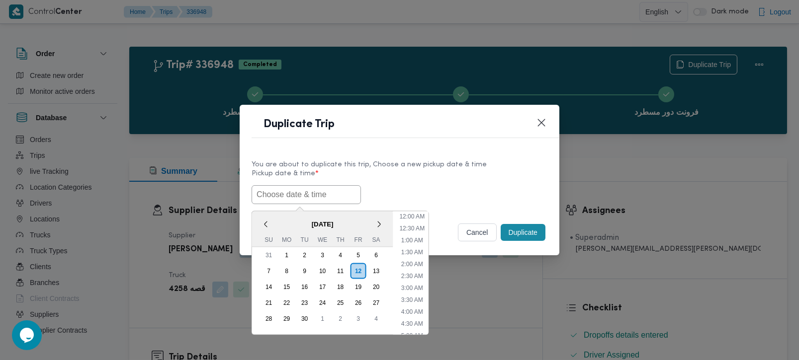
click at [316, 199] on input "text" at bounding box center [306, 194] width 109 height 19
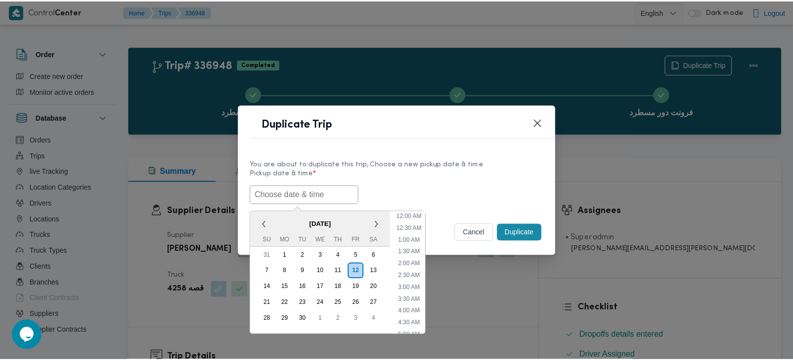
scroll to position [339, 0]
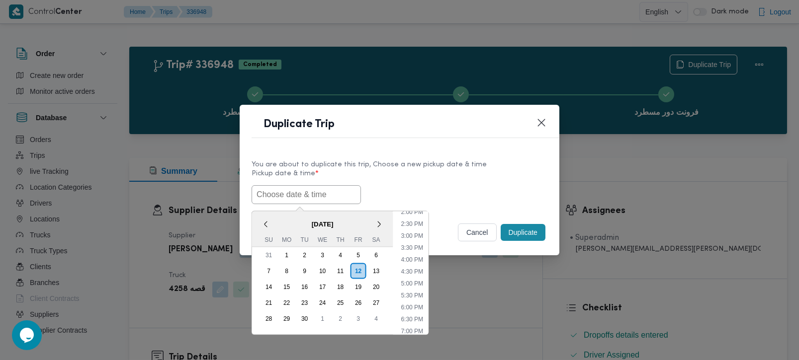
paste input "13/09/2025 7:00AM"
type input "13/09/2025 7:00AM"
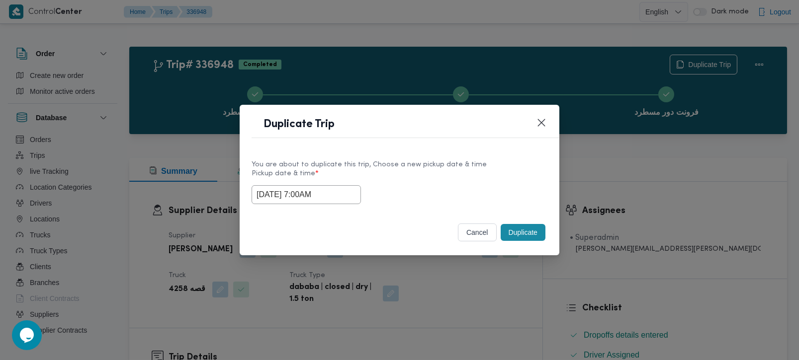
click at [495, 196] on div "13/09/2025 7:00AM" at bounding box center [400, 194] width 296 height 19
click at [518, 241] on button "Duplicate" at bounding box center [523, 232] width 45 height 17
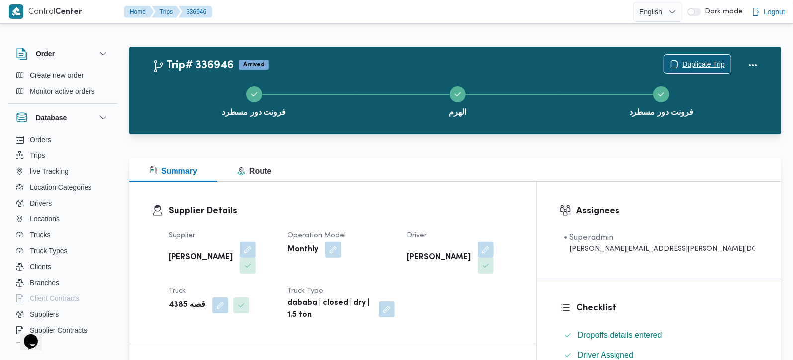
click at [711, 64] on span "Duplicate Trip" at bounding box center [703, 64] width 43 height 12
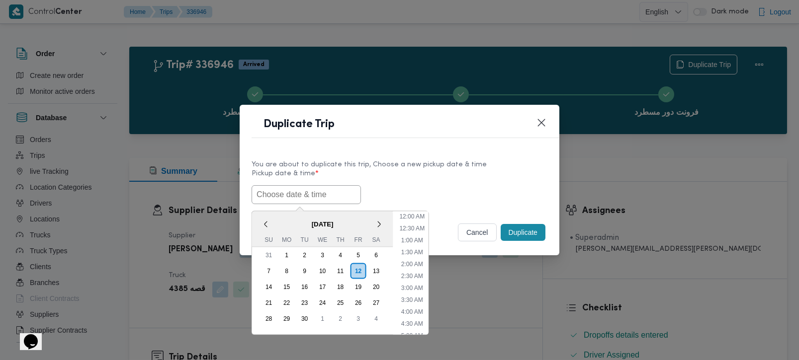
click at [317, 197] on input "text" at bounding box center [306, 194] width 109 height 19
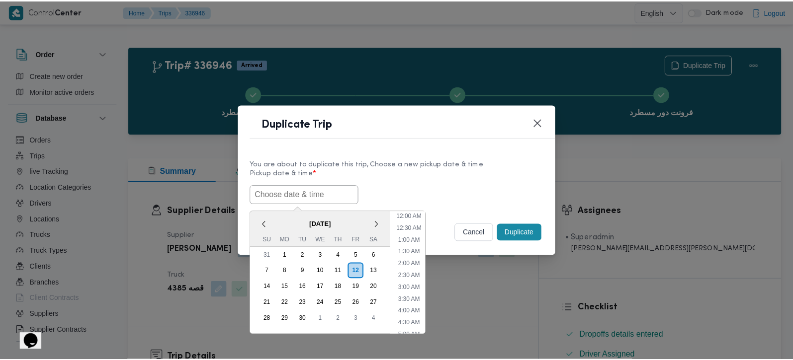
scroll to position [339, 0]
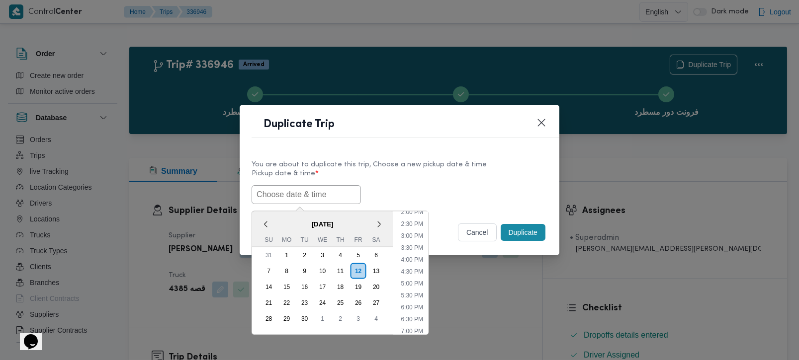
paste input "[DATE] 7:00AM"
type input "[DATE] 7:00AM"
click at [503, 185] on div "13/09/2025 7:00AM < September 2025 > Su Mo Tu We Th Fr Sa 31 1 2 3 4 5 6 7 8 9 …" at bounding box center [400, 194] width 296 height 19
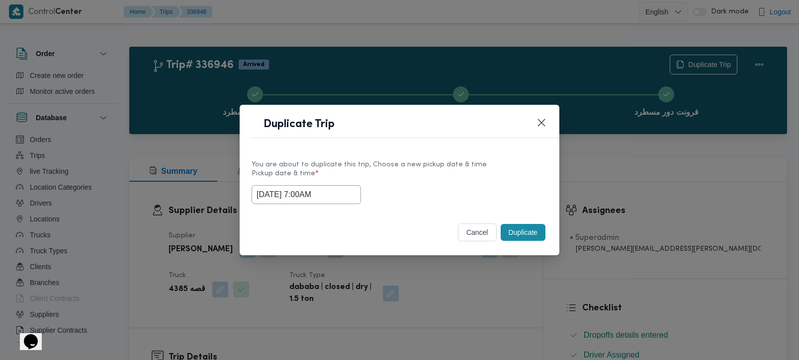
click at [526, 228] on button "Duplicate" at bounding box center [523, 232] width 45 height 17
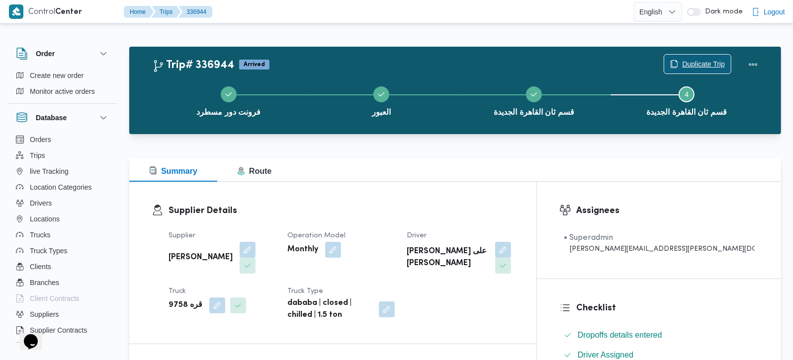
click at [698, 62] on span "Duplicate Trip" at bounding box center [703, 64] width 43 height 12
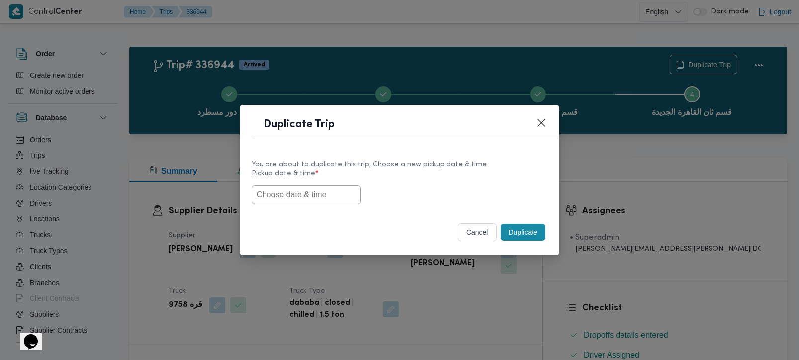
click at [262, 192] on input "text" at bounding box center [306, 194] width 109 height 19
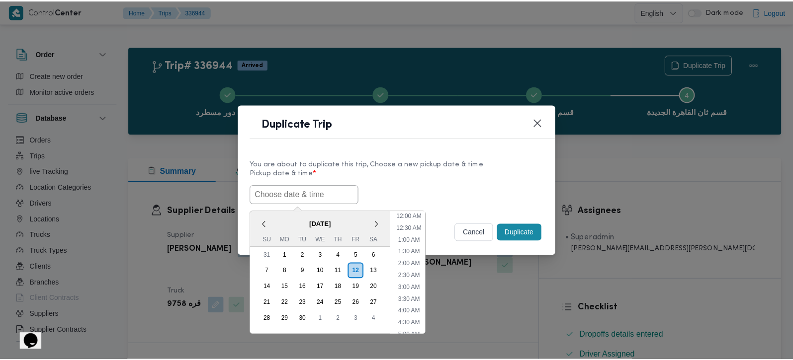
scroll to position [339, 0]
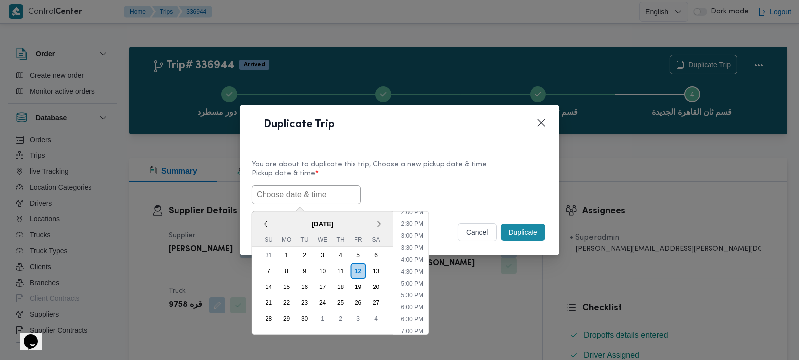
paste input "[DATE] 7:00AM"
type input "13/09/2025 7:00AM"
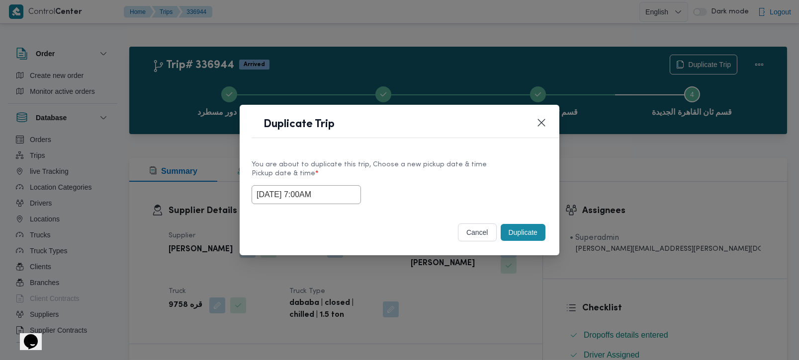
click at [520, 153] on div "You are about to duplicate this trip, Choose a new pickup date & time Pickup da…" at bounding box center [400, 182] width 320 height 64
click at [528, 230] on button "Duplicate" at bounding box center [523, 232] width 45 height 17
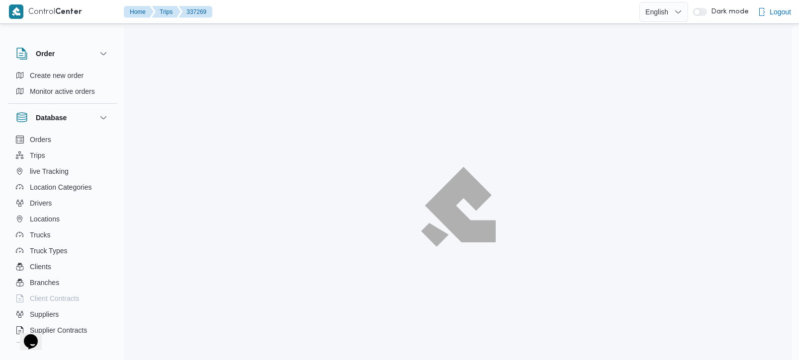
click at [556, 203] on div at bounding box center [458, 207] width 668 height 360
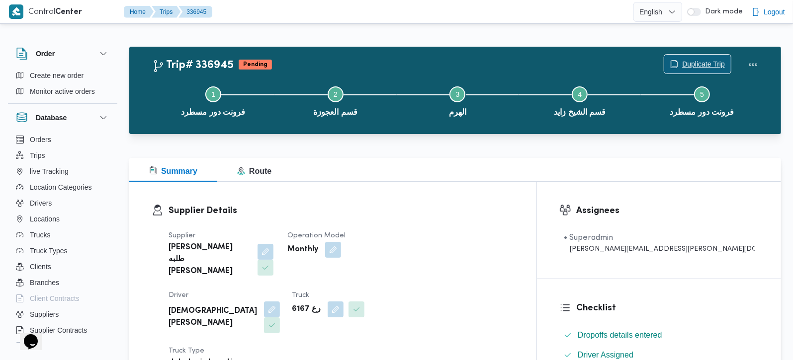
click at [701, 57] on span "Duplicate Trip" at bounding box center [697, 64] width 67 height 19
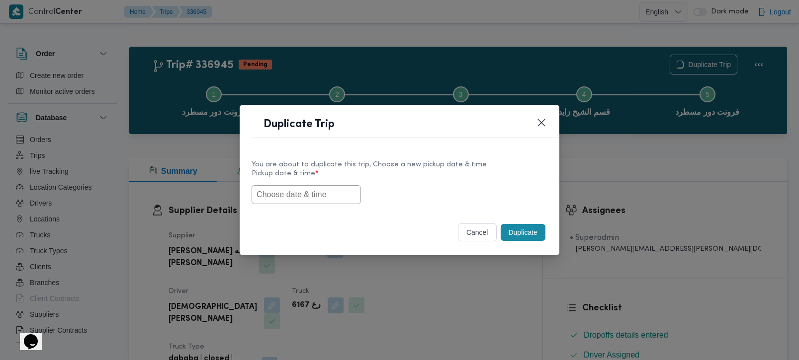
click at [285, 185] on input "text" at bounding box center [306, 194] width 109 height 19
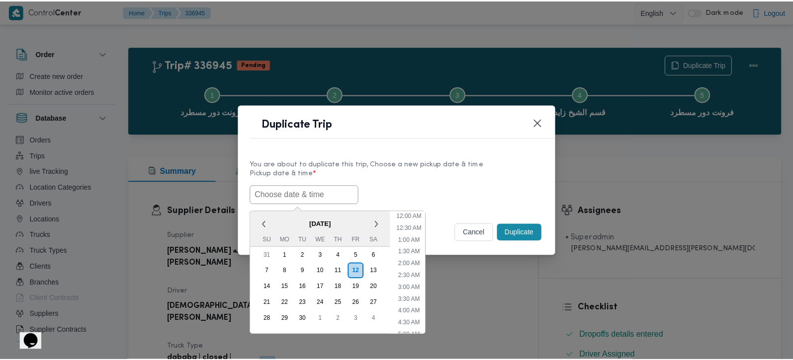
scroll to position [339, 0]
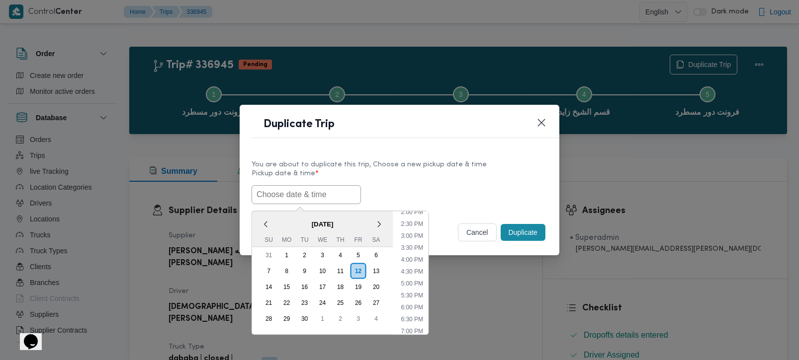
paste input "13/09/2025 7:00AM"
type input "13/09/2025 7:00AM"
click at [506, 168] on div "You are about to duplicate this trip, Choose a new pickup date & time" at bounding box center [400, 165] width 296 height 10
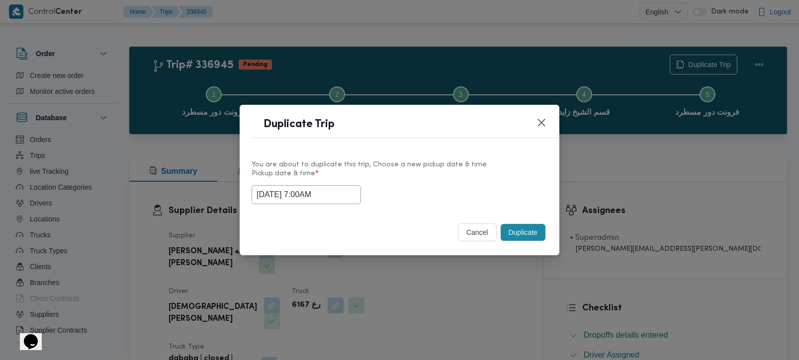
click at [513, 224] on div "Duplicate" at bounding box center [523, 232] width 49 height 21
click at [513, 228] on button "Duplicate" at bounding box center [523, 232] width 45 height 17
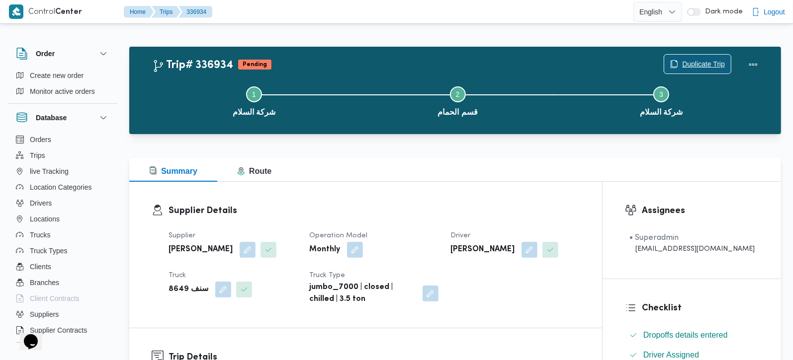
click at [693, 62] on span "Duplicate Trip" at bounding box center [703, 64] width 43 height 12
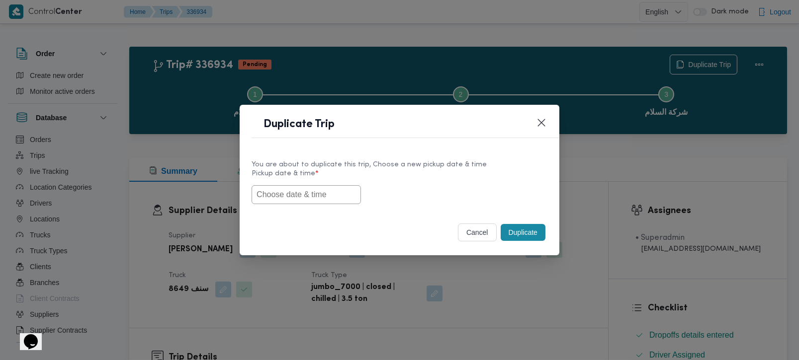
click at [294, 197] on input "text" at bounding box center [306, 194] width 109 height 19
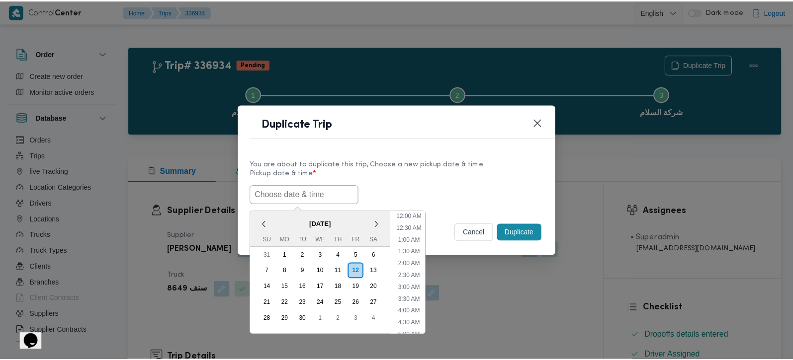
scroll to position [350, 0]
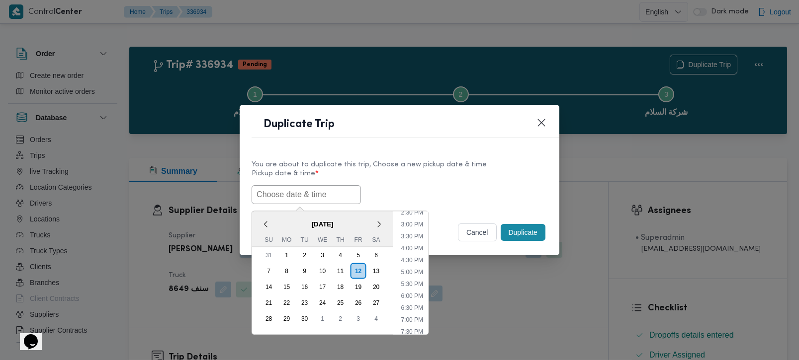
paste input "[DATE] 9:00AM"
type input "[DATE] 9:00AM"
click at [436, 201] on div "13/09/2025 9:00AM < September 2025 > Su Mo Tu We Th Fr Sa 31 1 2 3 4 5 6 7 8 9 …" at bounding box center [400, 194] width 296 height 19
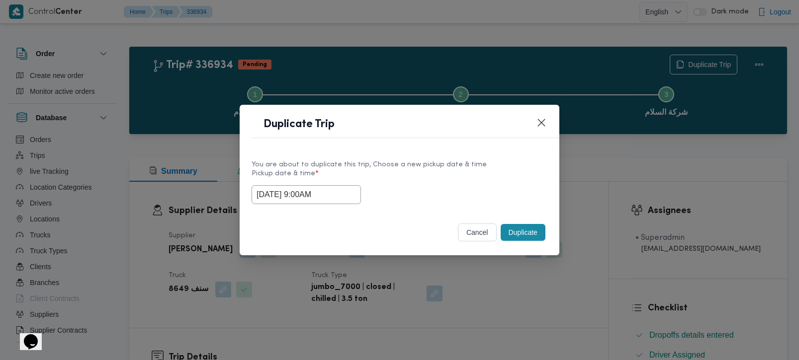
click at [518, 231] on button "Duplicate" at bounding box center [523, 232] width 45 height 17
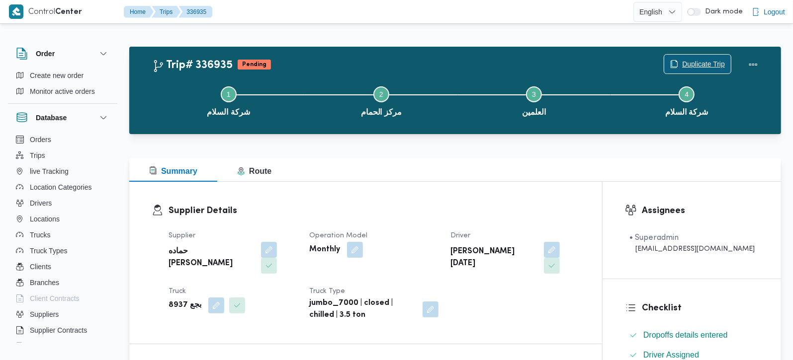
click at [697, 63] on span "Duplicate Trip" at bounding box center [703, 64] width 43 height 12
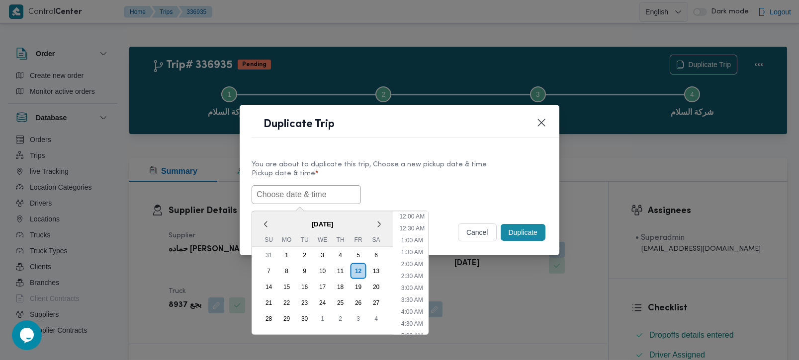
drag, startPoint x: 330, startPoint y: 195, endPoint x: 316, endPoint y: 204, distance: 16.4
click at [330, 195] on input "text" at bounding box center [306, 194] width 109 height 19
click at [276, 218] on span "[DATE]" at bounding box center [322, 223] width 141 height 17
click at [377, 267] on div "13" at bounding box center [375, 270] width 19 height 19
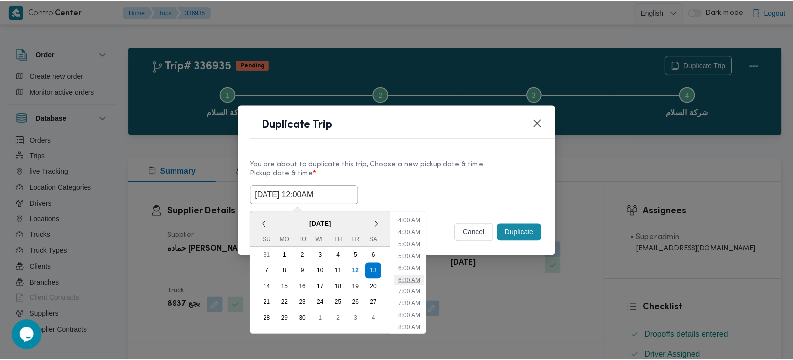
scroll to position [117, 0]
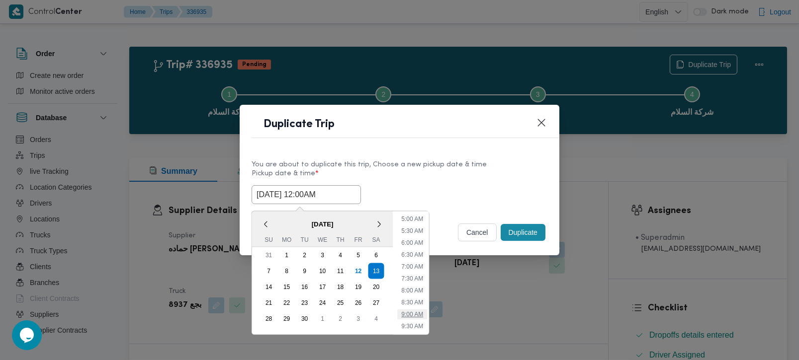
click at [419, 314] on li "9:00 AM" at bounding box center [412, 314] width 30 height 10
type input "[DATE] 9:00AM"
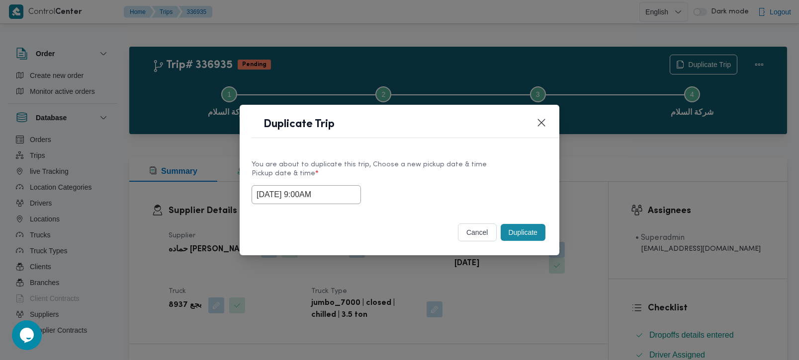
drag, startPoint x: 307, startPoint y: 200, endPoint x: 203, endPoint y: 203, distance: 104.0
click at [203, 203] on div "Duplicate Trip You are about to duplicate this trip, Choose a new pickup date &…" at bounding box center [399, 180] width 799 height 360
click at [535, 236] on button "Duplicate" at bounding box center [523, 232] width 45 height 17
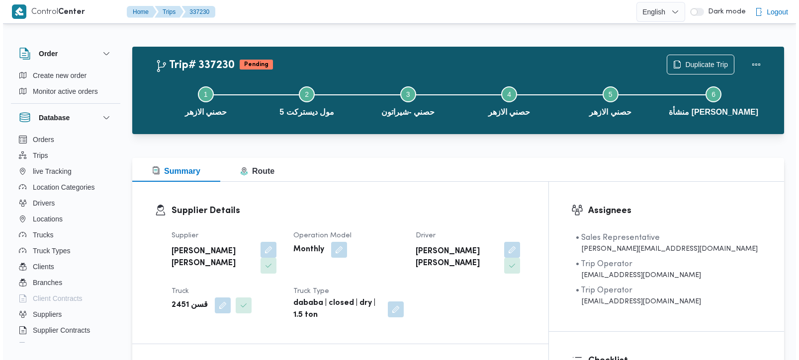
scroll to position [904, 0]
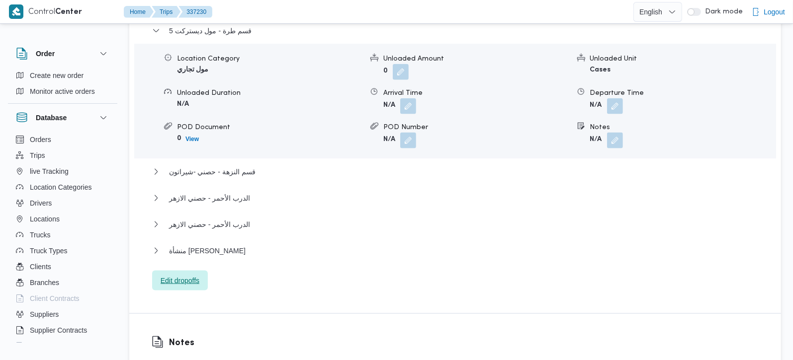
click at [186, 275] on span "Edit dropoffs" at bounding box center [180, 281] width 39 height 12
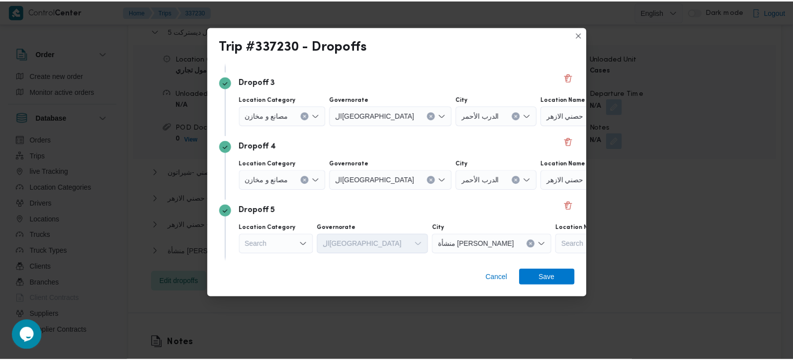
scroll to position [161, 0]
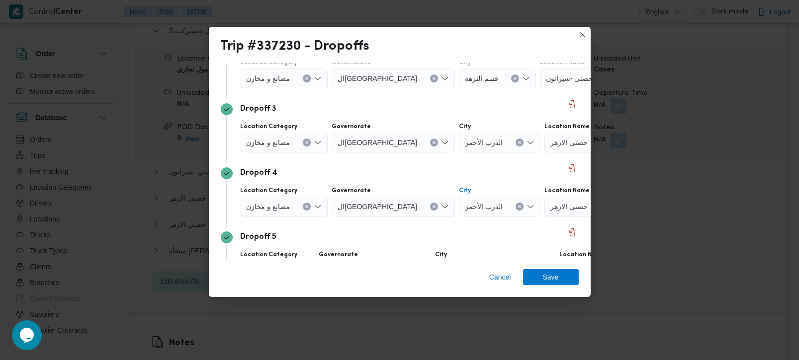
click at [518, 207] on icon "Clear input" at bounding box center [519, 207] width 2 height 2
click at [537, 198] on div "Search" at bounding box center [599, 207] width 124 height 20
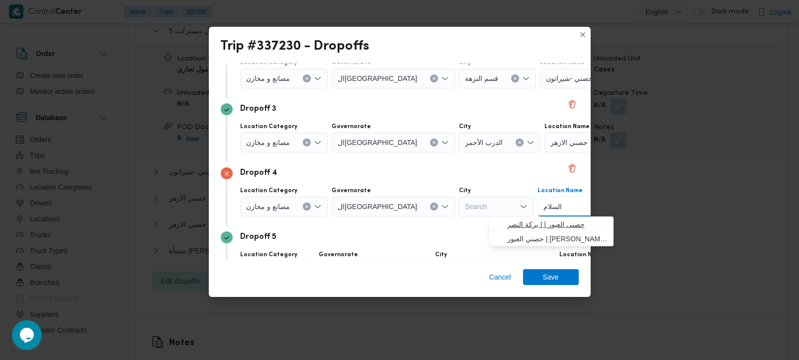
type input "السلام"
click at [544, 227] on span "حصنى العبور | | بركة النصر" at bounding box center [557, 225] width 100 height 12
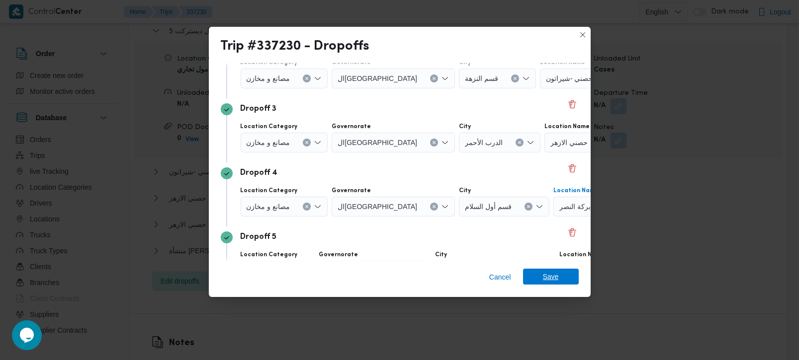
click at [548, 270] on span "Save" at bounding box center [551, 277] width 16 height 16
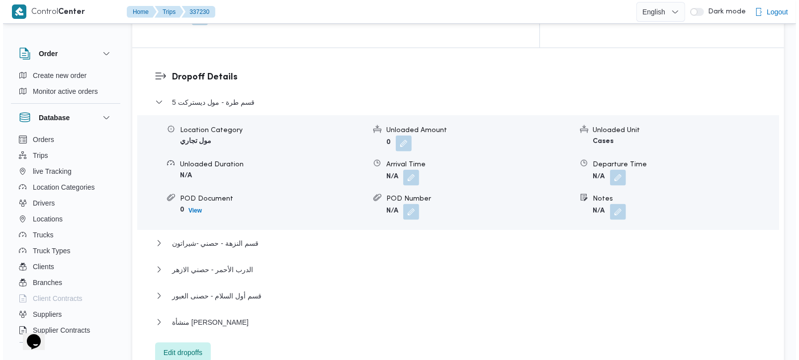
scroll to position [846, 0]
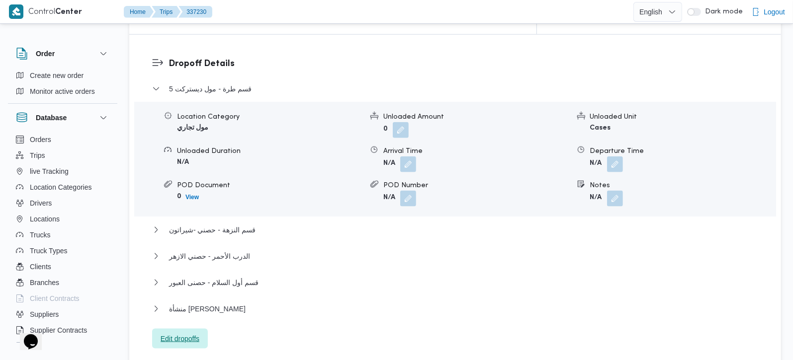
click at [198, 333] on span "Edit dropoffs" at bounding box center [180, 339] width 39 height 12
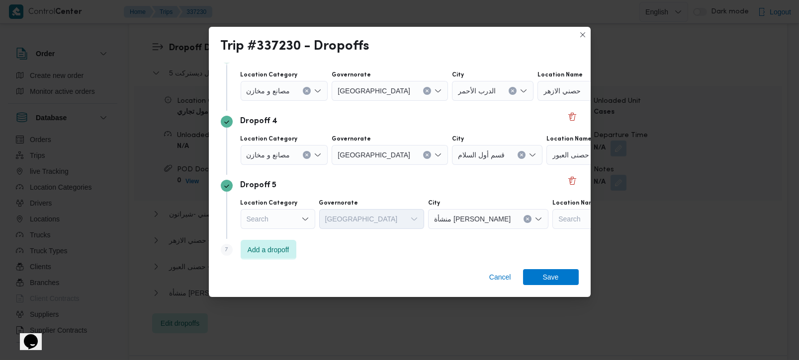
scroll to position [219, 0]
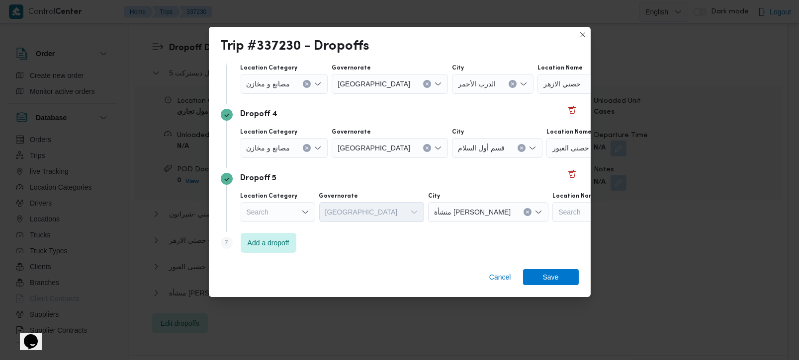
click at [518, 146] on button "Clear input" at bounding box center [522, 148] width 8 height 8
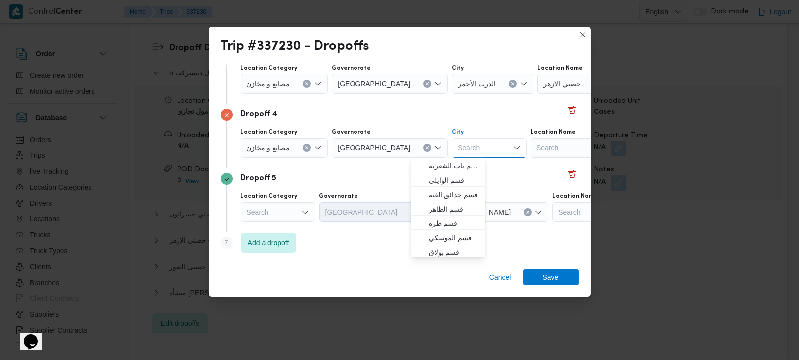
click at [455, 151] on div "Search Combo box. Selected. Combo box input. Search. Type some text or, to disp…" at bounding box center [489, 148] width 75 height 20
type input "السلام"
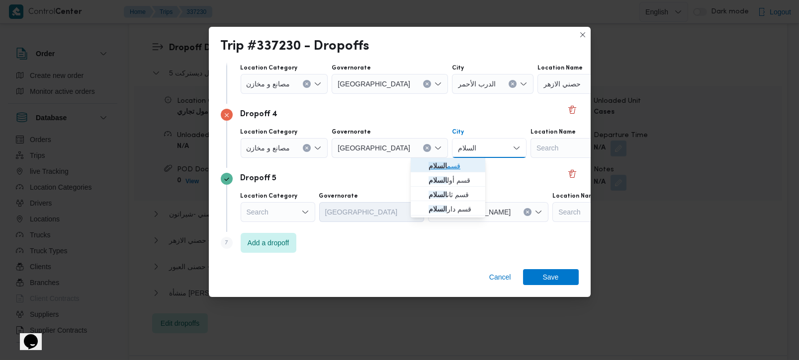
click at [456, 162] on span "قسم السلام" at bounding box center [454, 166] width 51 height 12
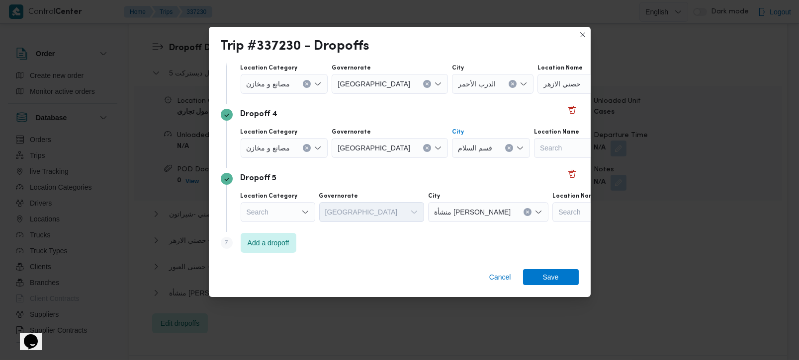
click at [535, 149] on div "Search" at bounding box center [596, 148] width 124 height 20
click at [507, 147] on icon "Clear input" at bounding box center [509, 148] width 4 height 4
type input "السلام"
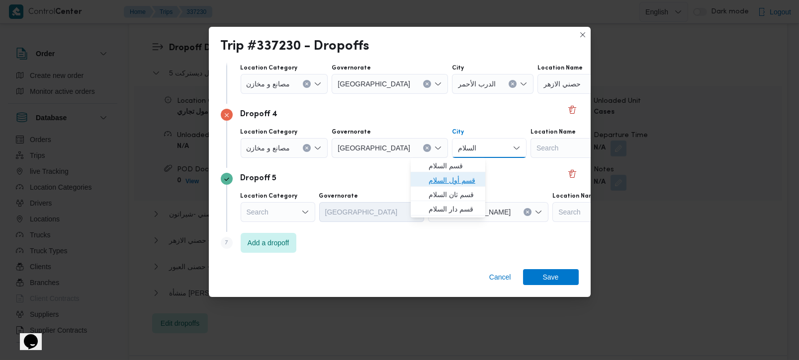
click at [442, 180] on span "قسم أول السلام" at bounding box center [454, 180] width 51 height 12
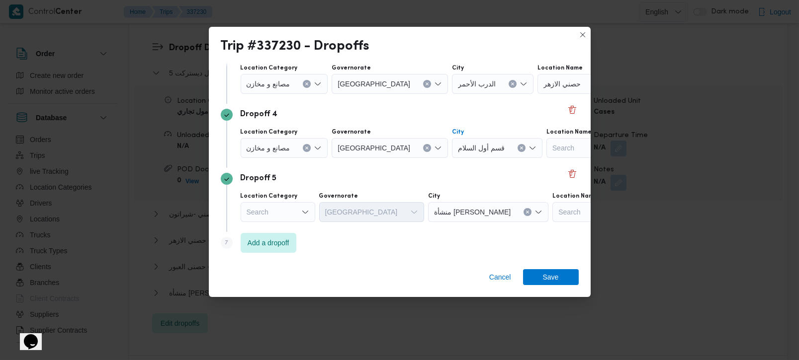
click at [546, 146] on div "Search" at bounding box center [608, 148] width 124 height 20
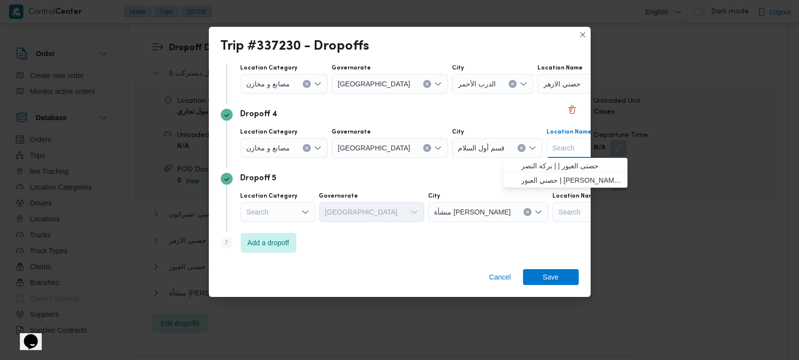
click at [519, 150] on icon "Clear input" at bounding box center [521, 148] width 4 height 4
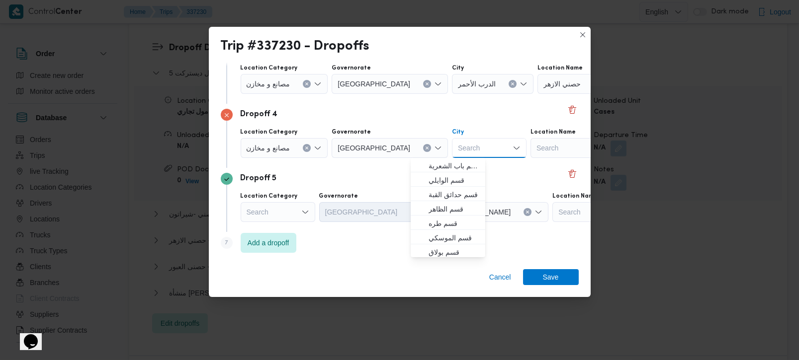
paste input "السلام"
type input "السلام"
click at [444, 193] on span "قسم ثان السلام" at bounding box center [454, 195] width 51 height 12
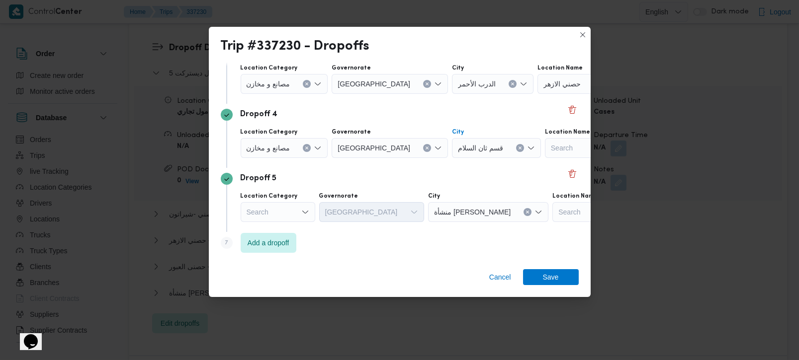
click at [545, 147] on div "Search" at bounding box center [607, 148] width 124 height 20
click at [518, 149] on icon "Clear input" at bounding box center [520, 148] width 4 height 4
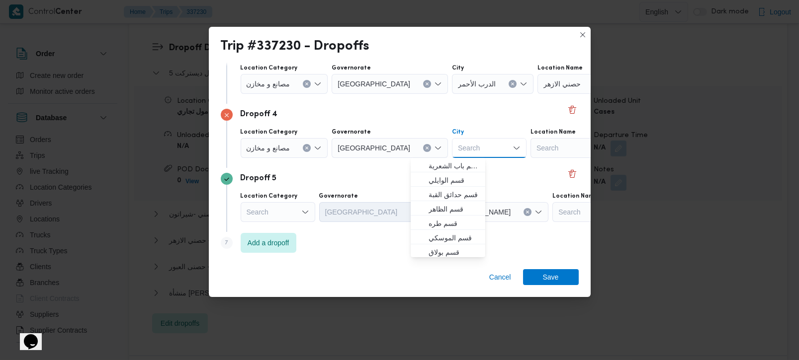
paste input "السلام"
type input "السلام"
click at [458, 210] on span "قسم دار السلام" at bounding box center [454, 209] width 51 height 12
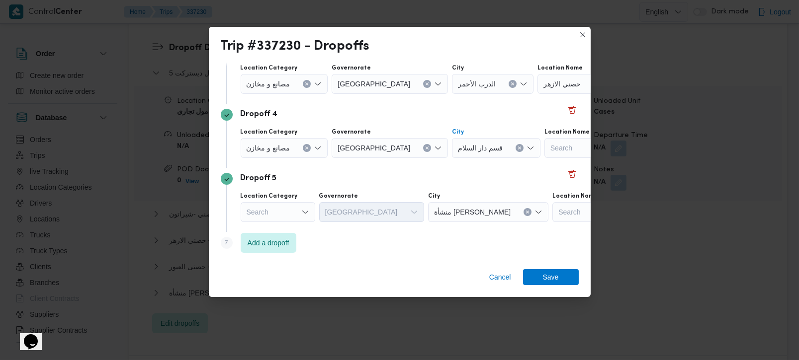
click at [516, 145] on button "Clear input" at bounding box center [520, 148] width 8 height 8
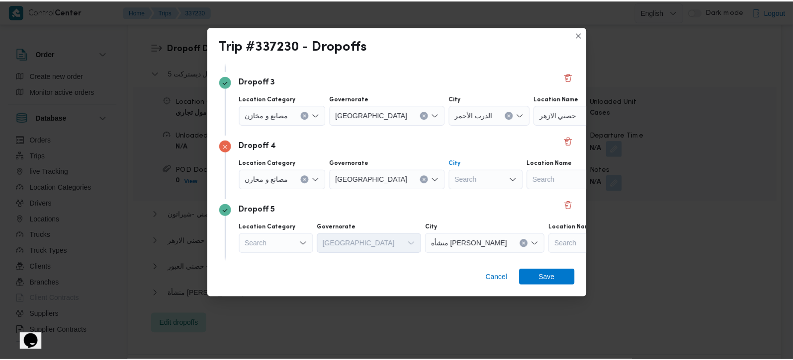
scroll to position [161, 0]
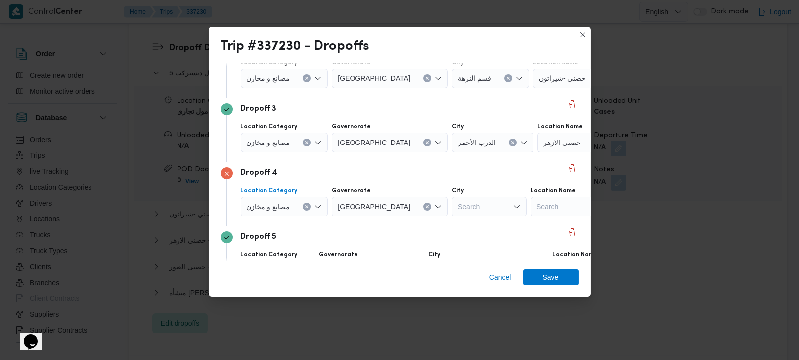
click at [306, 210] on button "Clear input" at bounding box center [307, 207] width 8 height 8
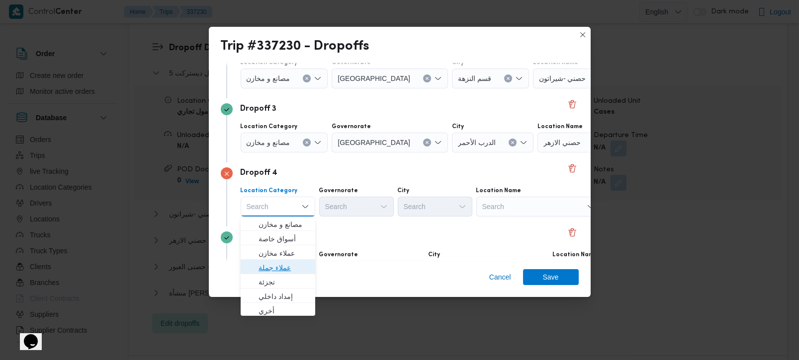
click at [279, 266] on span "عملاء جملة" at bounding box center [284, 268] width 51 height 12
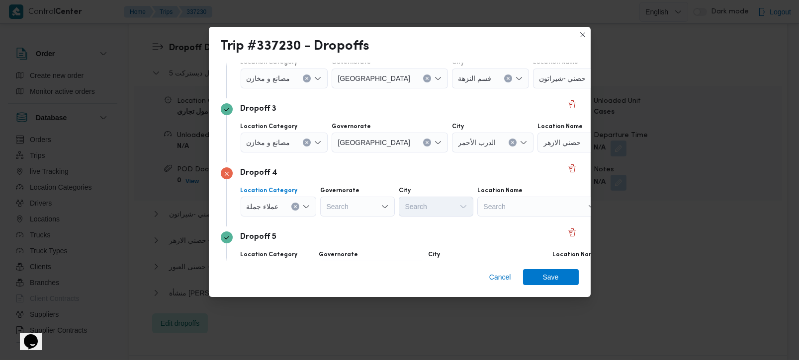
click at [346, 197] on div "Search" at bounding box center [357, 207] width 75 height 20
type input "رة"
click at [353, 236] on span "القاه رة" at bounding box center [362, 239] width 51 height 12
click at [440, 205] on div "Search" at bounding box center [477, 207] width 75 height 20
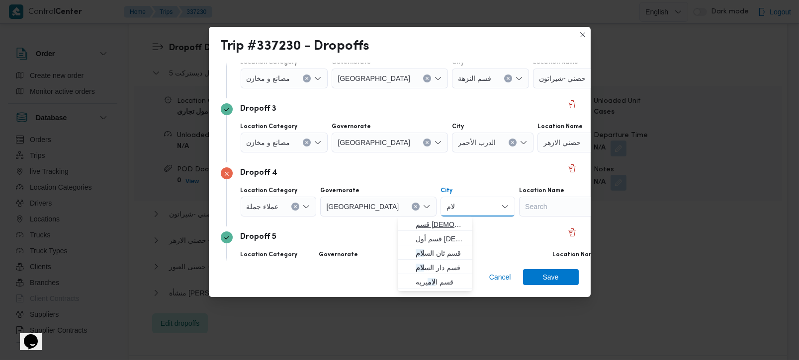
type input "لام"
click at [448, 223] on span "قسم الس لام" at bounding box center [441, 225] width 51 height 12
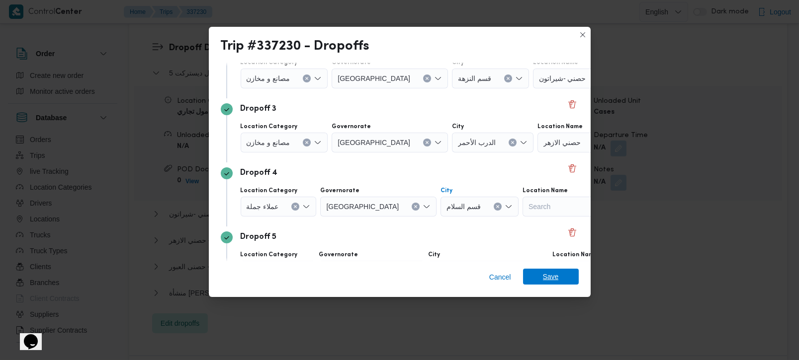
click at [546, 273] on span "Save" at bounding box center [551, 277] width 16 height 16
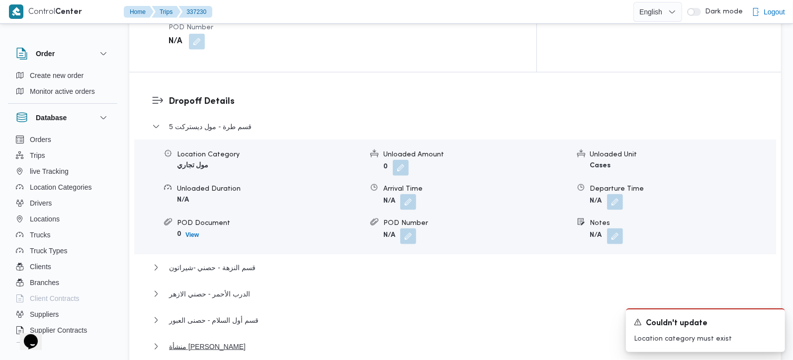
scroll to position [787, 0]
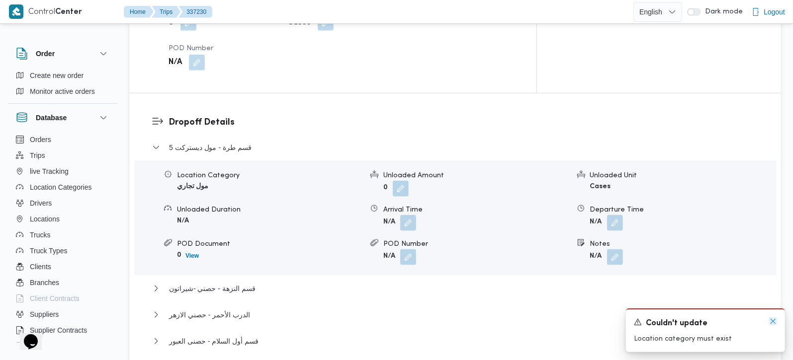
click at [775, 321] on icon "Dismiss toast" at bounding box center [773, 321] width 5 height 5
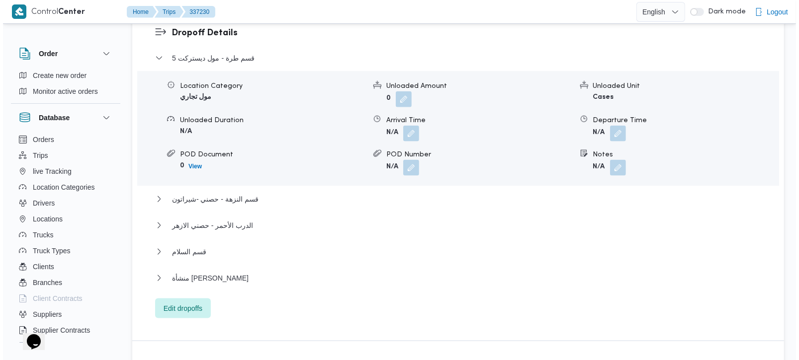
scroll to position [904, 0]
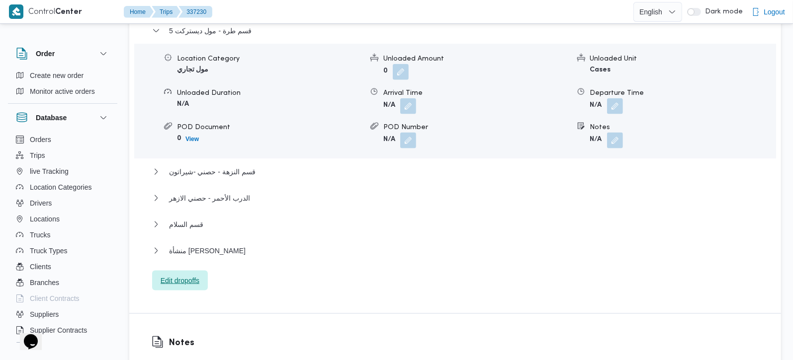
click at [177, 275] on span "Edit dropoffs" at bounding box center [180, 281] width 39 height 12
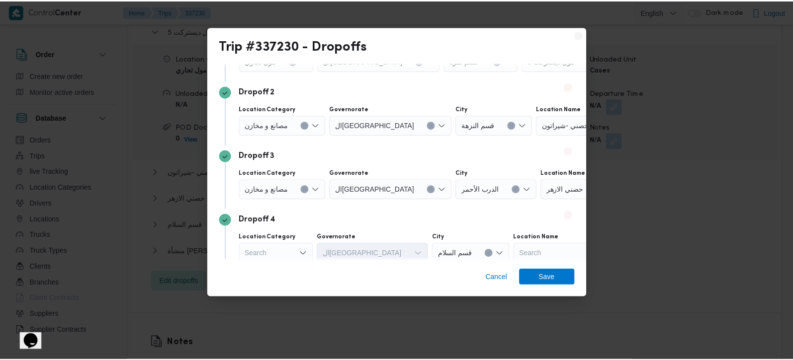
scroll to position [219, 0]
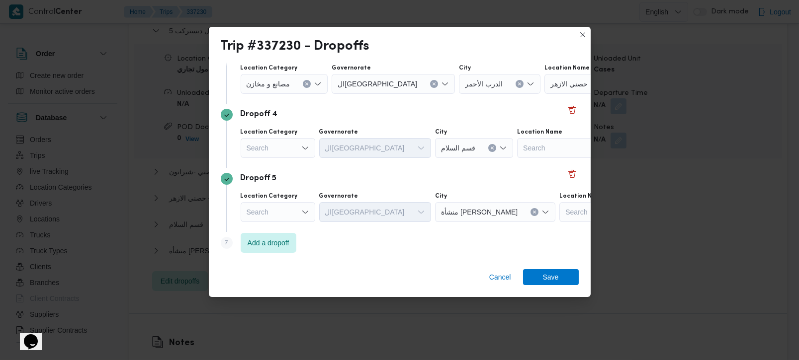
click at [302, 208] on icon "Open list of options" at bounding box center [305, 212] width 8 height 8
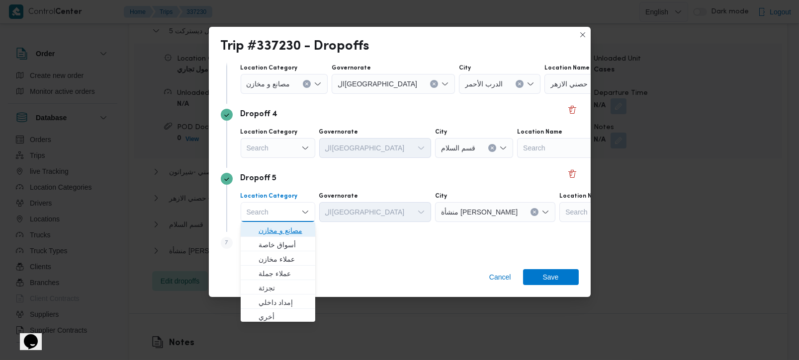
click at [295, 229] on span "مصانع و مخازن" at bounding box center [284, 231] width 51 height 12
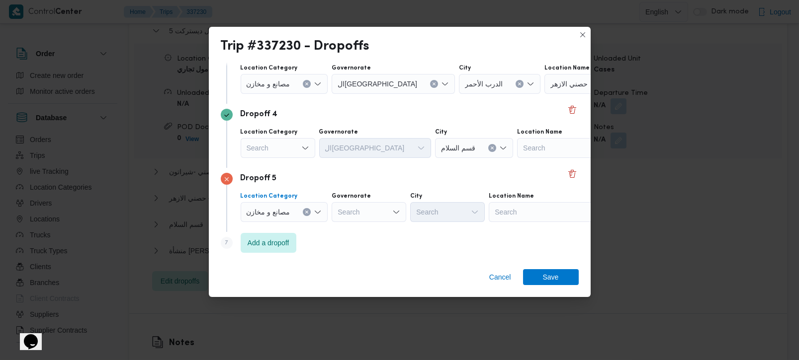
click at [500, 207] on div "Search" at bounding box center [551, 212] width 124 height 20
type input "شيرا"
click at [567, 225] on span "حصني - شيرا تون | 7 الخليلي | شيراتون المطار" at bounding box center [557, 231] width 100 height 12
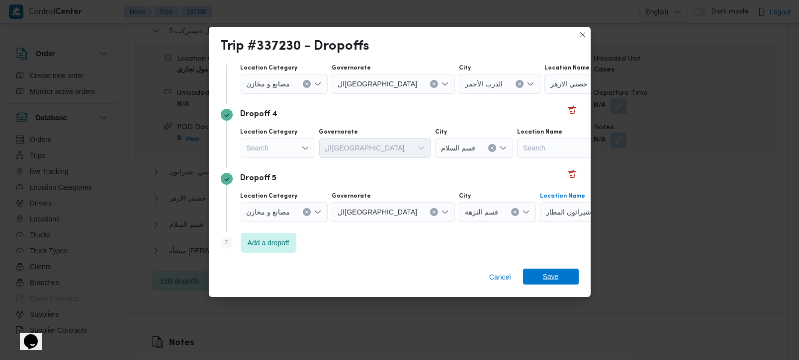
click at [554, 272] on span "Save" at bounding box center [551, 277] width 16 height 16
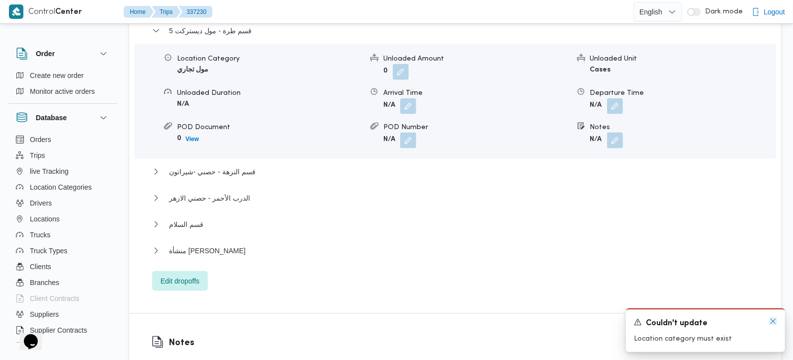
click at [776, 323] on icon "Dismiss toast" at bounding box center [773, 322] width 8 height 8
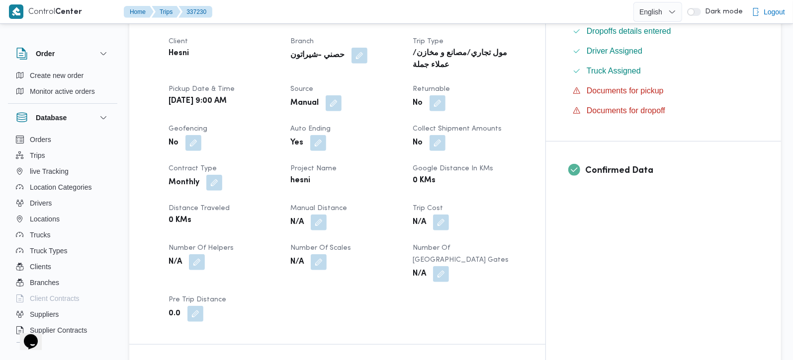
scroll to position [378, 0]
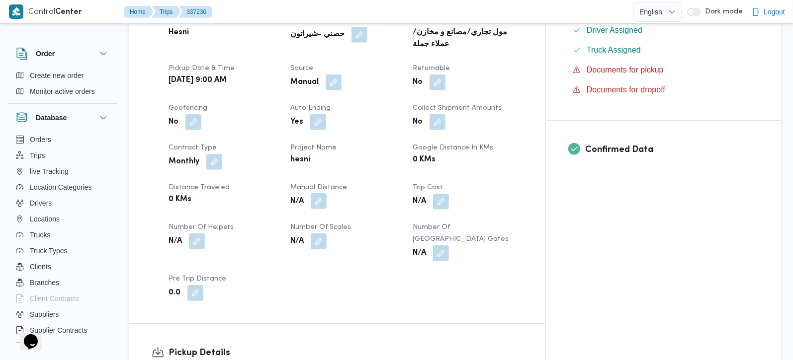
click at [327, 193] on button "button" at bounding box center [319, 201] width 16 height 16
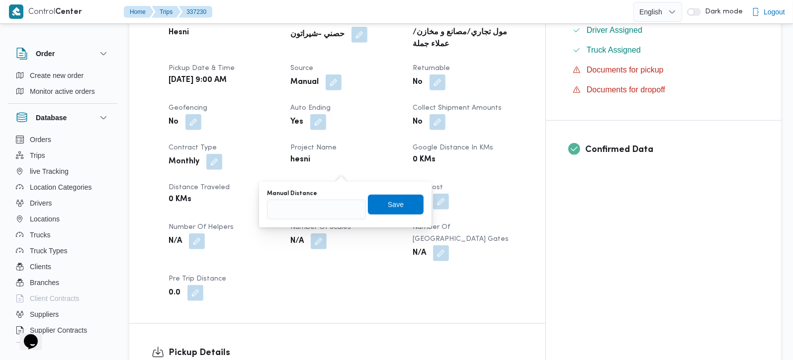
click at [320, 223] on div "You are in a dialog. To close this dialog, hit escape. Manual Distance Save" at bounding box center [345, 205] width 173 height 46
click at [314, 210] on input "Manual Distance" at bounding box center [316, 210] width 99 height 20
type input "144"
click at [400, 201] on span "Save" at bounding box center [396, 204] width 56 height 20
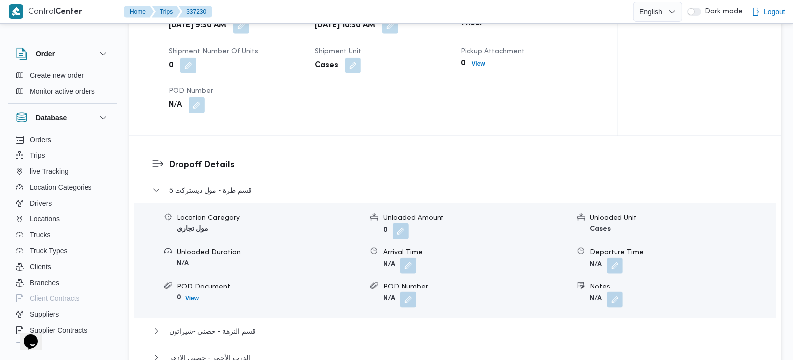
scroll to position [904, 0]
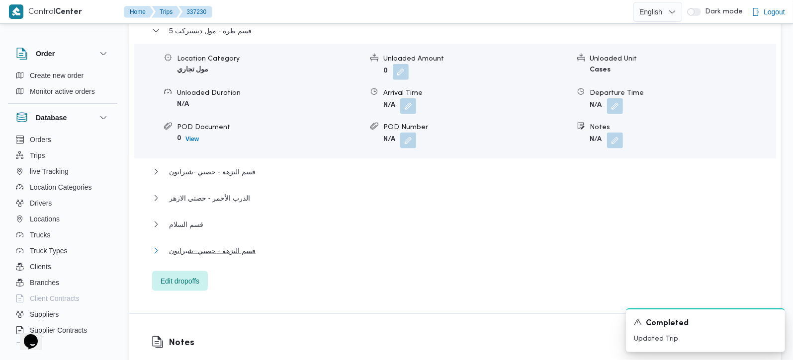
click at [208, 245] on span "قسم النزهة - حصني -شيراتون" at bounding box center [212, 251] width 86 height 12
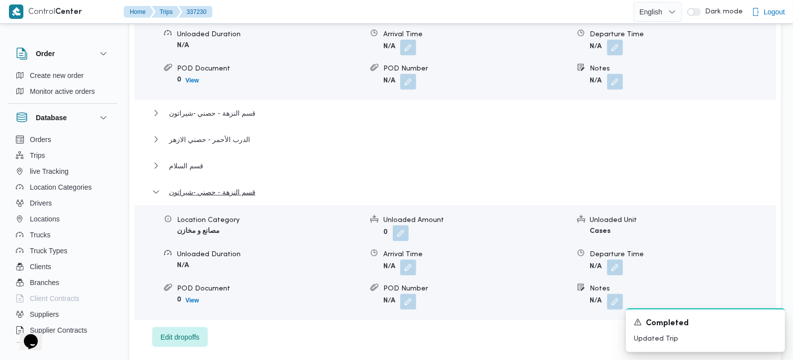
scroll to position [1021, 0]
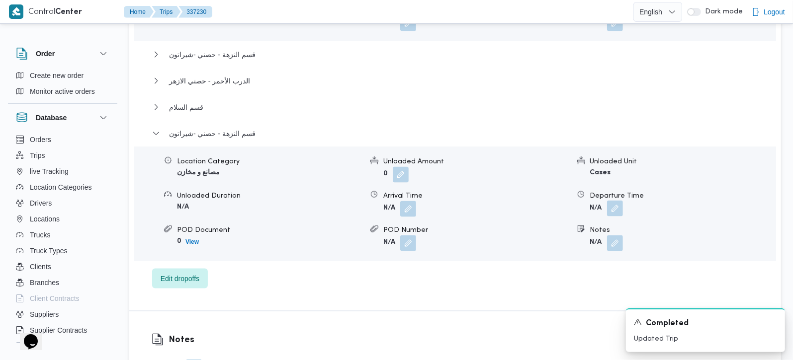
click at [613, 201] on button "button" at bounding box center [615, 209] width 16 height 16
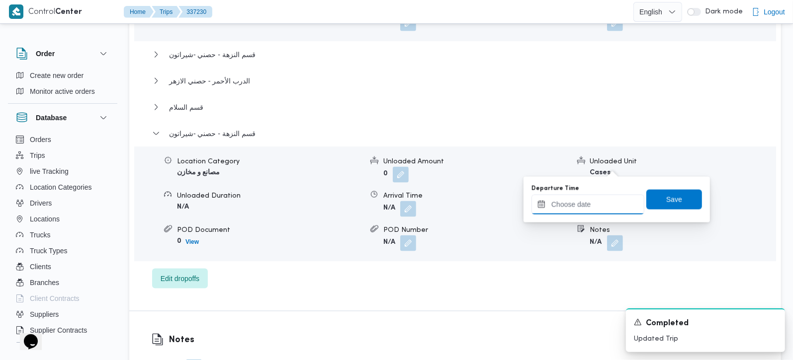
click at [603, 201] on input "Departure Time" at bounding box center [587, 205] width 113 height 20
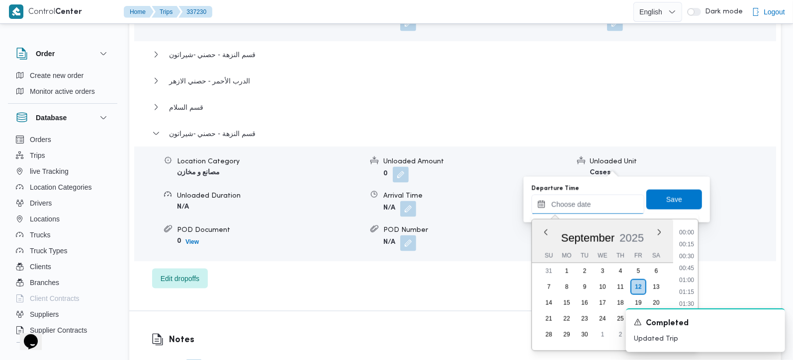
scroll to position [776, 0]
click at [684, 292] on li "17:30" at bounding box center [686, 292] width 23 height 10
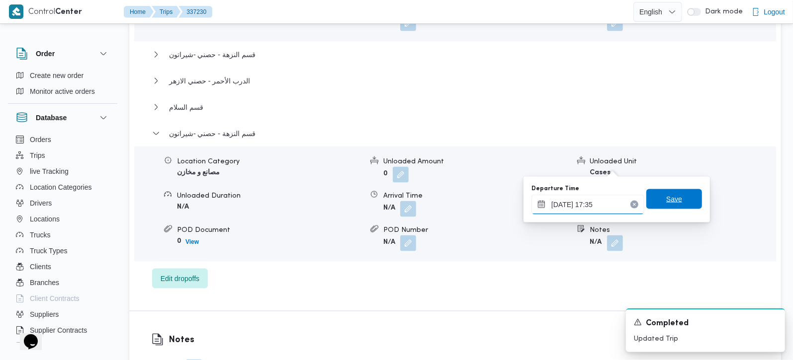
type input "12/09/2025 17:35"
click at [667, 202] on span "Save" at bounding box center [674, 199] width 16 height 12
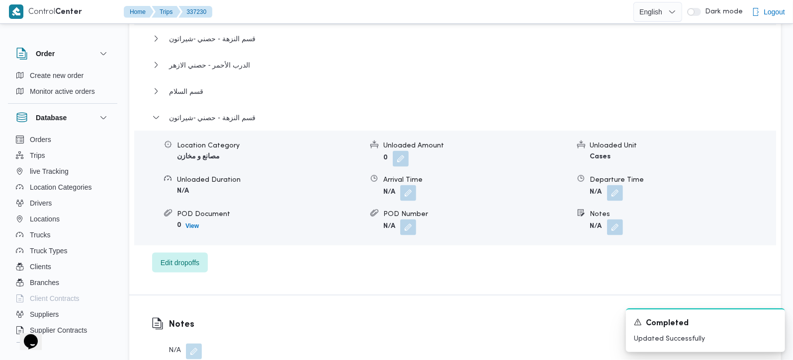
scroll to position [962, 0]
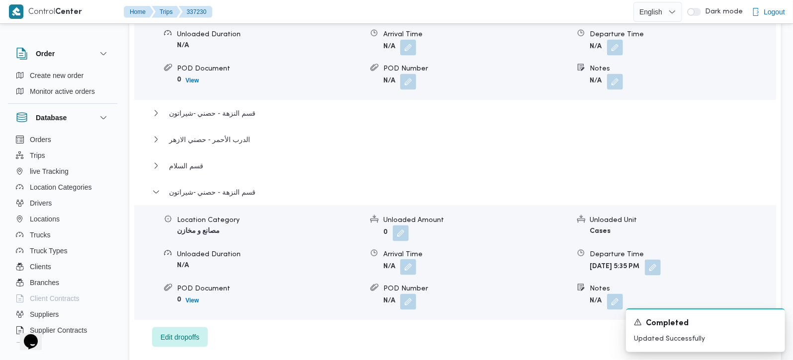
click at [409, 259] on button "button" at bounding box center [408, 267] width 16 height 16
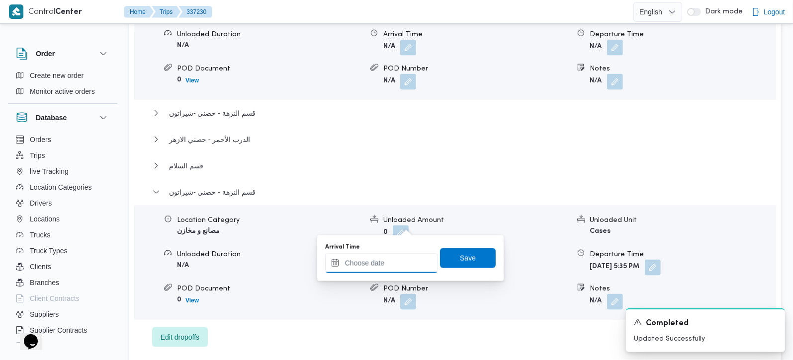
click at [397, 263] on input "Arrival Time" at bounding box center [381, 264] width 113 height 20
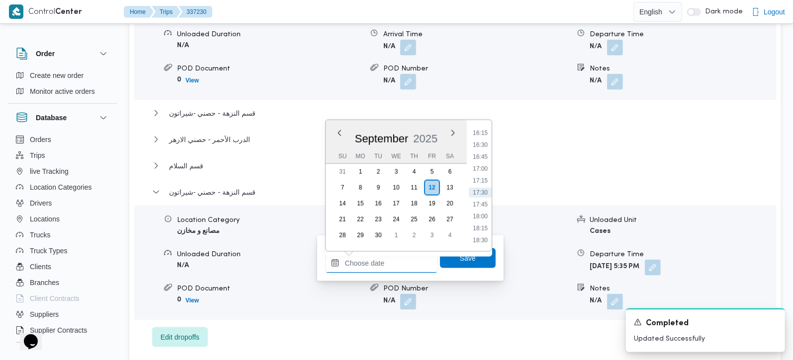
scroll to position [717, 0]
click at [483, 237] on li "17:15" at bounding box center [480, 240] width 23 height 10
type input "12/09/2025 17:15"
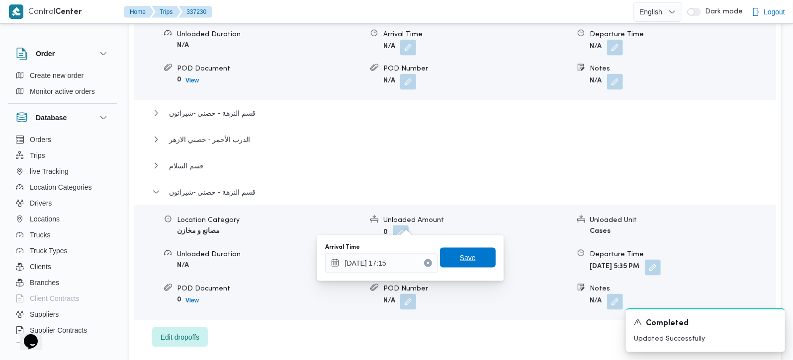
click at [482, 258] on span "Save" at bounding box center [468, 258] width 56 height 20
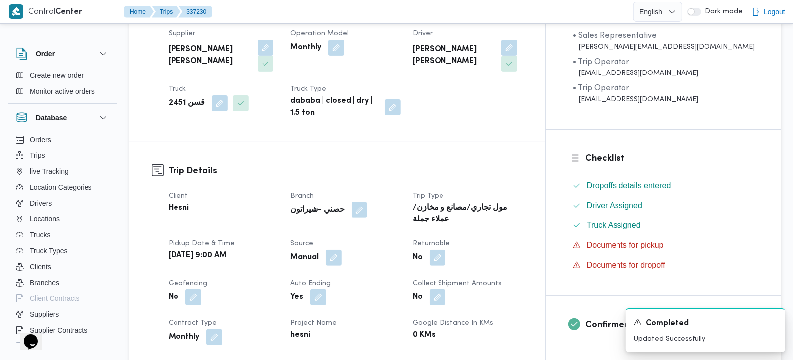
scroll to position [0, 0]
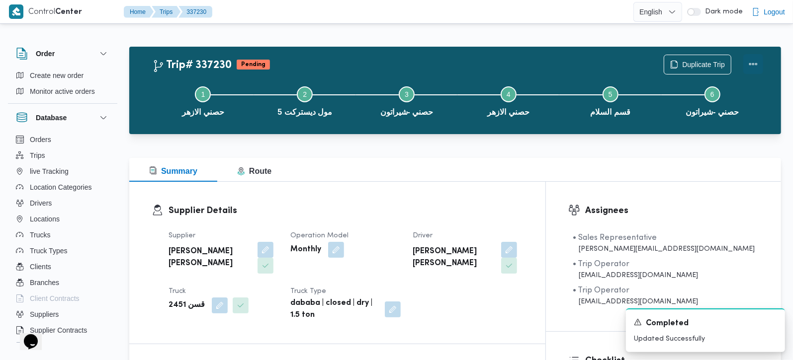
click at [754, 67] on button "Actions" at bounding box center [753, 64] width 20 height 20
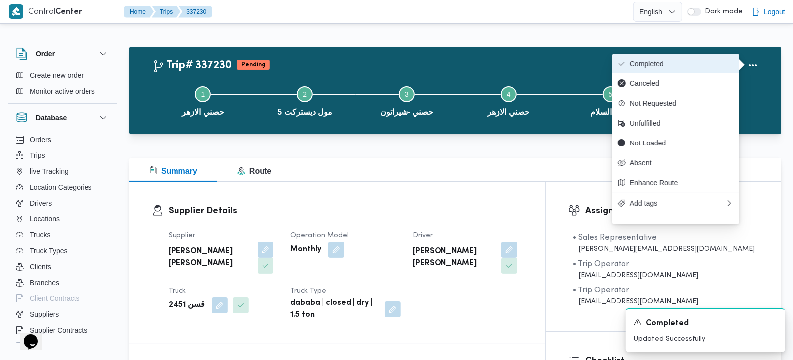
click at [672, 64] on span "Completed" at bounding box center [681, 64] width 103 height 8
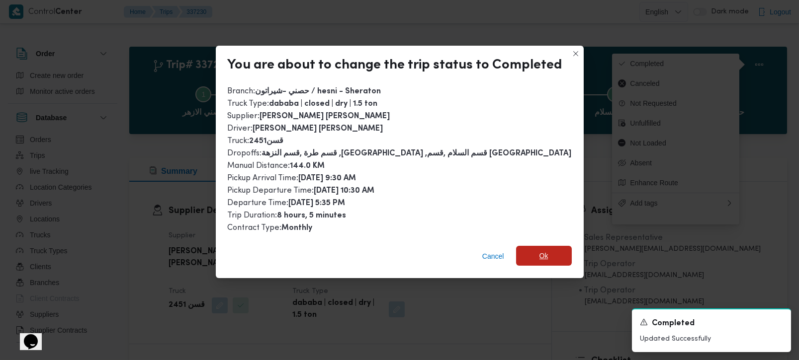
click at [548, 260] on span "Ok" at bounding box center [544, 256] width 56 height 20
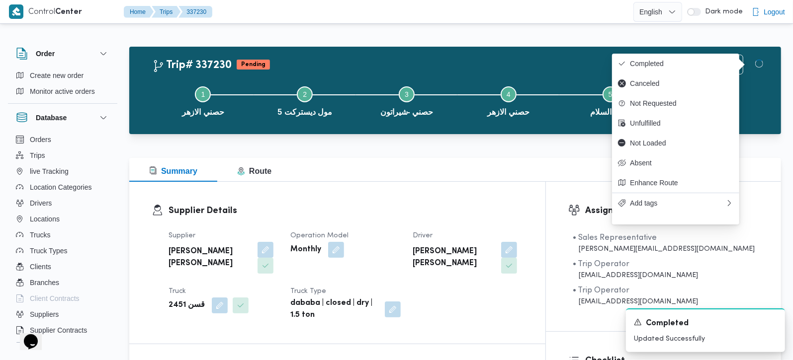
click at [486, 169] on div "Summary Route" at bounding box center [455, 170] width 652 height 24
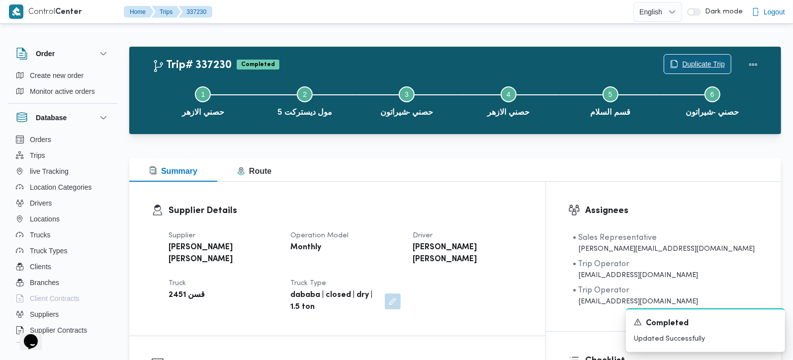
click at [679, 66] on span "Duplicate Trip" at bounding box center [697, 64] width 67 height 19
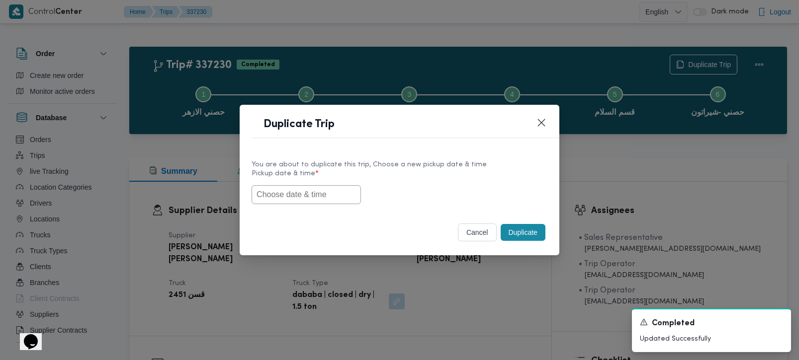
click at [329, 196] on input "text" at bounding box center [306, 194] width 109 height 19
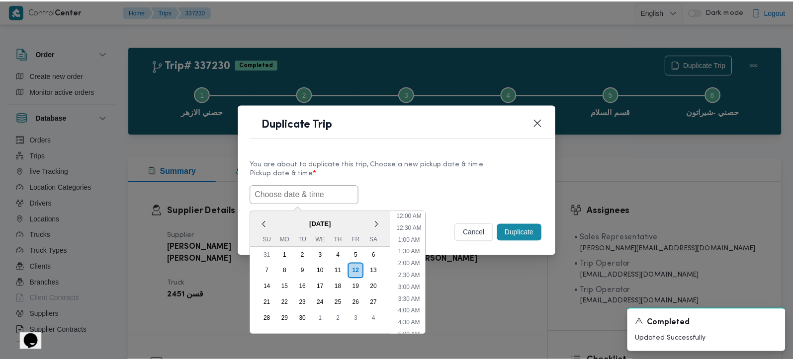
scroll to position [362, 0]
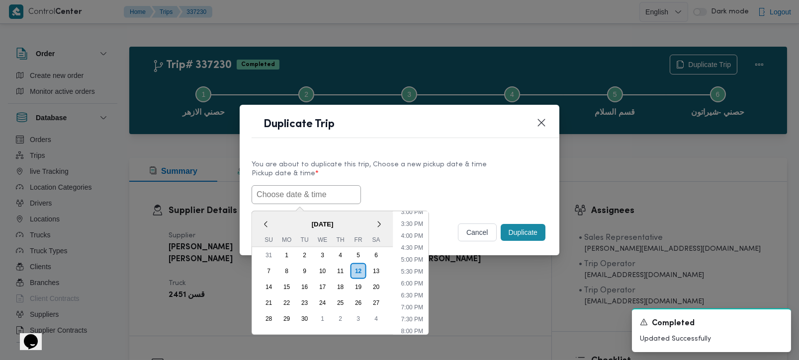
paste input "[DATE] 9:00AM"
type input "[DATE] 9:00AM"
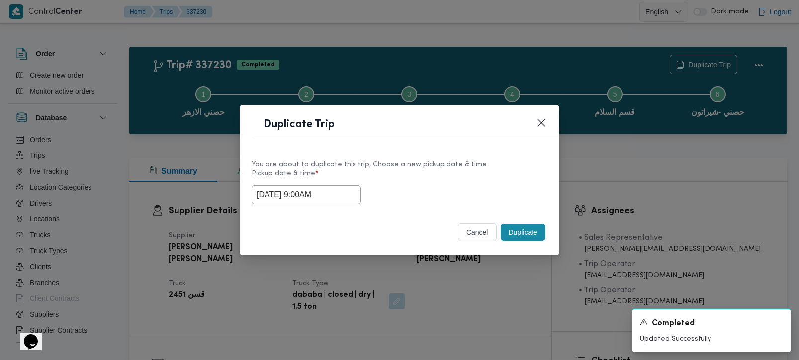
click at [417, 188] on div "[DATE] 9:00AM" at bounding box center [400, 194] width 296 height 19
click at [496, 231] on div "cancel" at bounding box center [477, 233] width 43 height 22
click at [508, 231] on button "Duplicate" at bounding box center [523, 232] width 45 height 17
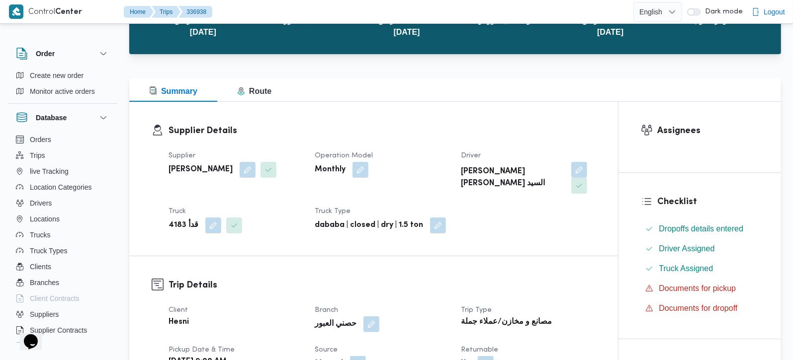
scroll to position [234, 0]
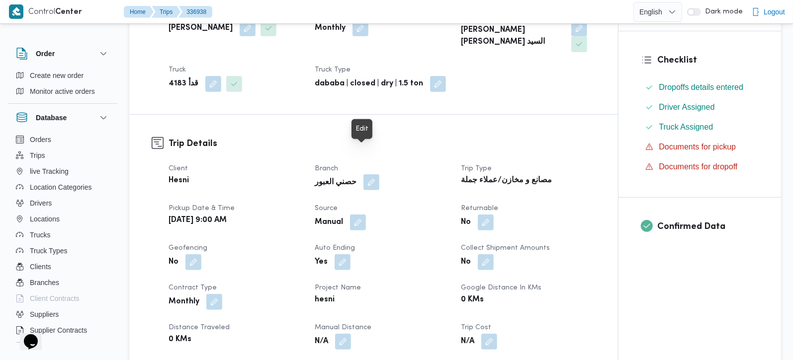
click at [366, 174] on button "button" at bounding box center [371, 182] width 16 height 16
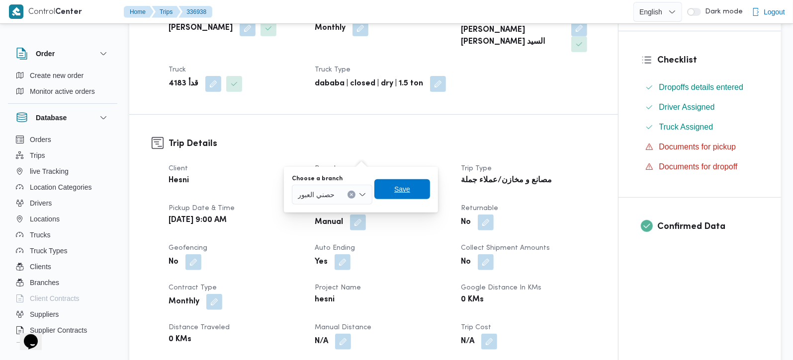
click at [383, 185] on span "Save" at bounding box center [402, 189] width 56 height 20
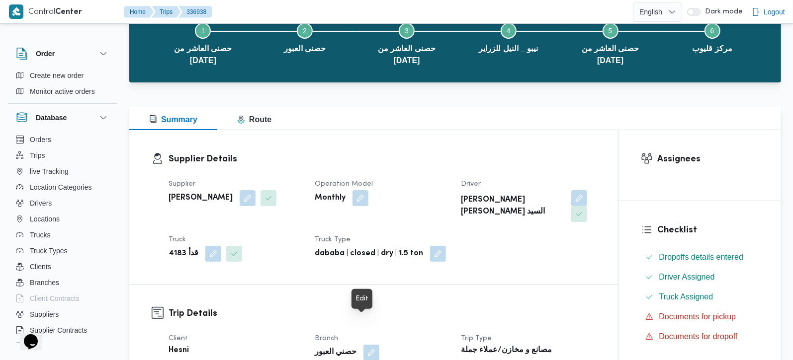
scroll to position [58, 0]
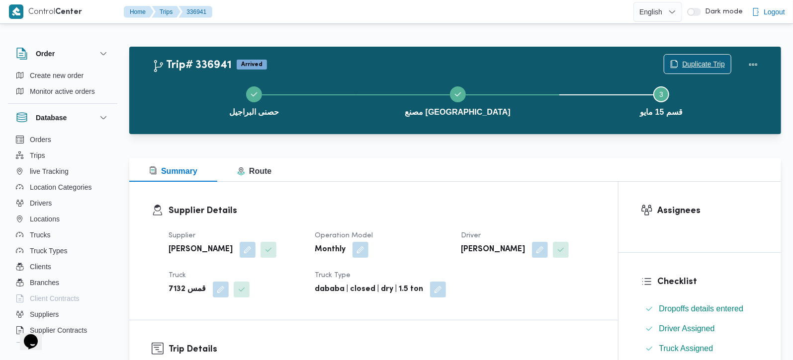
click at [692, 59] on span "Duplicate Trip" at bounding box center [703, 64] width 43 height 12
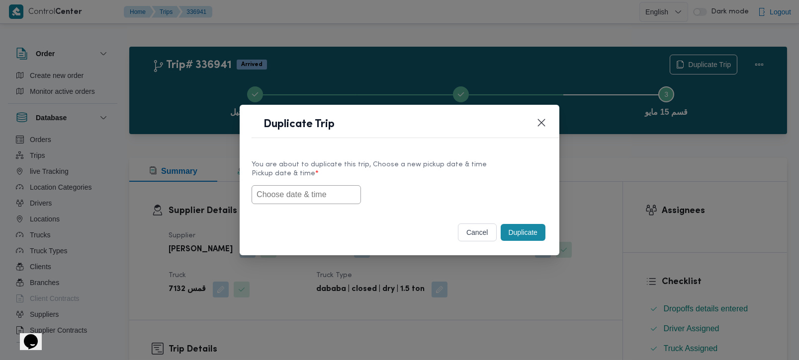
click at [319, 198] on input "text" at bounding box center [306, 194] width 109 height 19
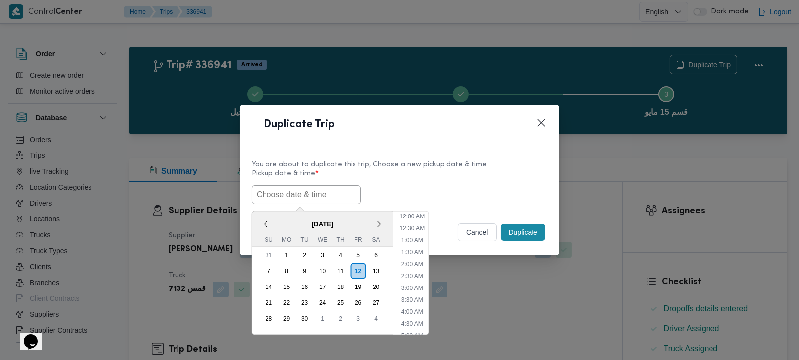
scroll to position [362, 0]
click at [377, 269] on div "13" at bounding box center [375, 270] width 19 height 19
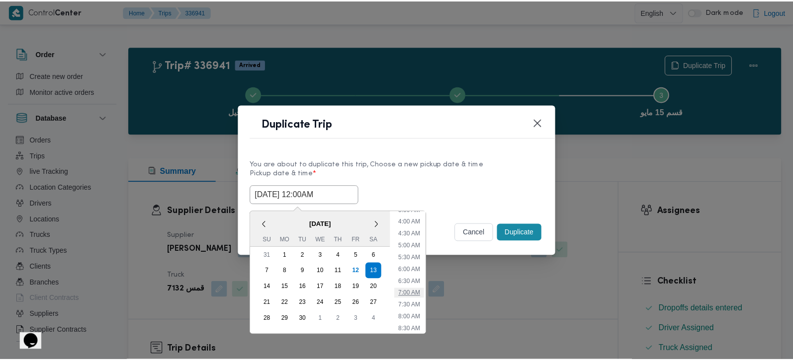
scroll to position [117, 0]
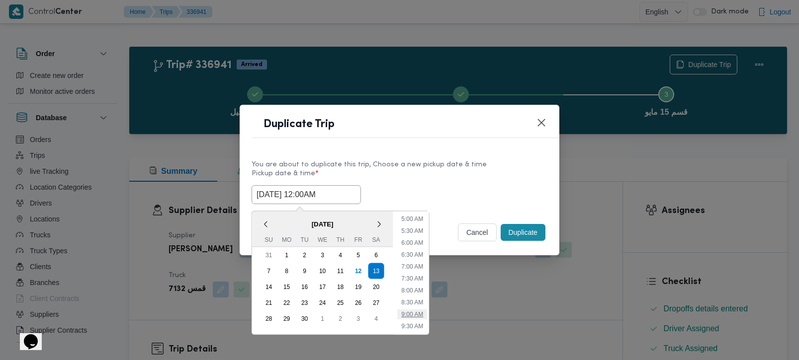
click at [417, 315] on li "9:00 AM" at bounding box center [412, 314] width 30 height 10
type input "[DATE] 9:00AM"
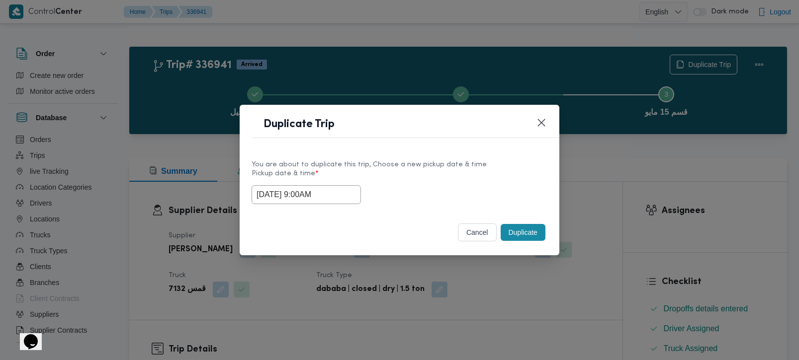
drag, startPoint x: 327, startPoint y: 197, endPoint x: 135, endPoint y: 224, distance: 193.8
click at [135, 224] on div "Duplicate Trip You are about to duplicate this trip, Choose a new pickup date &…" at bounding box center [399, 180] width 799 height 360
click at [490, 196] on div "Selected date: [DATE] 9:00 AM [DATE] 9:00AM" at bounding box center [400, 194] width 296 height 19
click at [521, 230] on button "Duplicate" at bounding box center [523, 232] width 45 height 17
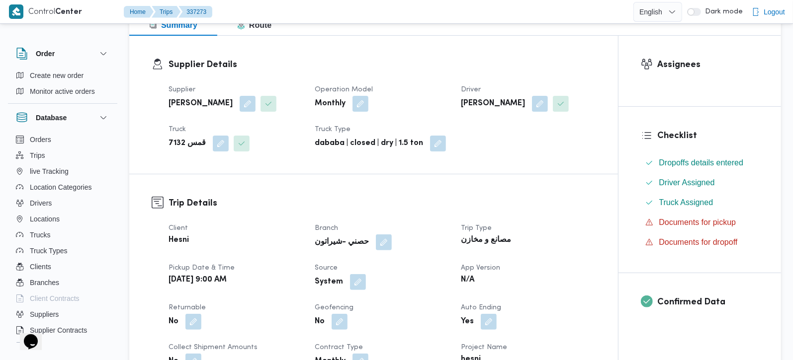
scroll to position [175, 0]
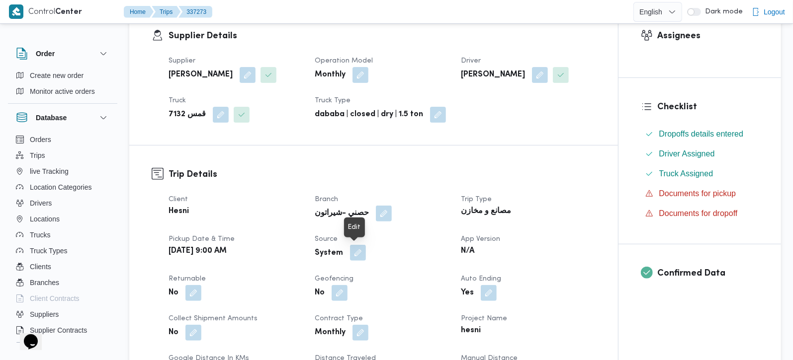
click at [359, 246] on button "button" at bounding box center [358, 253] width 16 height 16
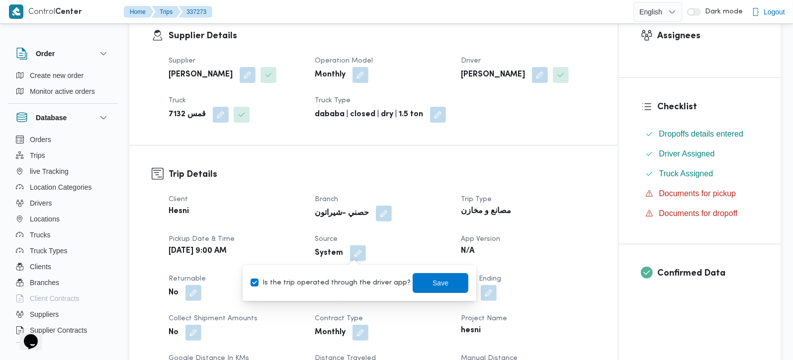
click at [353, 278] on label "Is the trip operated through the driver app?" at bounding box center [331, 283] width 160 height 12
checkbox input "false"
click at [432, 279] on span "Save" at bounding box center [440, 283] width 16 height 12
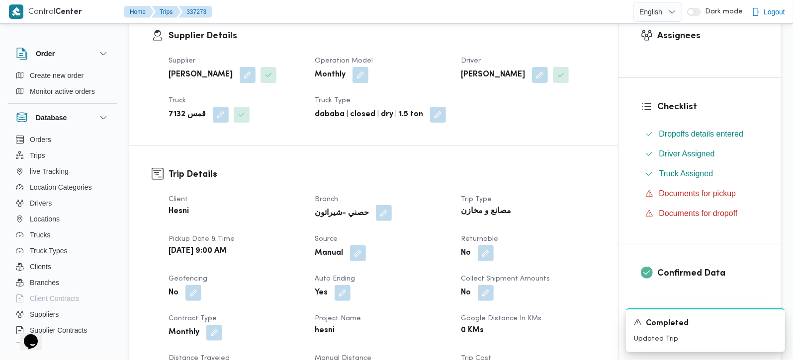
click at [376, 210] on button "button" at bounding box center [384, 213] width 16 height 16
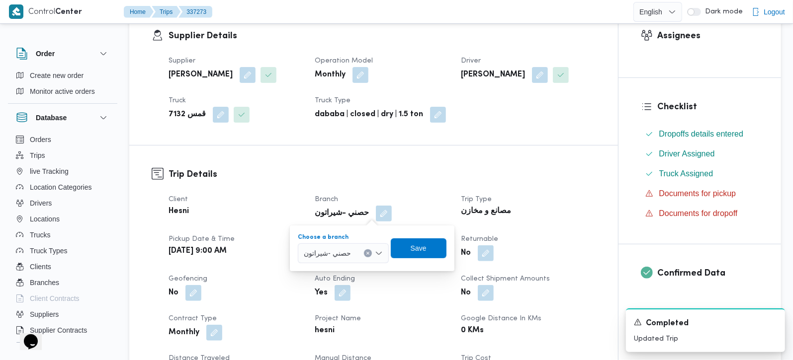
click at [366, 254] on icon "Clear input" at bounding box center [368, 254] width 4 height 4
type input "البراج"
click at [347, 266] on span "حصنى البراج يل" at bounding box center [349, 271] width 51 height 12
click at [407, 256] on span "Save" at bounding box center [418, 248] width 56 height 20
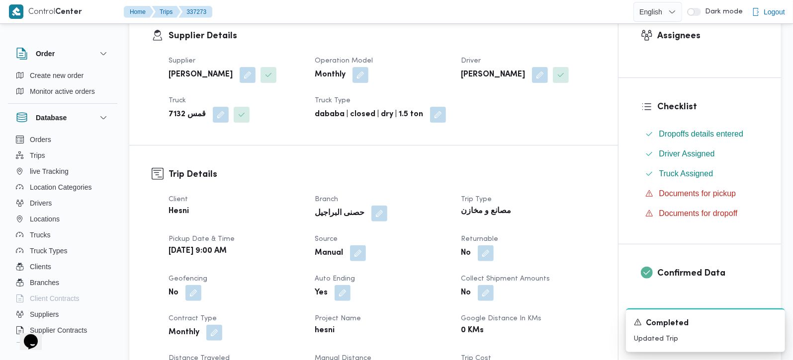
scroll to position [0, 0]
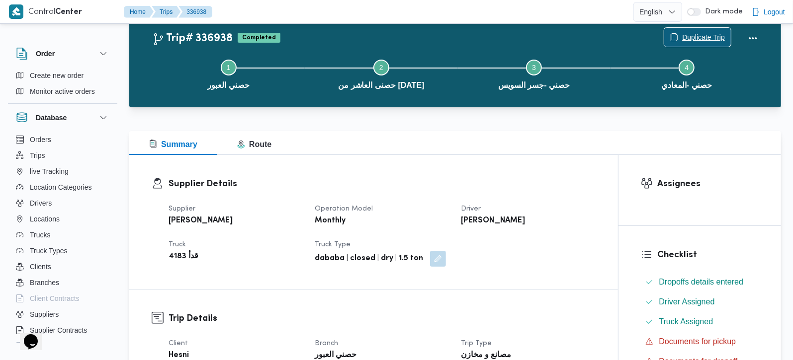
click at [705, 39] on span "Duplicate Trip" at bounding box center [703, 37] width 43 height 12
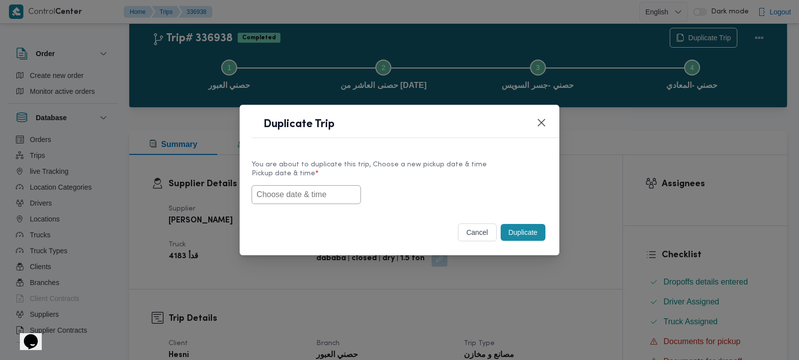
click at [302, 191] on input "text" at bounding box center [306, 194] width 109 height 19
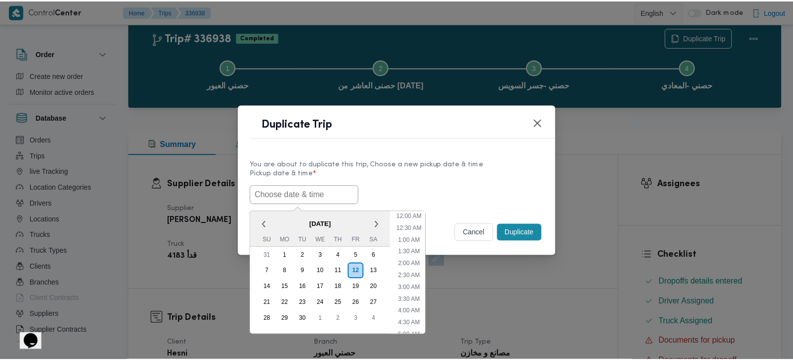
scroll to position [362, 0]
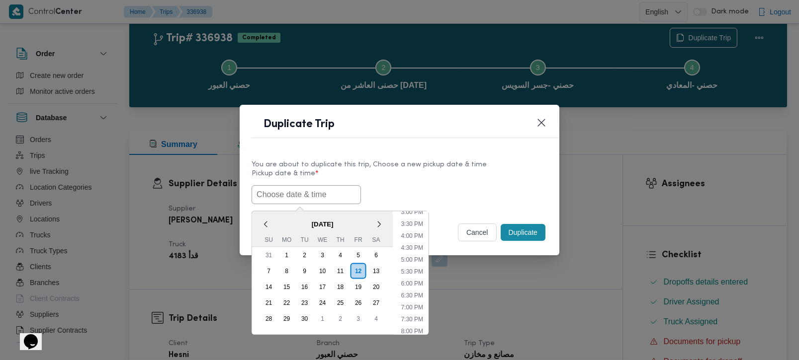
paste input "13/09/2025 9:00AM"
type input "13/09/2025 9:00AM"
click at [501, 200] on div "13/09/2025 9:00AM < September 2025 > Su Mo Tu We Th Fr Sa 31 1 2 3 4 5 6 7 8 9 …" at bounding box center [400, 194] width 296 height 19
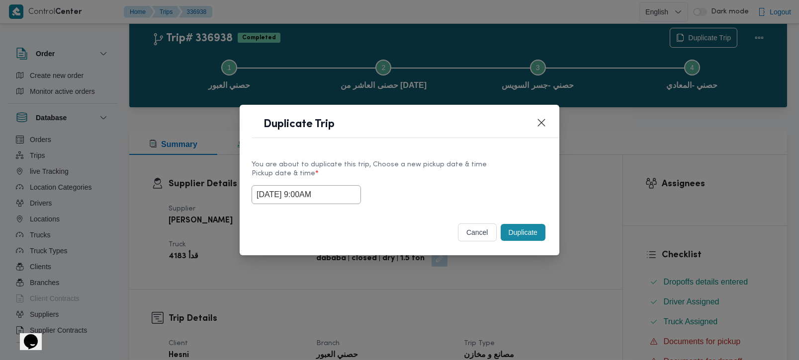
click at [520, 237] on button "Duplicate" at bounding box center [523, 232] width 45 height 17
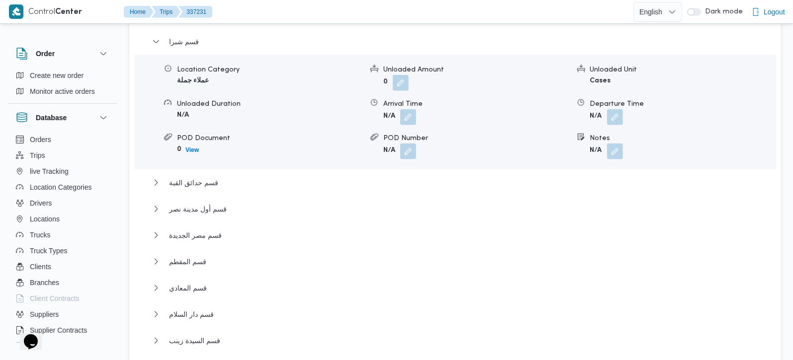
scroll to position [760, 0]
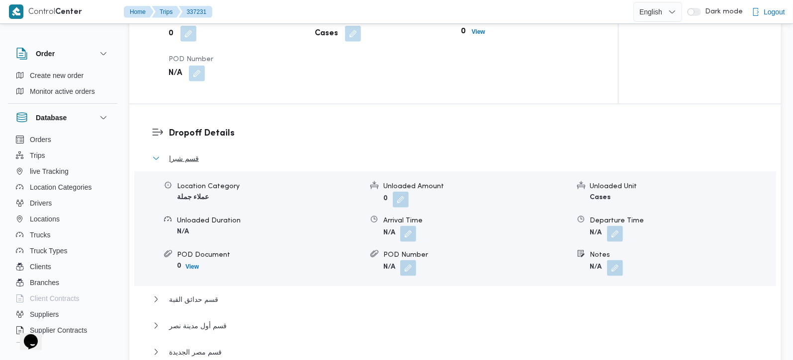
click at [187, 153] on span "قسم شبرا" at bounding box center [184, 159] width 30 height 12
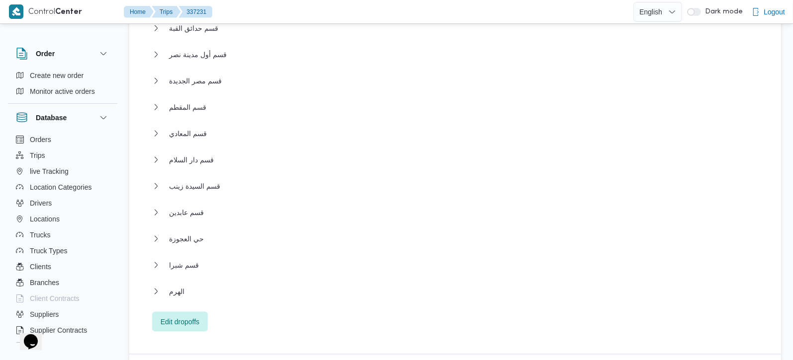
scroll to position [936, 0]
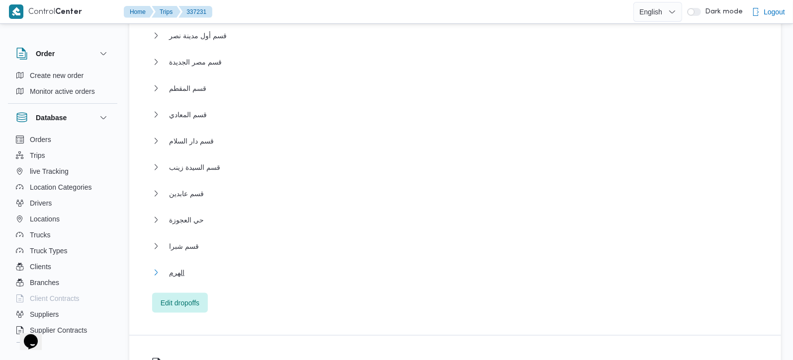
click at [181, 267] on span "الهرم" at bounding box center [176, 273] width 15 height 12
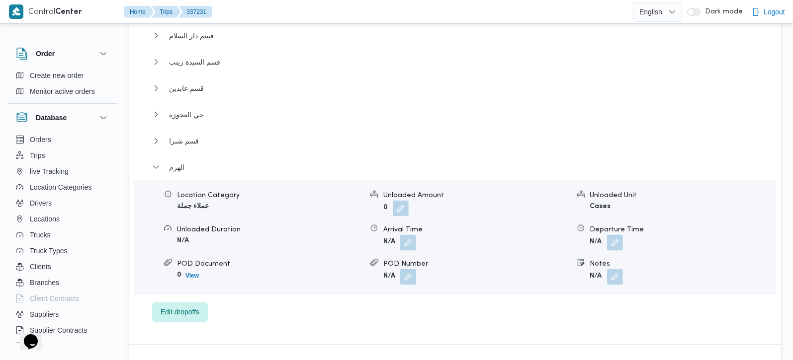
scroll to position [1052, 0]
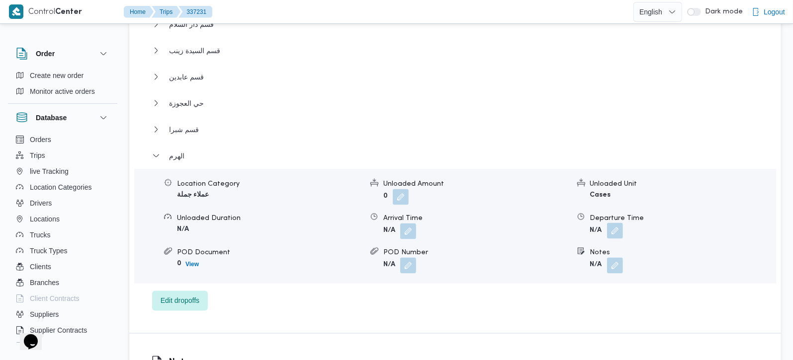
click at [618, 223] on button "button" at bounding box center [615, 231] width 16 height 16
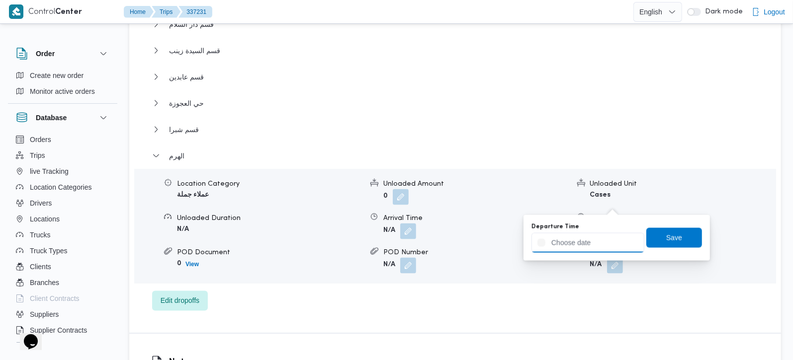
click at [574, 241] on input "Departure Time" at bounding box center [587, 243] width 113 height 20
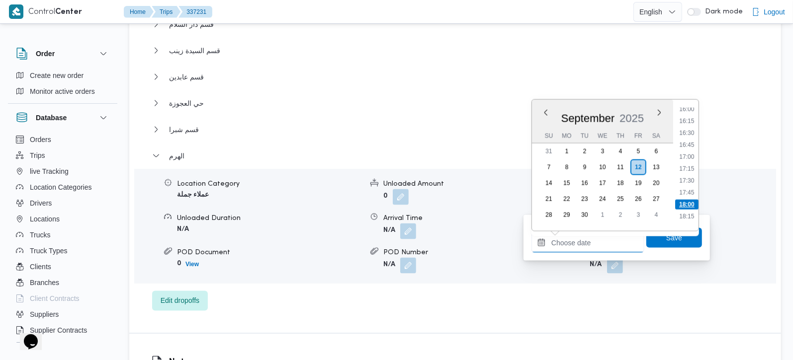
scroll to position [741, 0]
click at [512, 294] on div "Dropoff Details قسم شبرا Location Category عملاء جملة Unloaded Amount 0 Unloade…" at bounding box center [455, 72] width 652 height 521
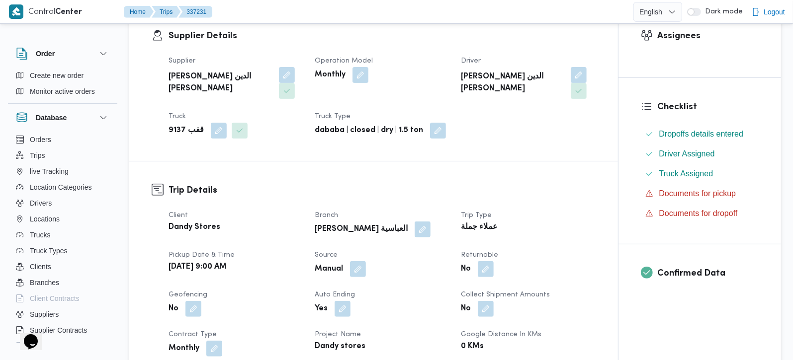
scroll to position [292, 0]
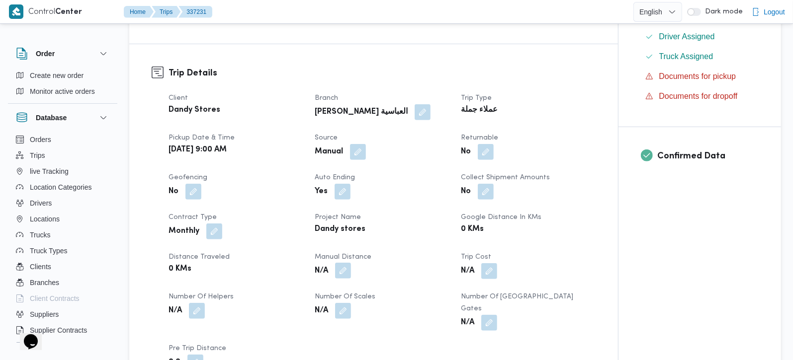
click at [342, 263] on button "button" at bounding box center [343, 271] width 16 height 16
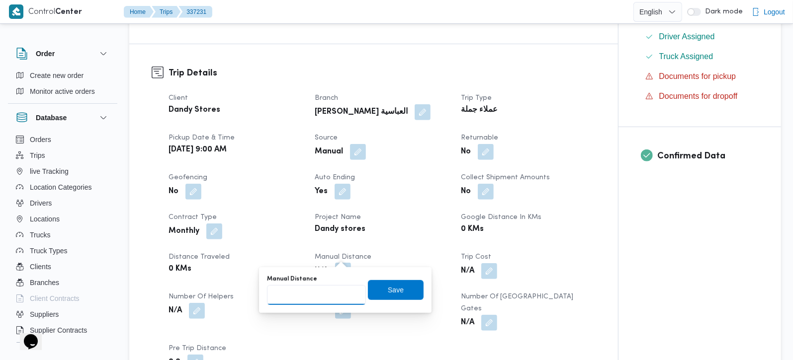
click at [317, 303] on input "Manual Distance" at bounding box center [316, 295] width 99 height 20
type input "160"
click at [388, 290] on span "Save" at bounding box center [396, 290] width 16 height 12
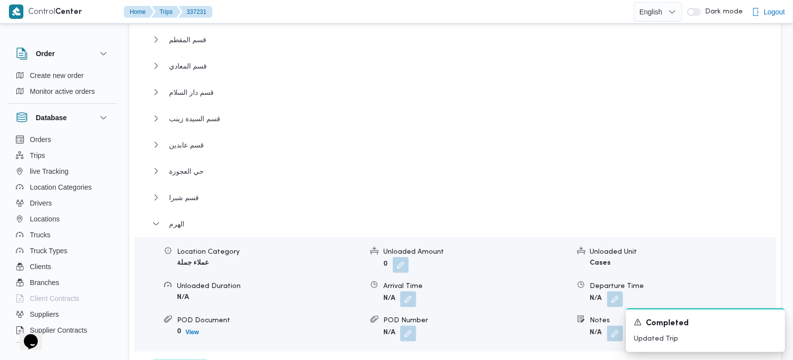
scroll to position [1052, 0]
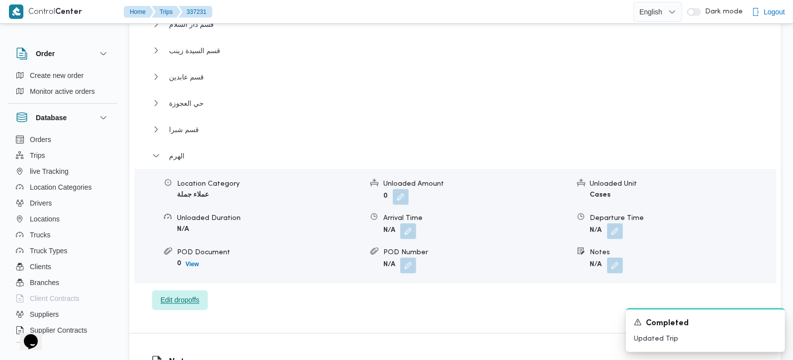
click at [186, 295] on span "Edit dropoffs" at bounding box center [180, 301] width 39 height 12
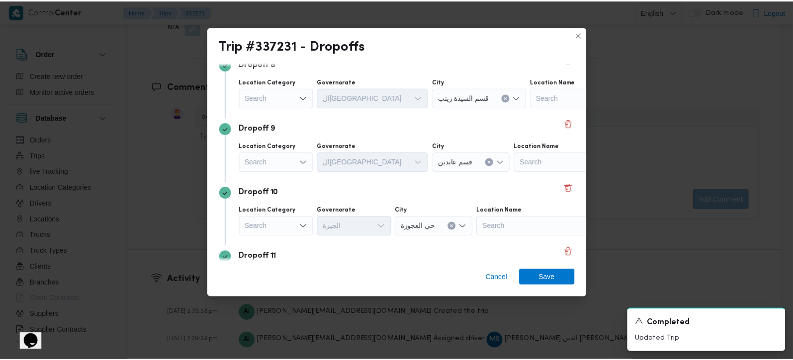
scroll to position [668, 0]
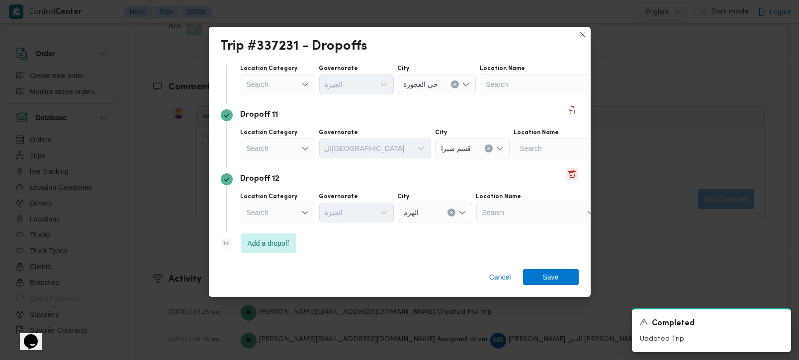
click at [566, 173] on button "Delete" at bounding box center [572, 174] width 12 height 12
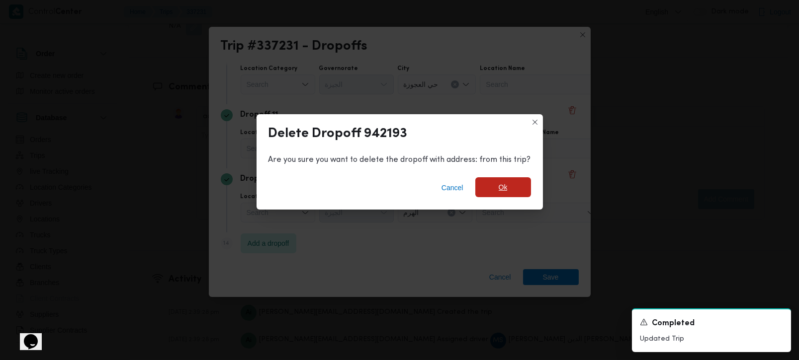
click at [511, 188] on span "Ok" at bounding box center [503, 187] width 56 height 20
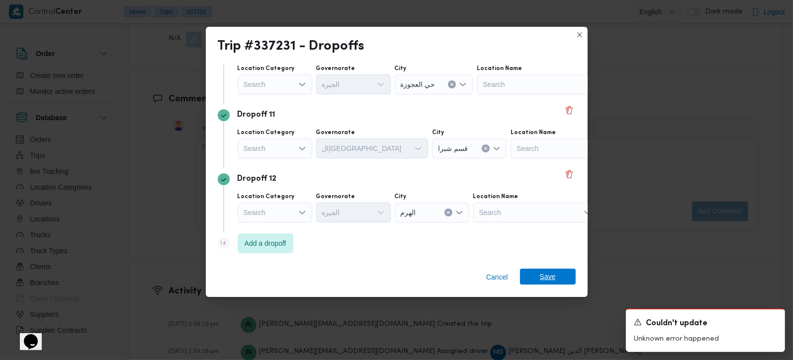
click at [549, 277] on span "Save" at bounding box center [548, 277] width 16 height 16
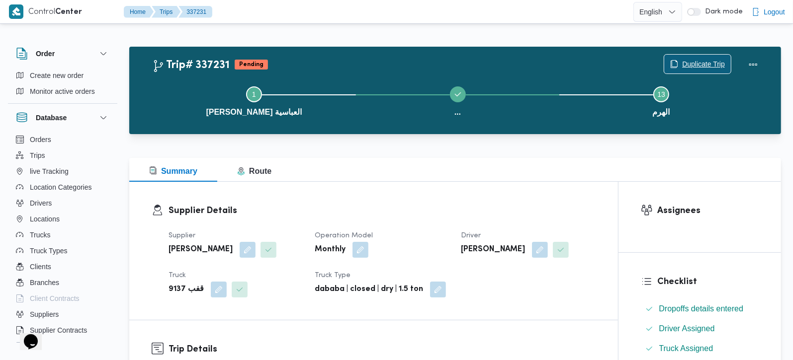
click at [697, 61] on span "Duplicate Trip" at bounding box center [703, 64] width 43 height 12
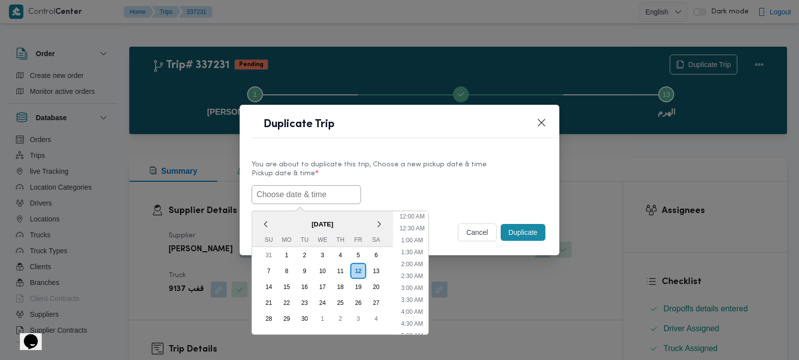
click at [285, 192] on input "text" at bounding box center [306, 194] width 109 height 19
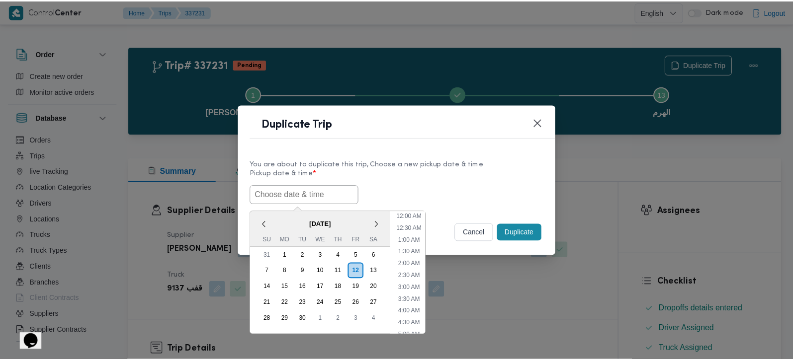
scroll to position [374, 0]
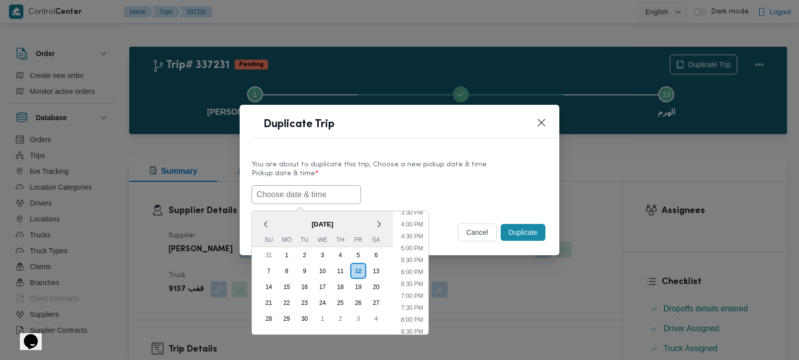
paste input "[DATE] 9:00AM"
type input "[DATE] 9:00AM"
click at [386, 164] on div "You are about to duplicate this trip, Choose a new pickup date & time" at bounding box center [400, 165] width 296 height 10
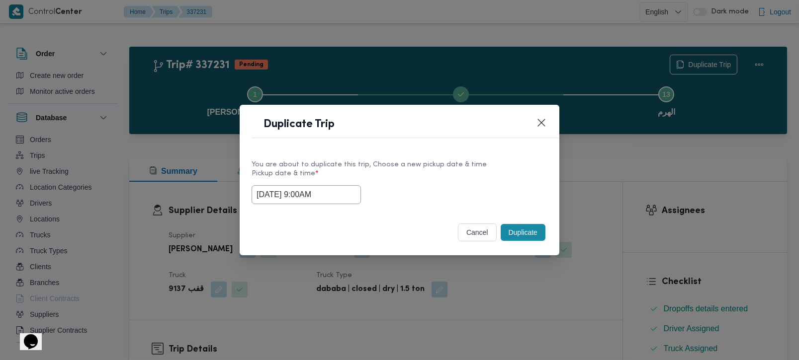
click at [517, 232] on button "Duplicate" at bounding box center [523, 232] width 45 height 17
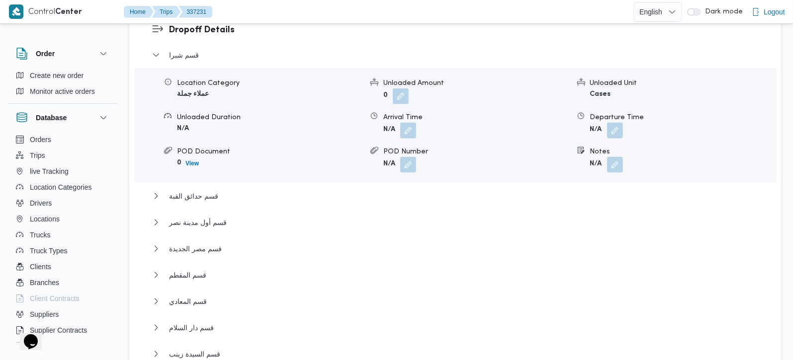
scroll to position [1021, 0]
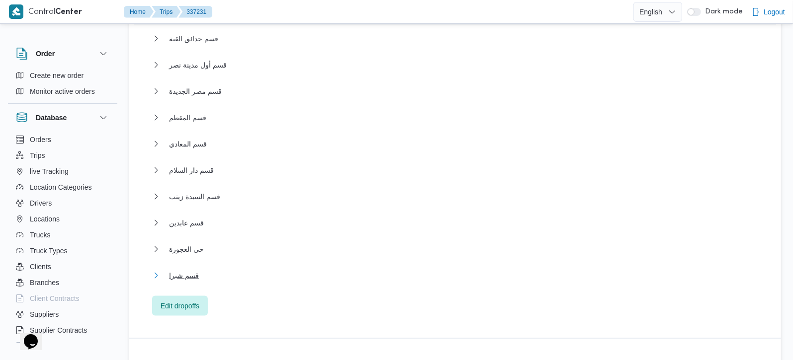
click at [187, 270] on span "قسم شبرا" at bounding box center [184, 276] width 30 height 12
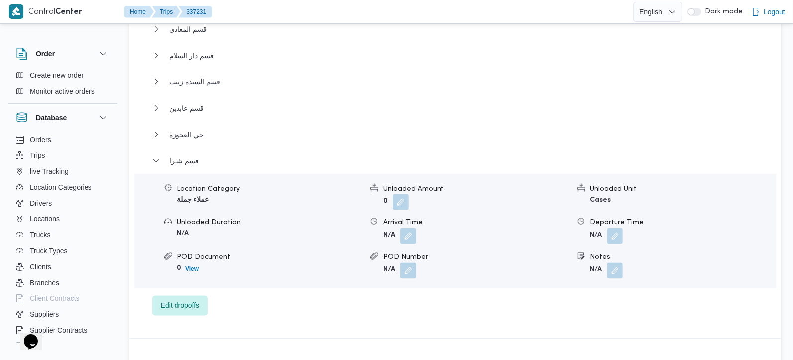
scroll to position [1138, 0]
click at [617, 226] on button "button" at bounding box center [615, 234] width 16 height 16
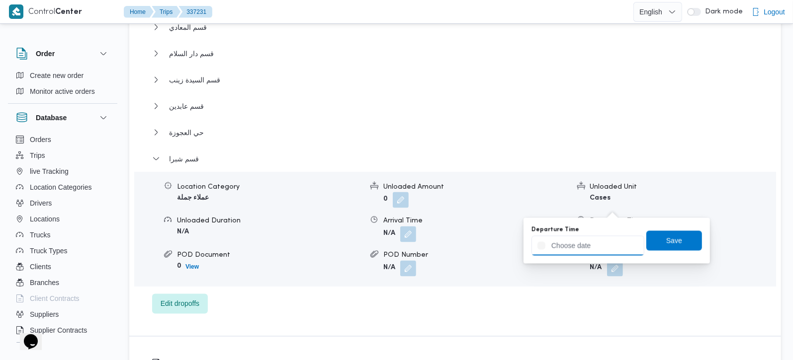
click at [608, 236] on input "Departure Time" at bounding box center [587, 246] width 113 height 20
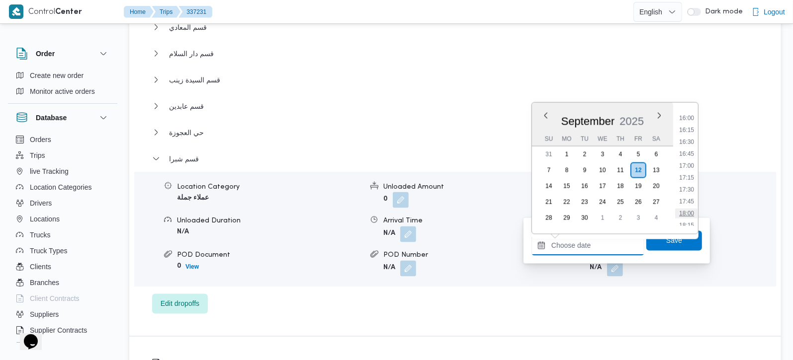
scroll to position [741, 0]
click at [690, 136] on li "16:00" at bounding box center [686, 139] width 23 height 10
type input "[DATE] 16:00"
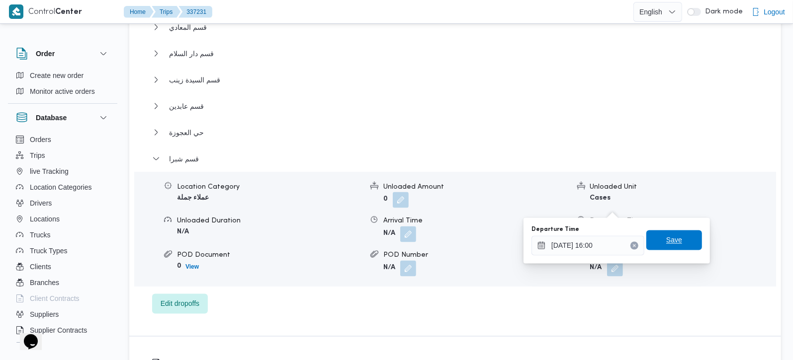
click at [672, 240] on span "Save" at bounding box center [674, 241] width 16 height 12
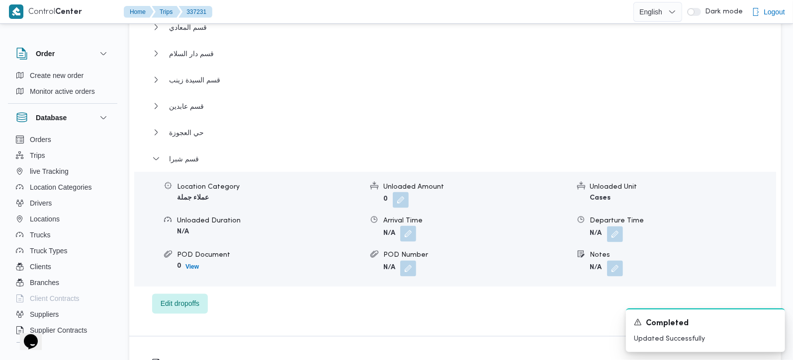
click at [412, 226] on button "button" at bounding box center [408, 234] width 16 height 16
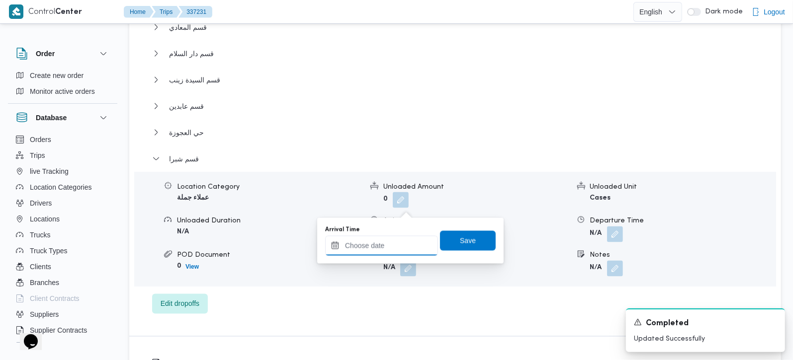
click at [396, 251] on input "Arrival Time" at bounding box center [381, 246] width 113 height 20
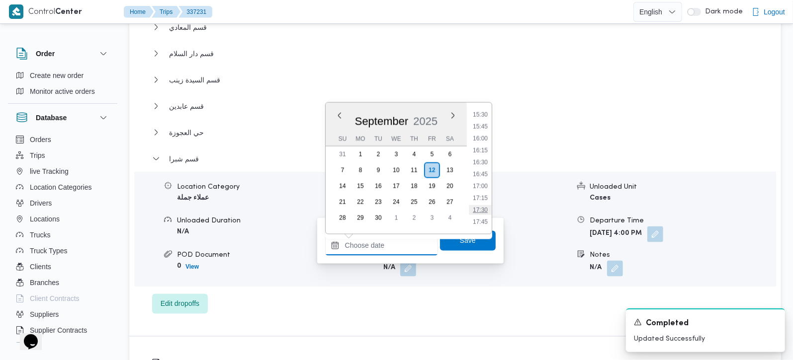
scroll to position [682, 0]
click at [493, 294] on div "Dropoff Details قسم شبرا Location Category عملاء جملة Unloaded Amount 0 Unloade…" at bounding box center [455, 32] width 652 height 610
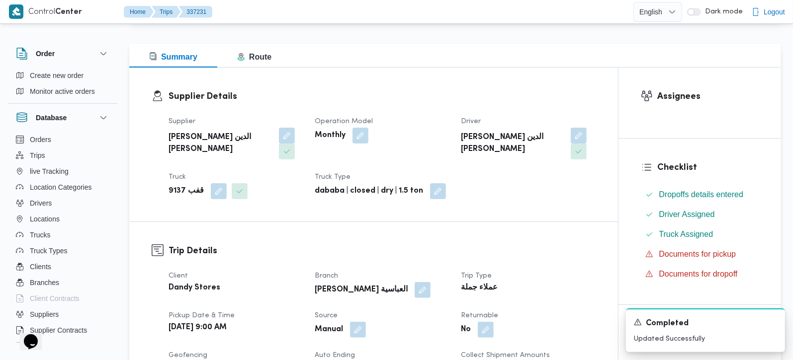
scroll to position [0, 0]
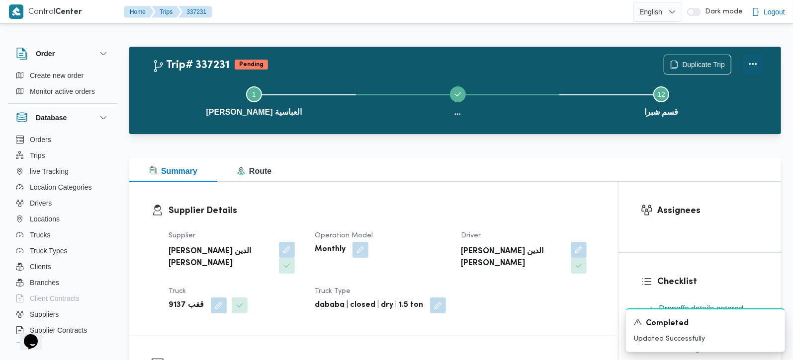
click at [753, 57] on button "Actions" at bounding box center [753, 64] width 20 height 20
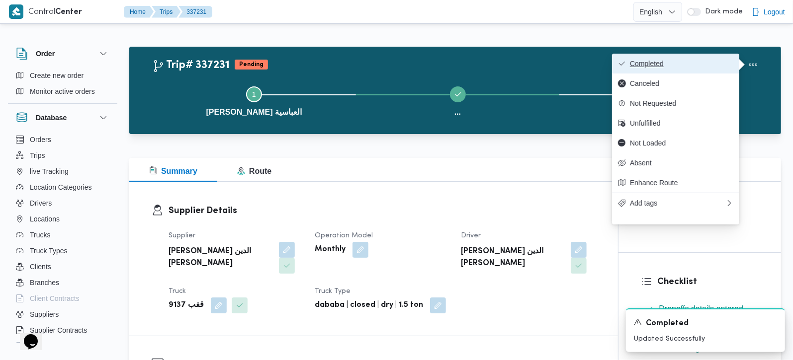
click at [668, 61] on span "Completed" at bounding box center [681, 64] width 103 height 8
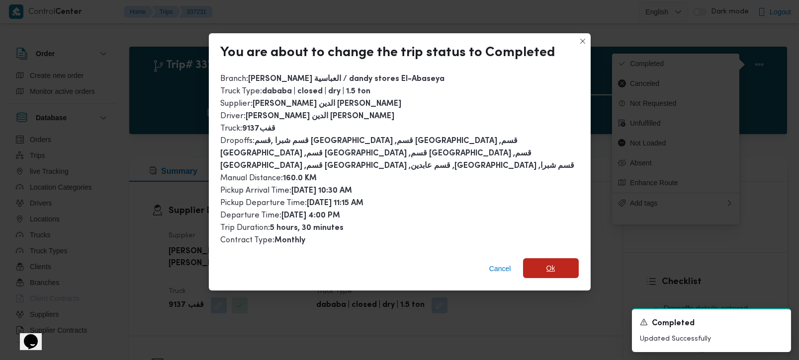
click at [540, 259] on span "Ok" at bounding box center [551, 269] width 56 height 20
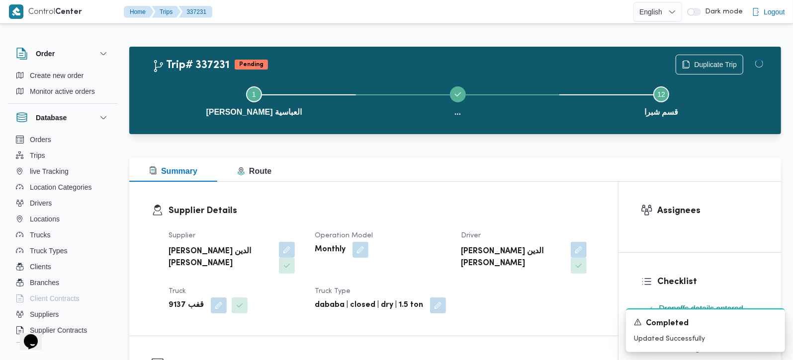
click at [457, 199] on div "Supplier Details Supplier [PERSON_NAME] الدين [PERSON_NAME] Operation Model Mon…" at bounding box center [373, 259] width 489 height 154
